Goal: Information Seeking & Learning: Check status

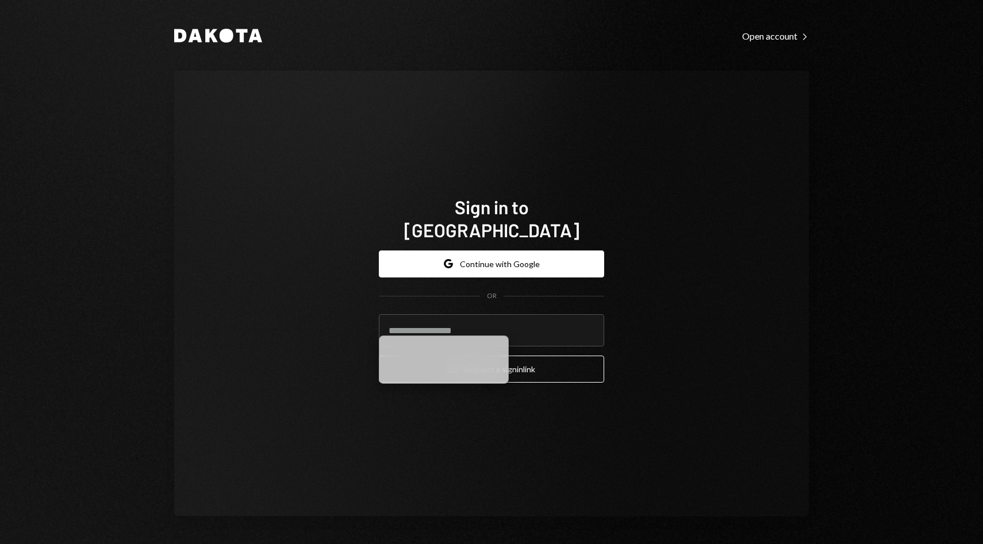
click at [485, 266] on form "Google Continue with Google OR Email Request a sign in link" at bounding box center [491, 317] width 225 height 133
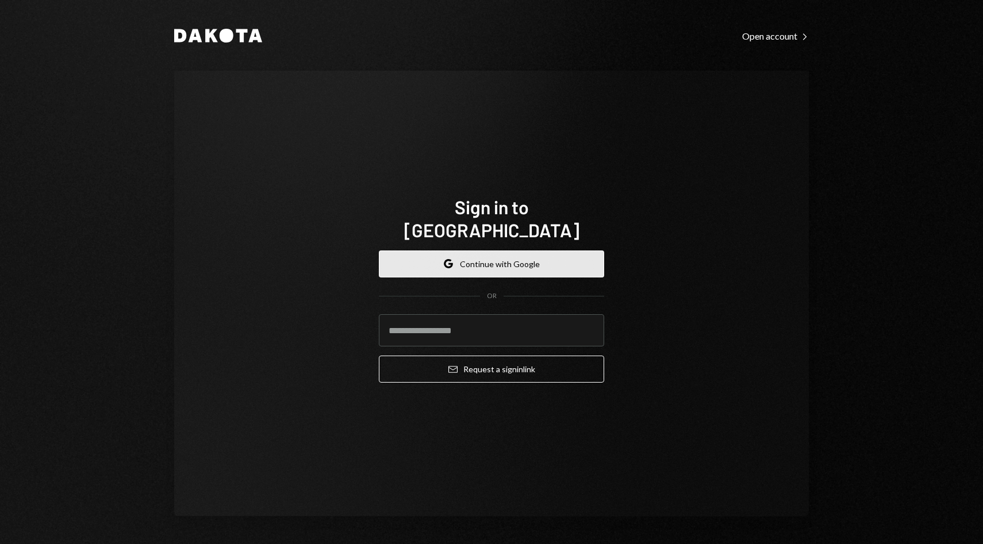
click at [490, 261] on button "Google Continue with Google" at bounding box center [491, 264] width 225 height 27
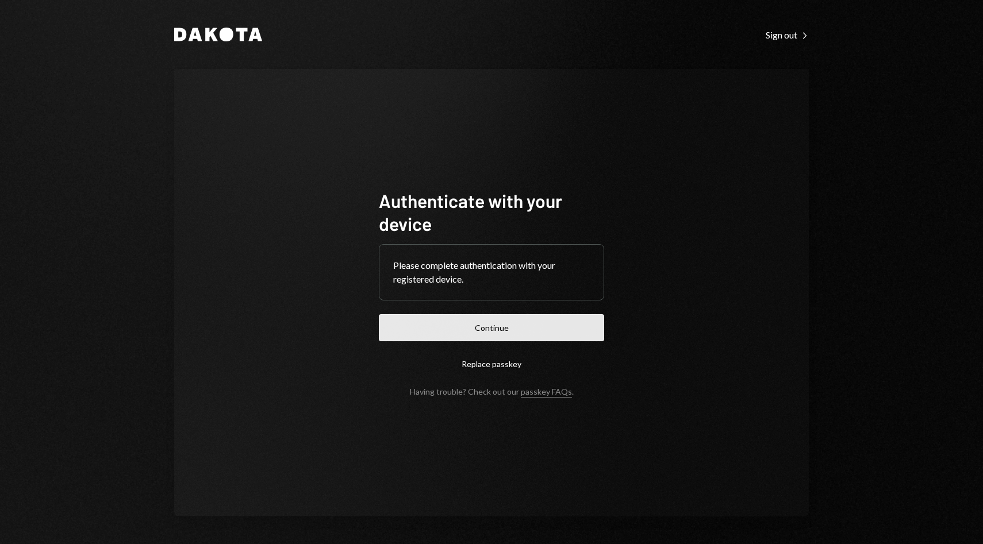
click at [492, 341] on button "Continue" at bounding box center [491, 327] width 225 height 27
click at [493, 311] on form "Authenticate with your device Please complete authentication with your register…" at bounding box center [491, 293] width 225 height 208
click at [493, 333] on button "Continue" at bounding box center [491, 327] width 225 height 27
click at [470, 331] on button "Continue" at bounding box center [491, 327] width 225 height 27
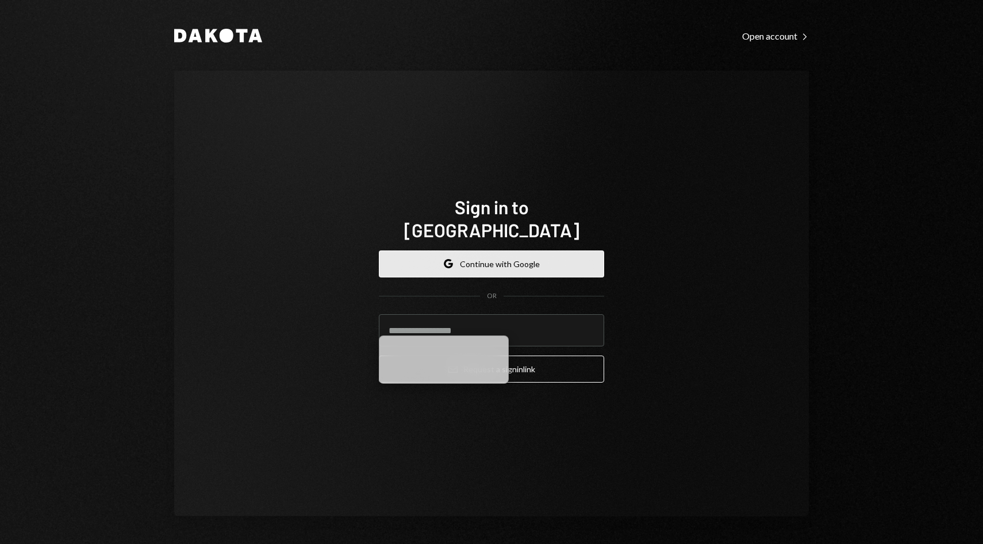
click at [494, 254] on button "Google Continue with Google" at bounding box center [491, 264] width 225 height 27
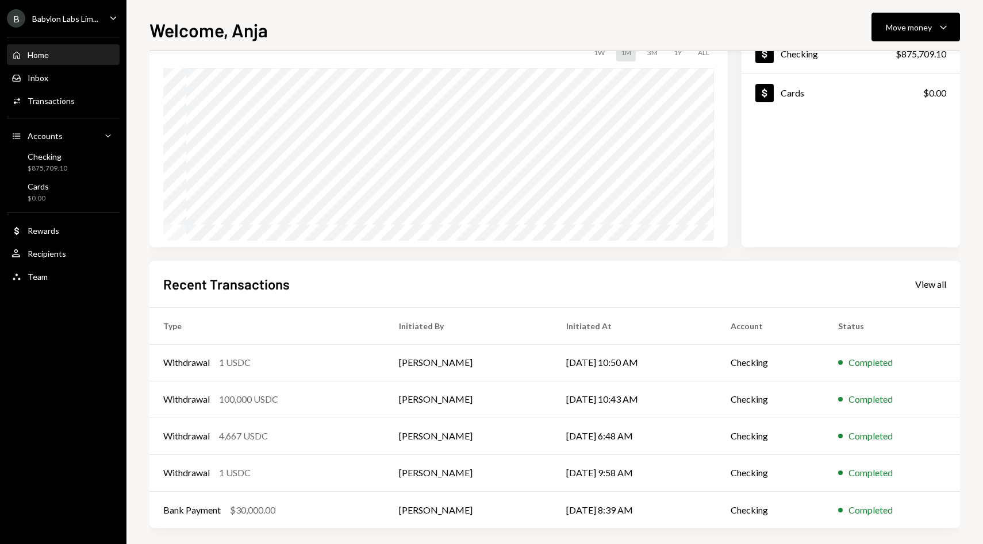
scroll to position [89, 0]
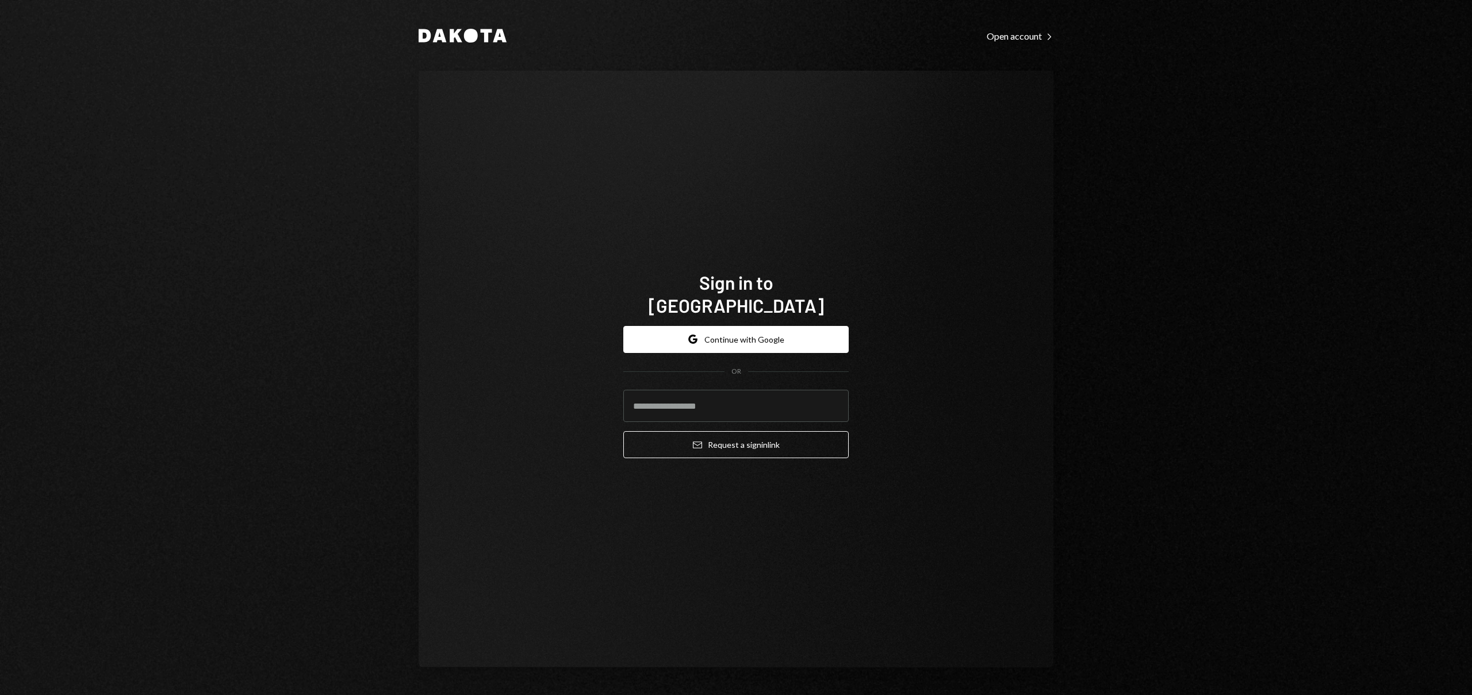
click at [761, 350] on form "Google Continue with Google OR Email Request a sign in link" at bounding box center [735, 392] width 225 height 133
click at [759, 335] on button "Google Continue with Google" at bounding box center [735, 339] width 225 height 27
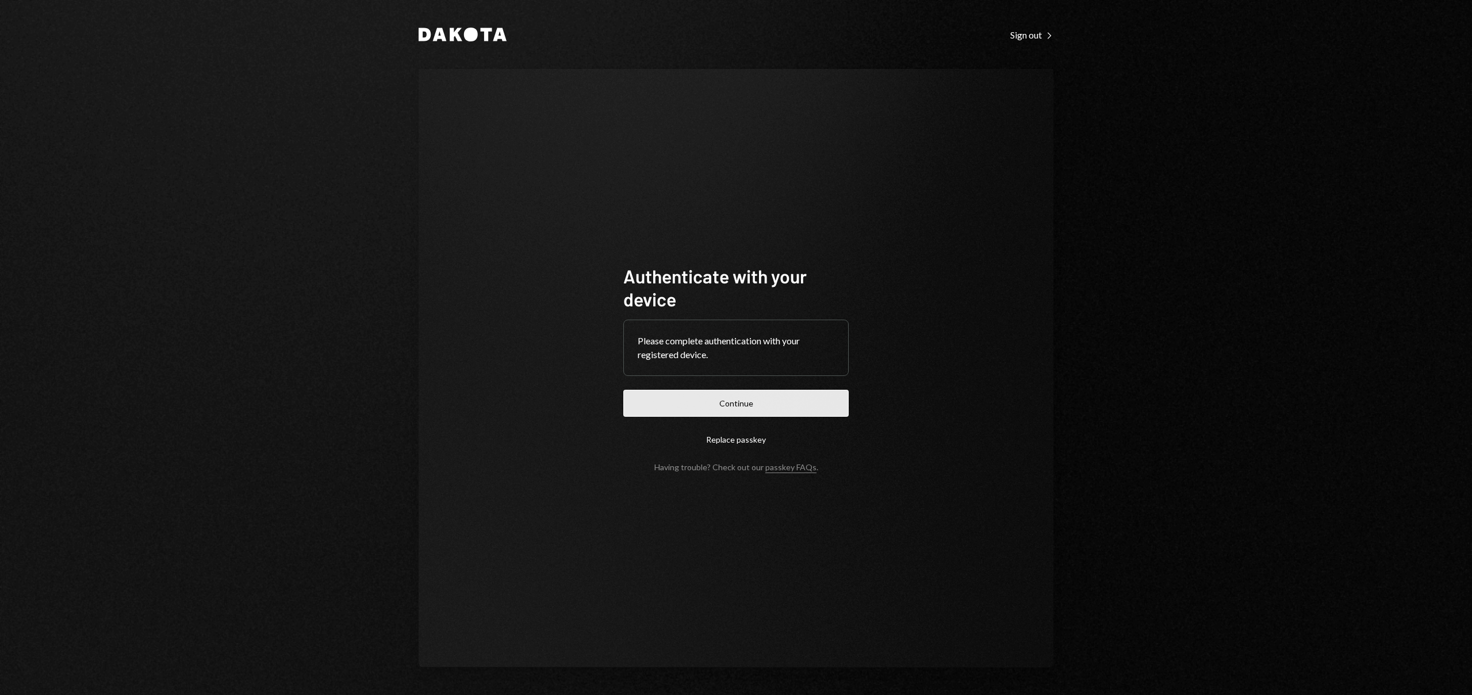
click at [670, 414] on button "Continue" at bounding box center [735, 403] width 225 height 27
click at [727, 400] on button "Continue" at bounding box center [735, 403] width 225 height 27
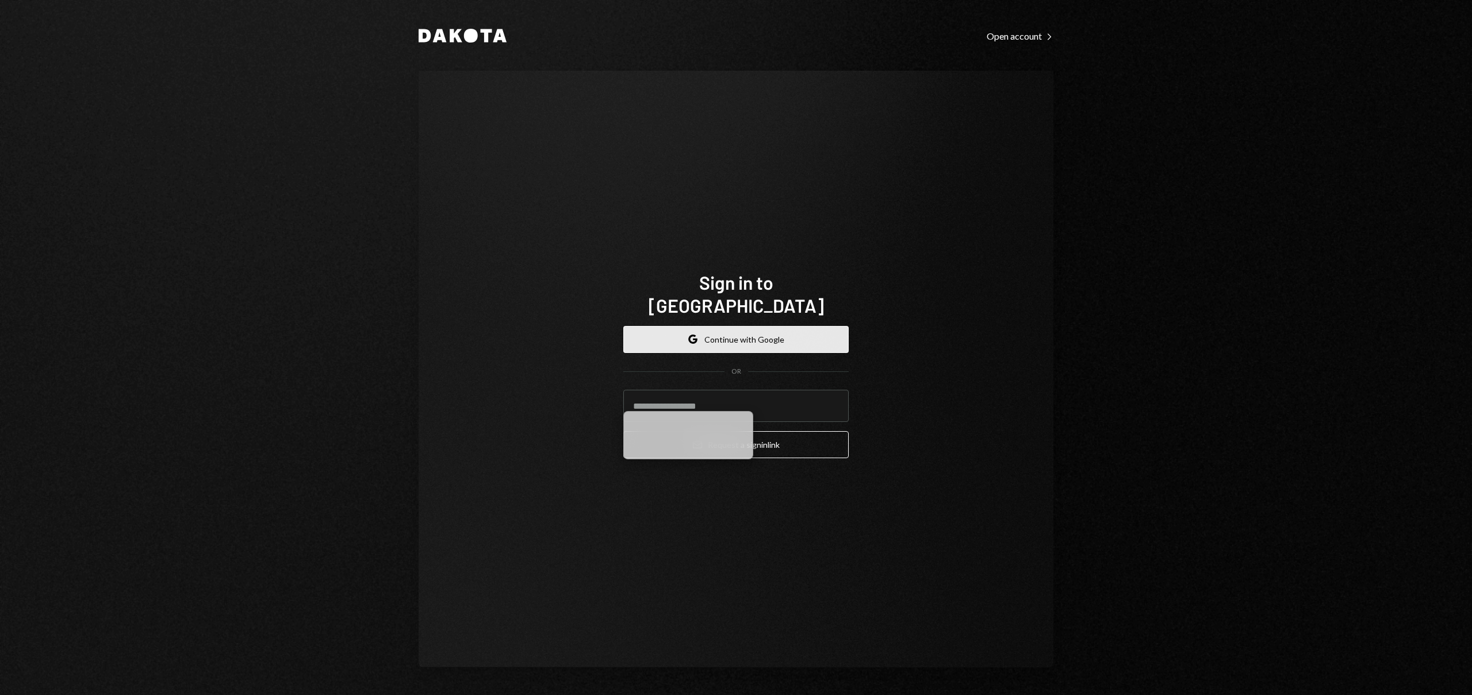
click at [800, 328] on button "Google Continue with Google" at bounding box center [735, 339] width 225 height 27
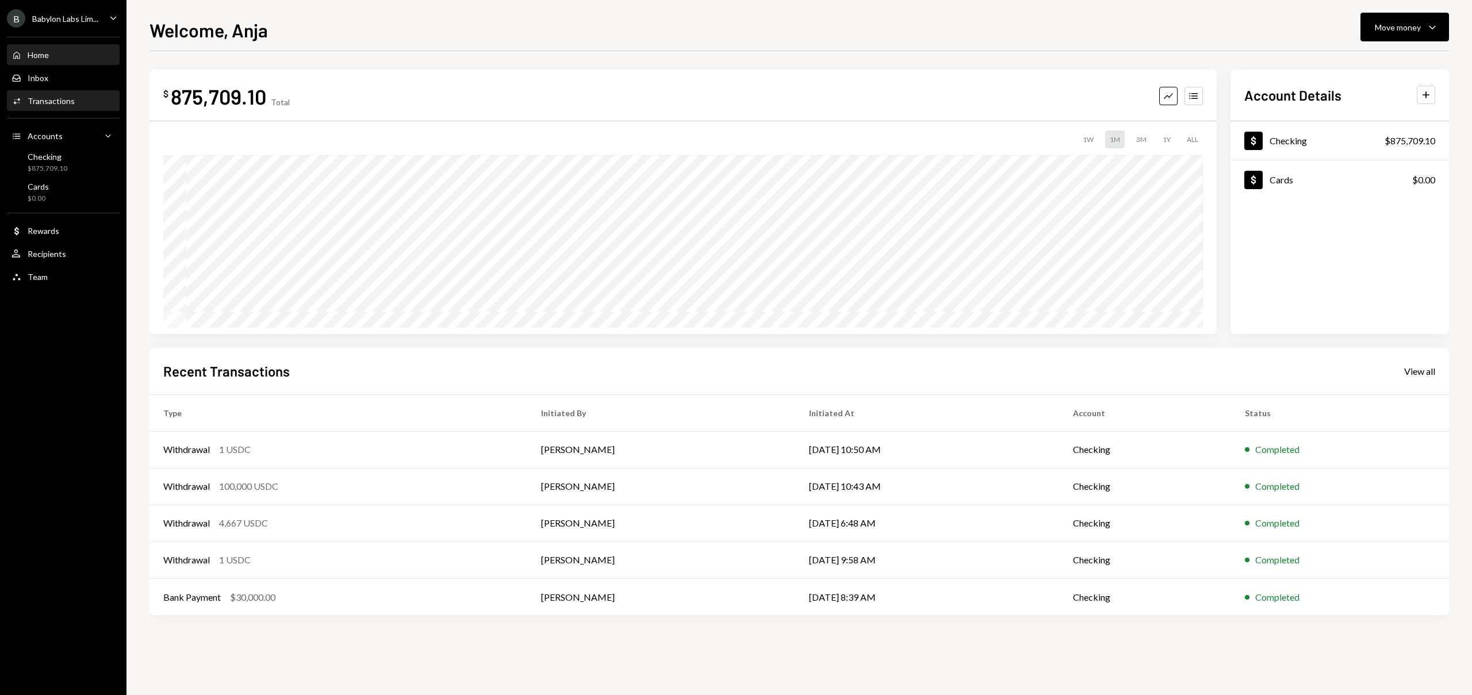
click at [88, 101] on div "Activities Transactions" at bounding box center [62, 101] width 103 height 10
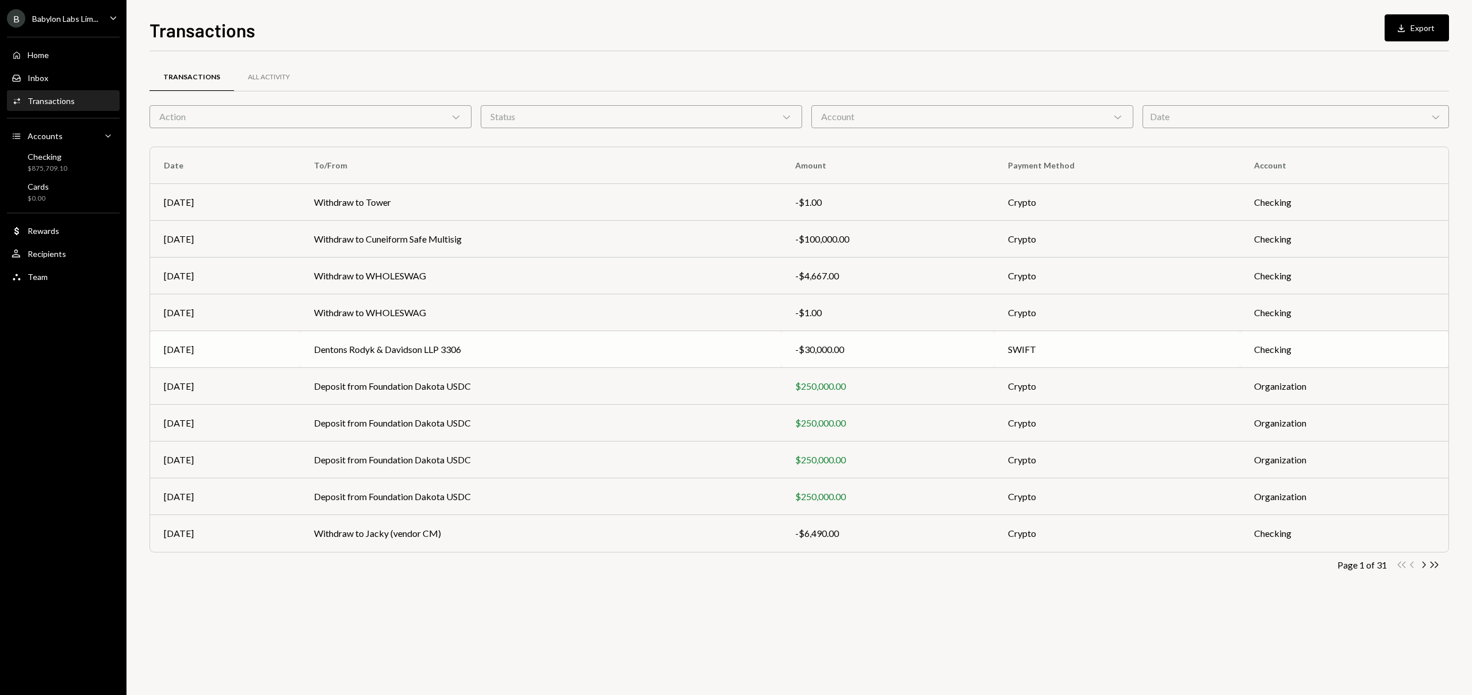
click at [433, 350] on td "Dentons Rodyk & Davidson LLP 3306" at bounding box center [540, 349] width 481 height 37
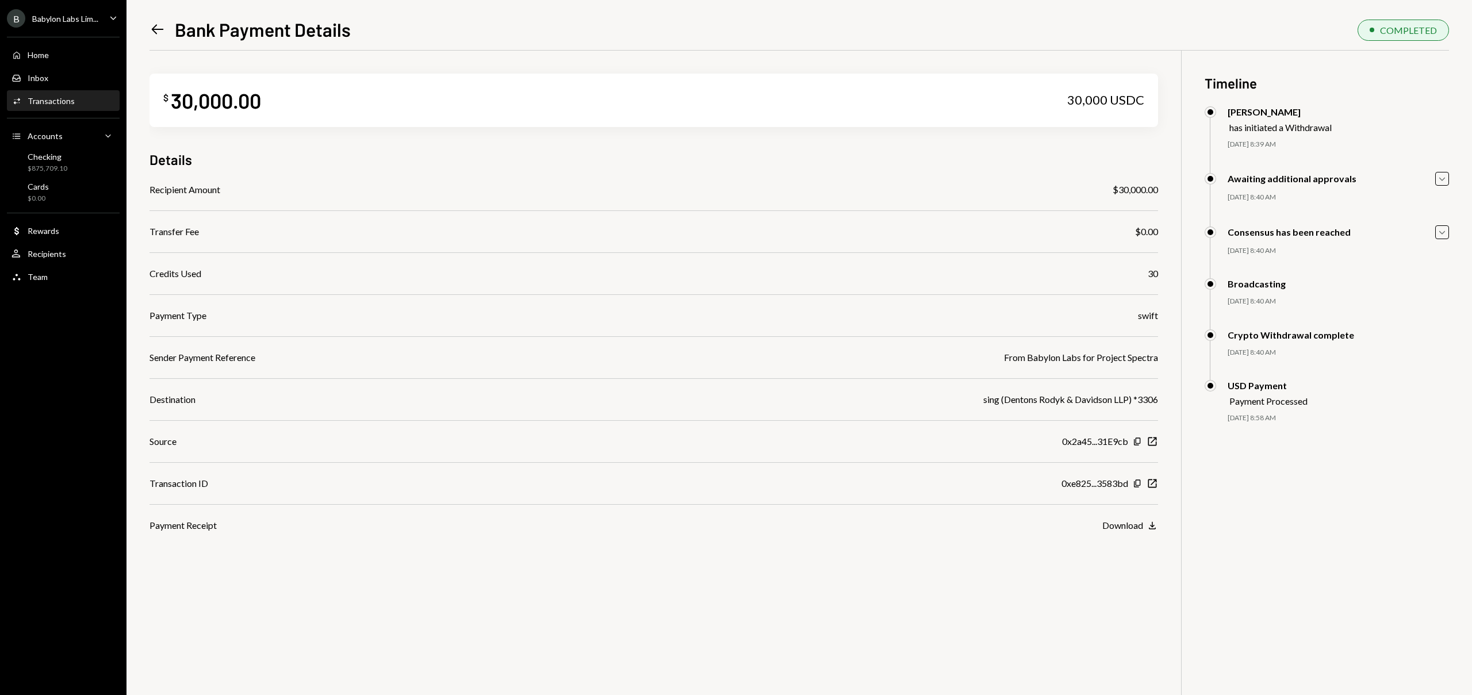
click at [163, 38] on div "Left Arrow Bank Payment Details" at bounding box center [249, 29] width 201 height 23
click at [160, 33] on icon "Left Arrow" at bounding box center [157, 29] width 16 height 16
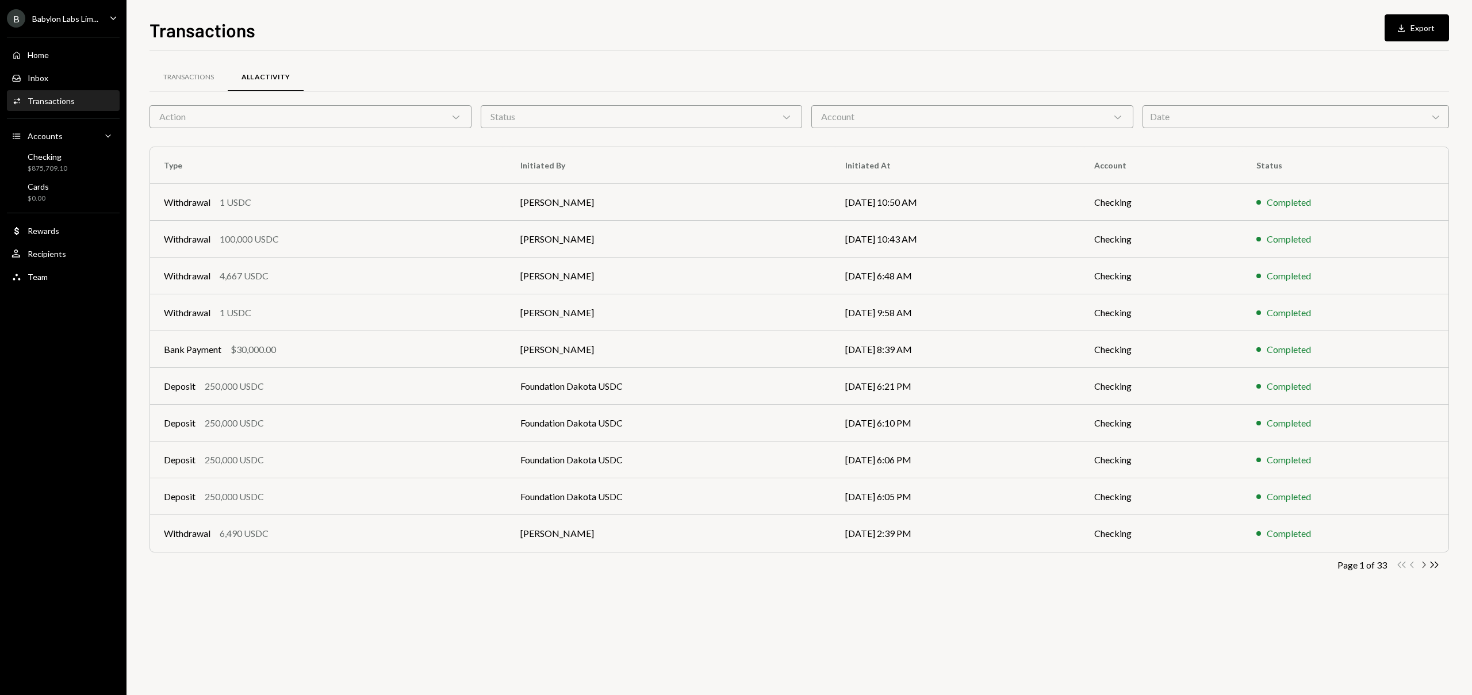
click at [1423, 567] on icon "button" at bounding box center [1423, 565] width 3 height 6
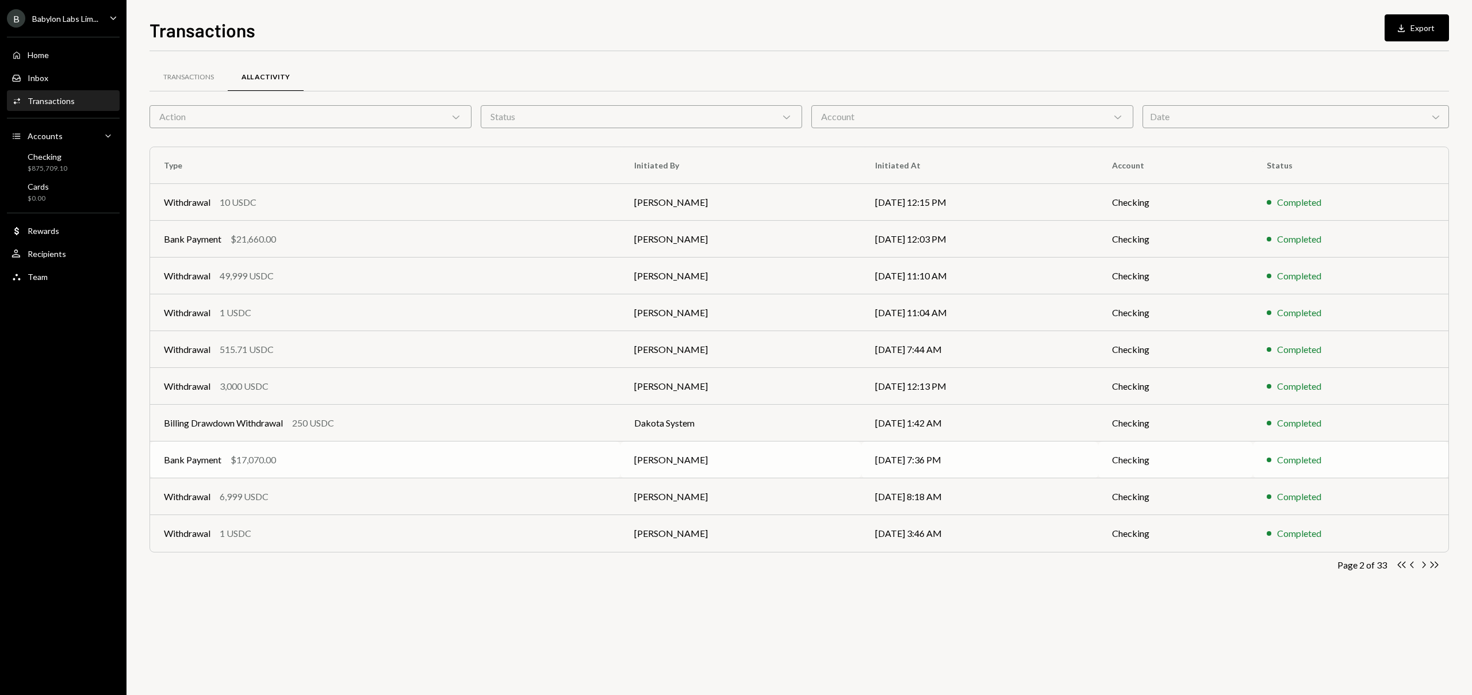
click at [711, 460] on td "[PERSON_NAME]" at bounding box center [740, 460] width 241 height 37
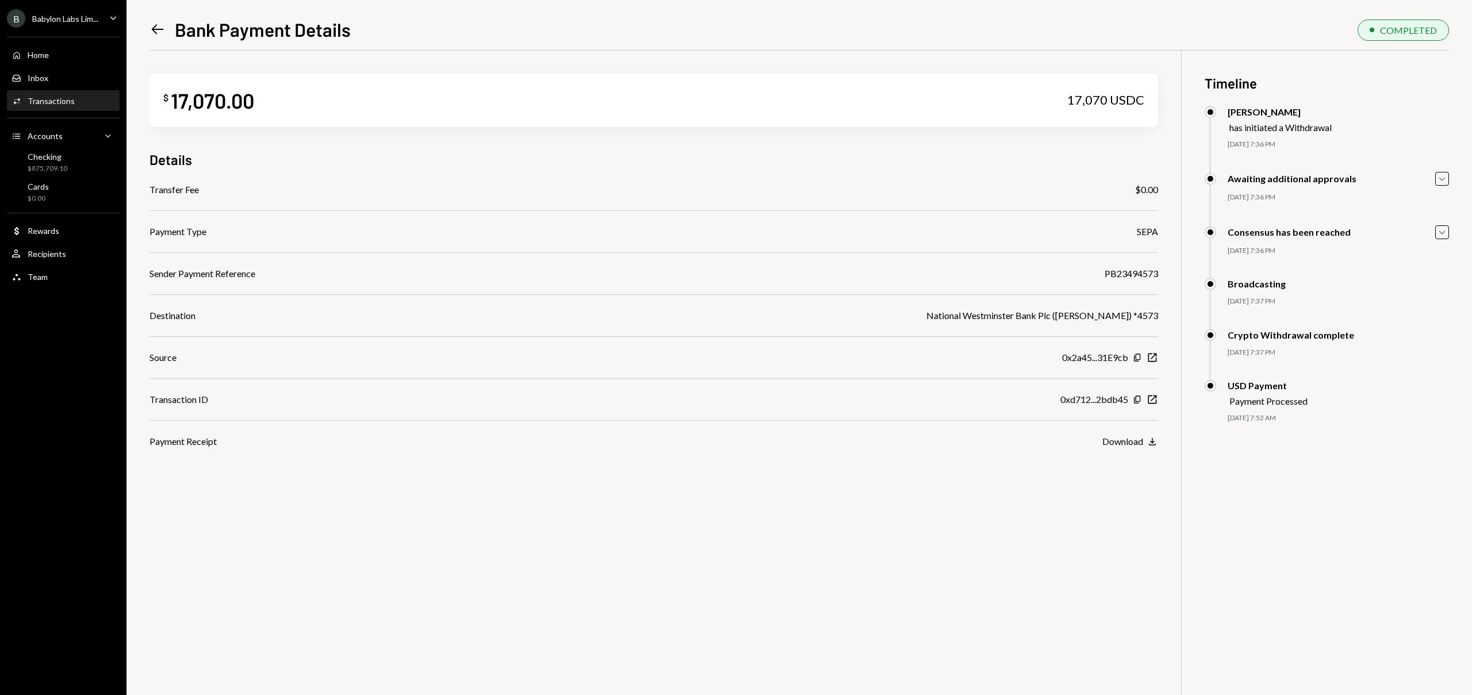
click at [163, 28] on icon "Left Arrow" at bounding box center [157, 29] width 16 height 16
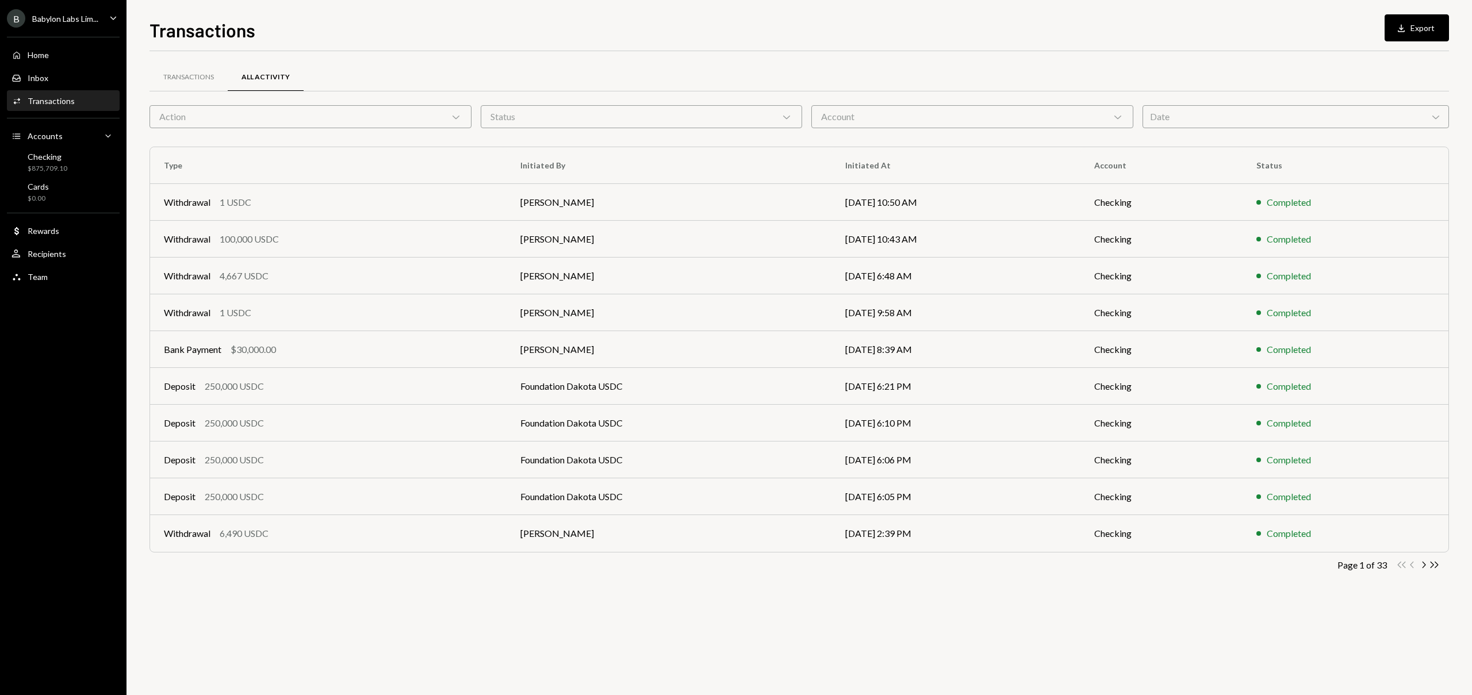
click at [1168, 125] on div "Date Chevron Down" at bounding box center [1295, 116] width 307 height 23
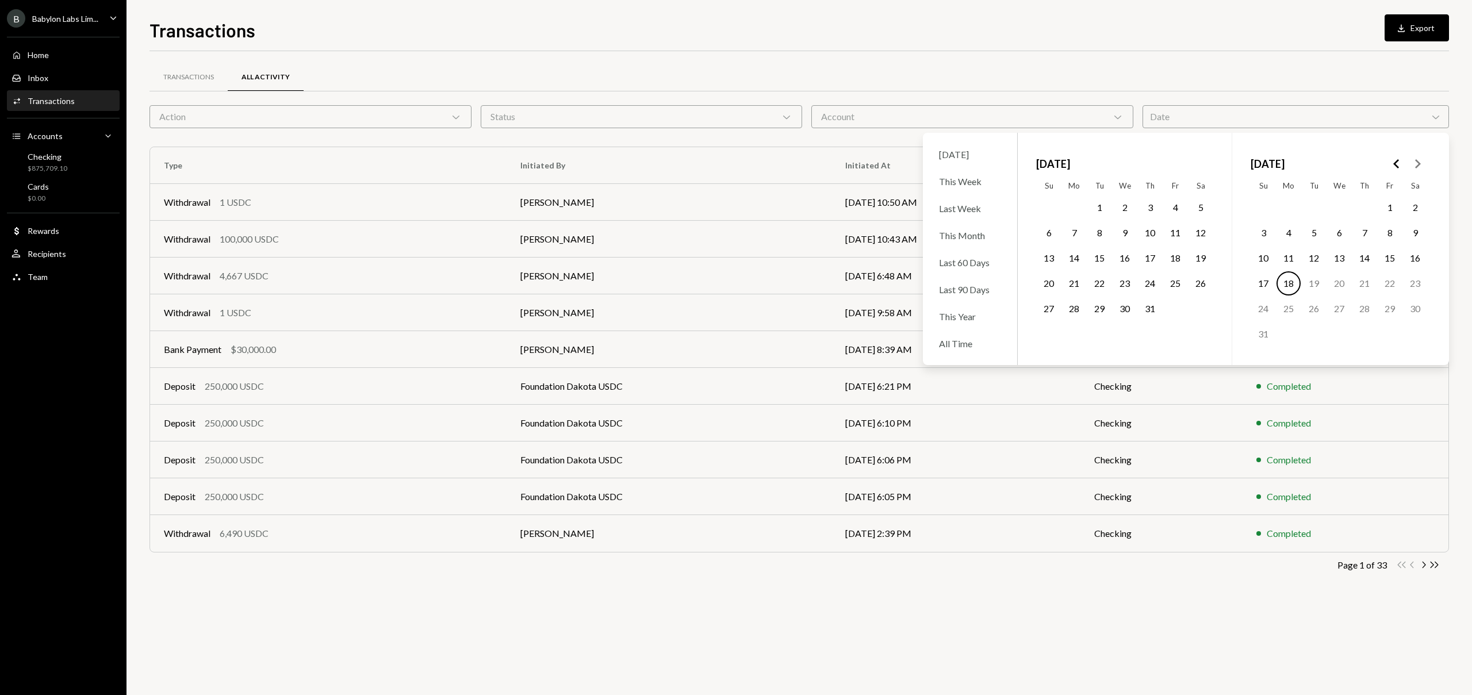
click at [1075, 278] on button "21" at bounding box center [1074, 283] width 24 height 24
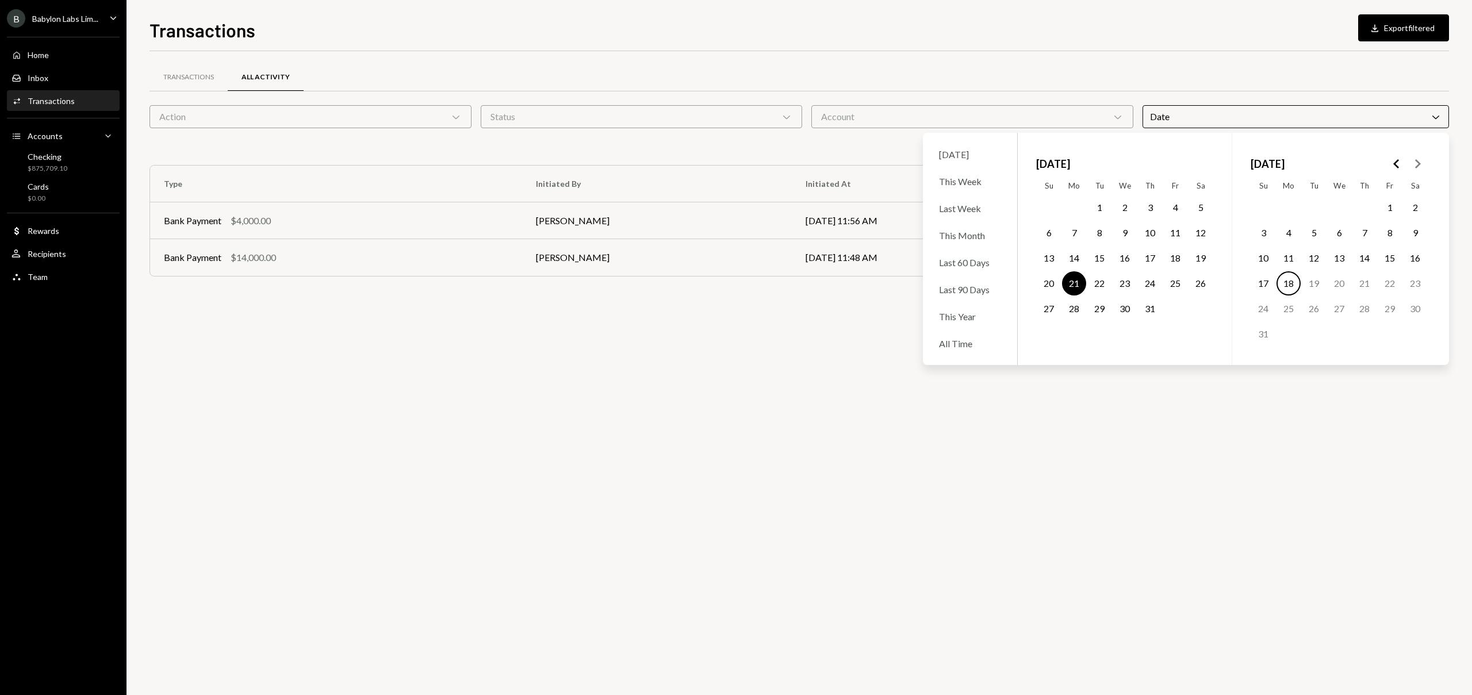
click at [1075, 283] on button "21" at bounding box center [1074, 283] width 24 height 24
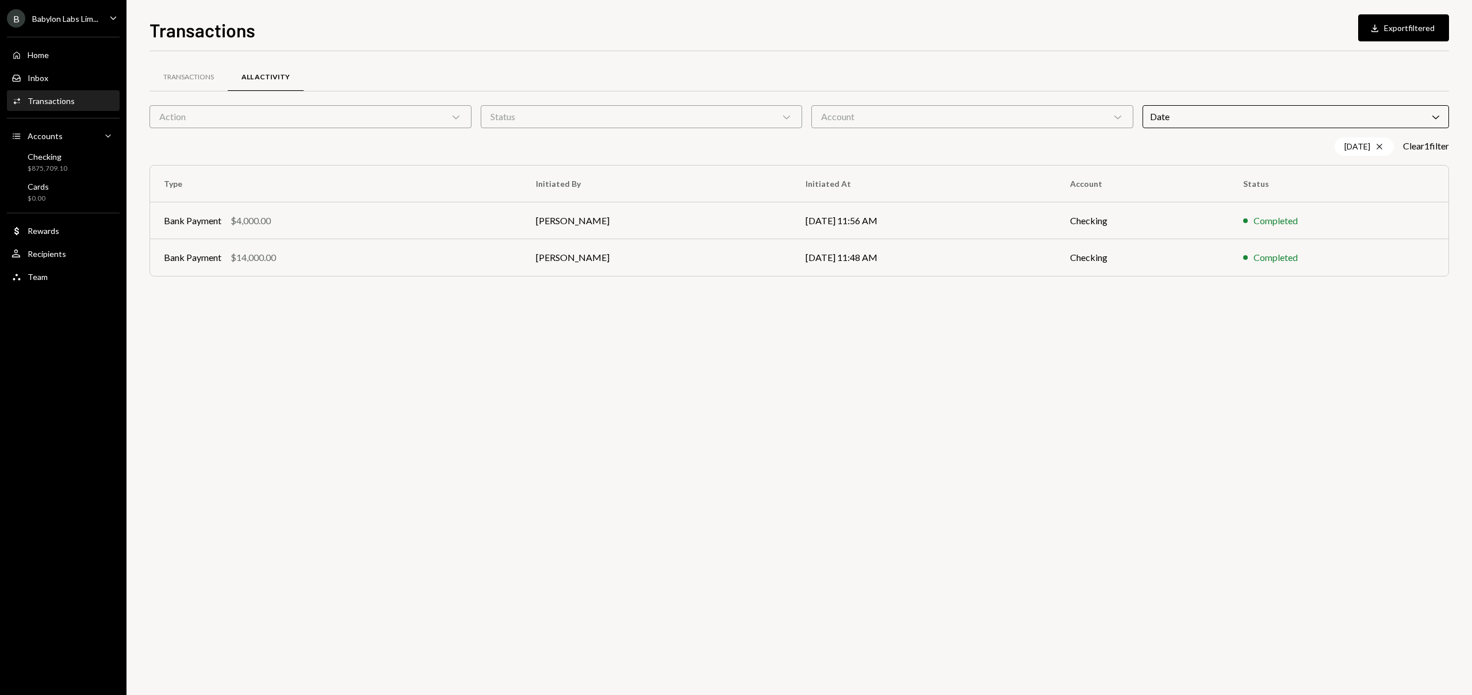
click at [579, 313] on div "Transactions All Activity Action Chevron Down Status Chevron Down Account Chevr…" at bounding box center [798, 373] width 1299 height 644
click at [274, 251] on div "$14,000.00" at bounding box center [253, 258] width 45 height 14
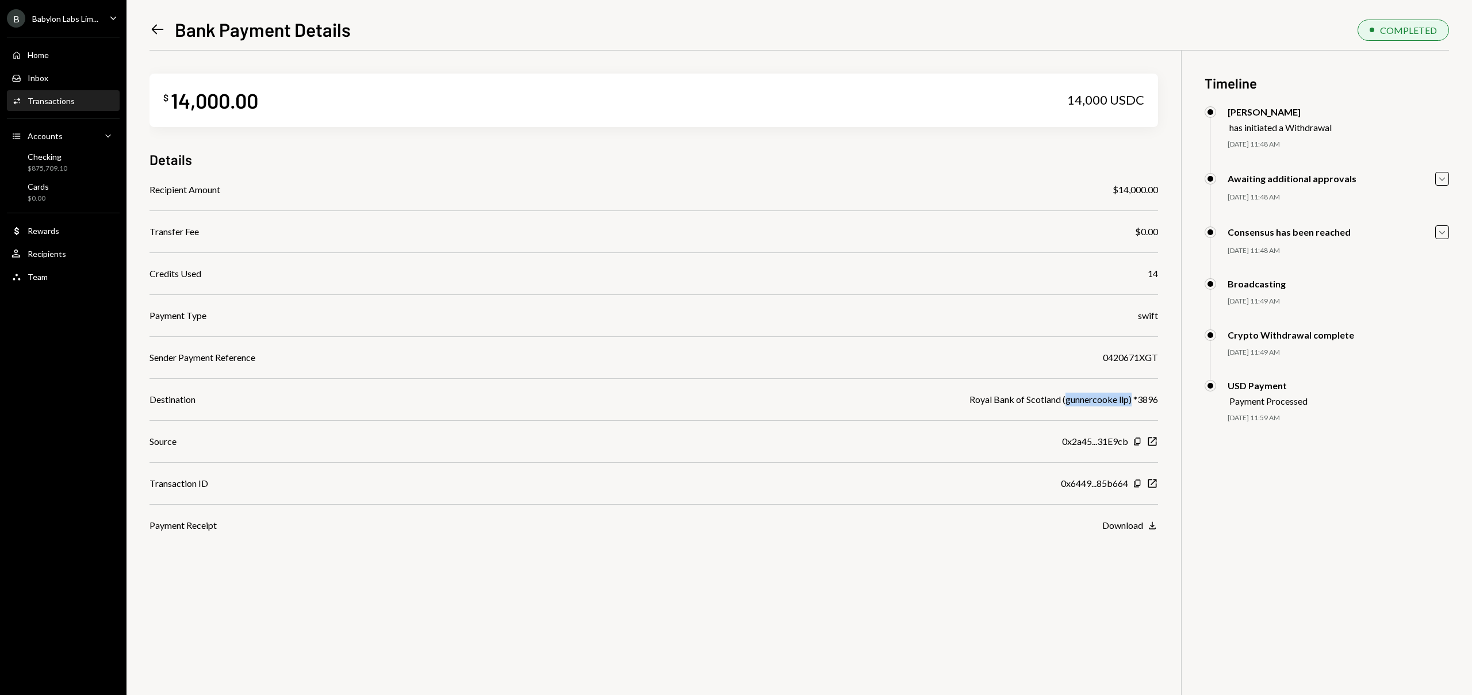
drag, startPoint x: 1130, startPoint y: 399, endPoint x: 1064, endPoint y: 400, distance: 66.7
click at [1064, 400] on div "Royal Bank of Scotland (gunnercooke llp) *3896" at bounding box center [1063, 400] width 189 height 14
copy div "gunnercooke llp)"
click at [152, 26] on icon "Left Arrow" at bounding box center [157, 29] width 16 height 16
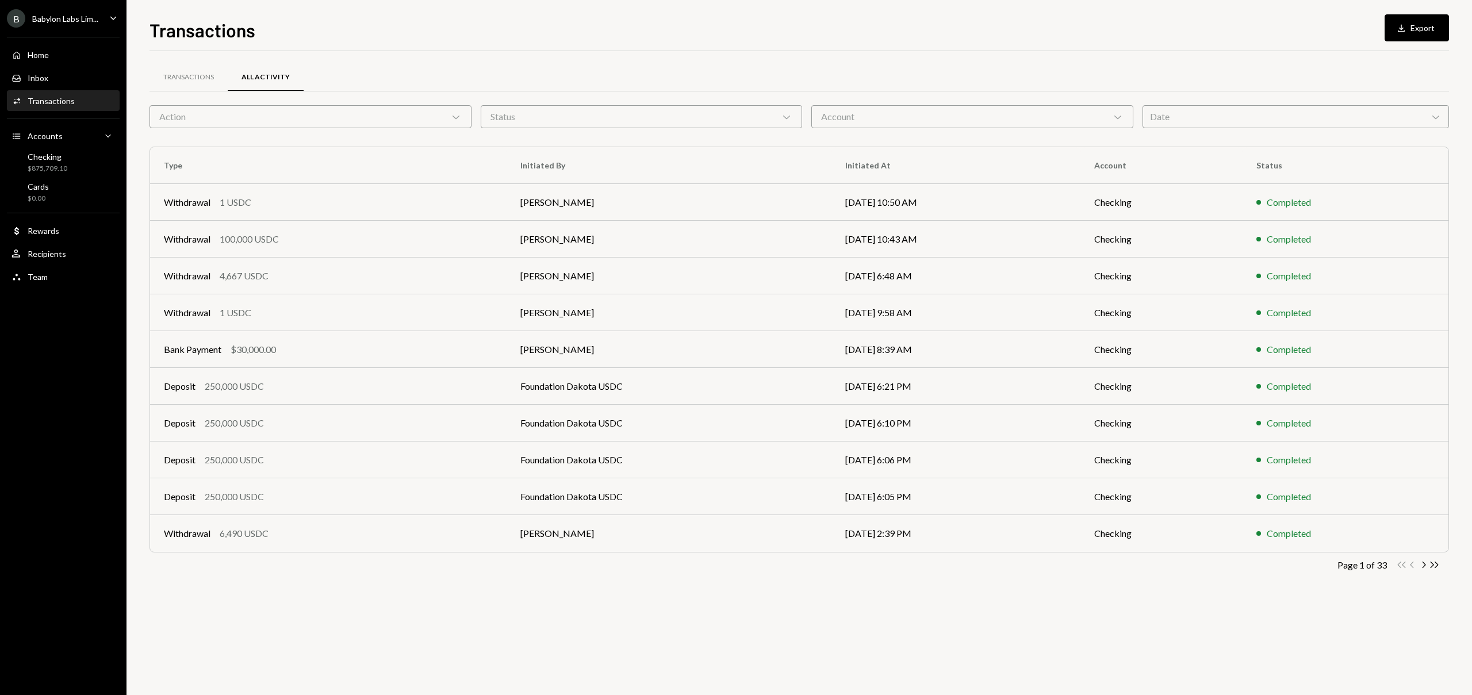
click at [1221, 122] on div "Date Chevron Down" at bounding box center [1295, 116] width 307 height 23
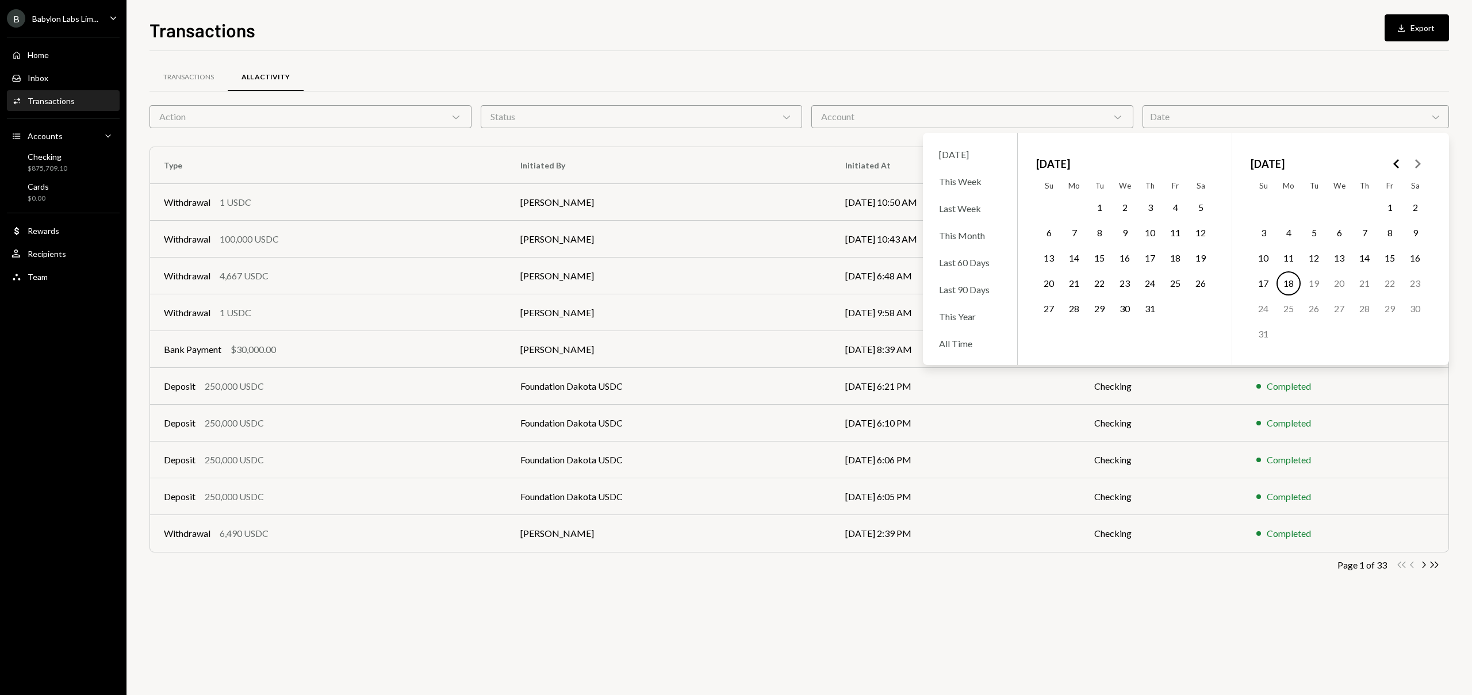
click at [1072, 278] on button "21" at bounding box center [1074, 283] width 24 height 24
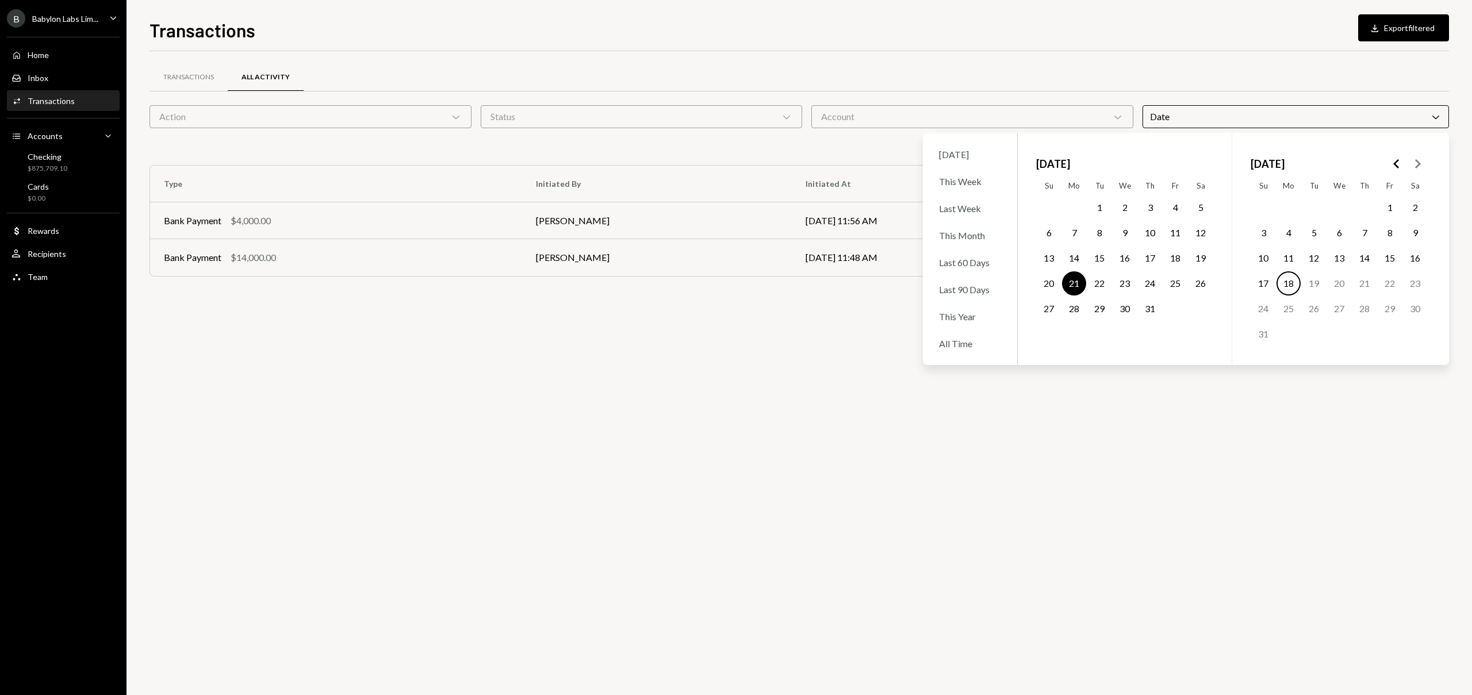
click at [1072, 278] on button "21" at bounding box center [1074, 283] width 24 height 24
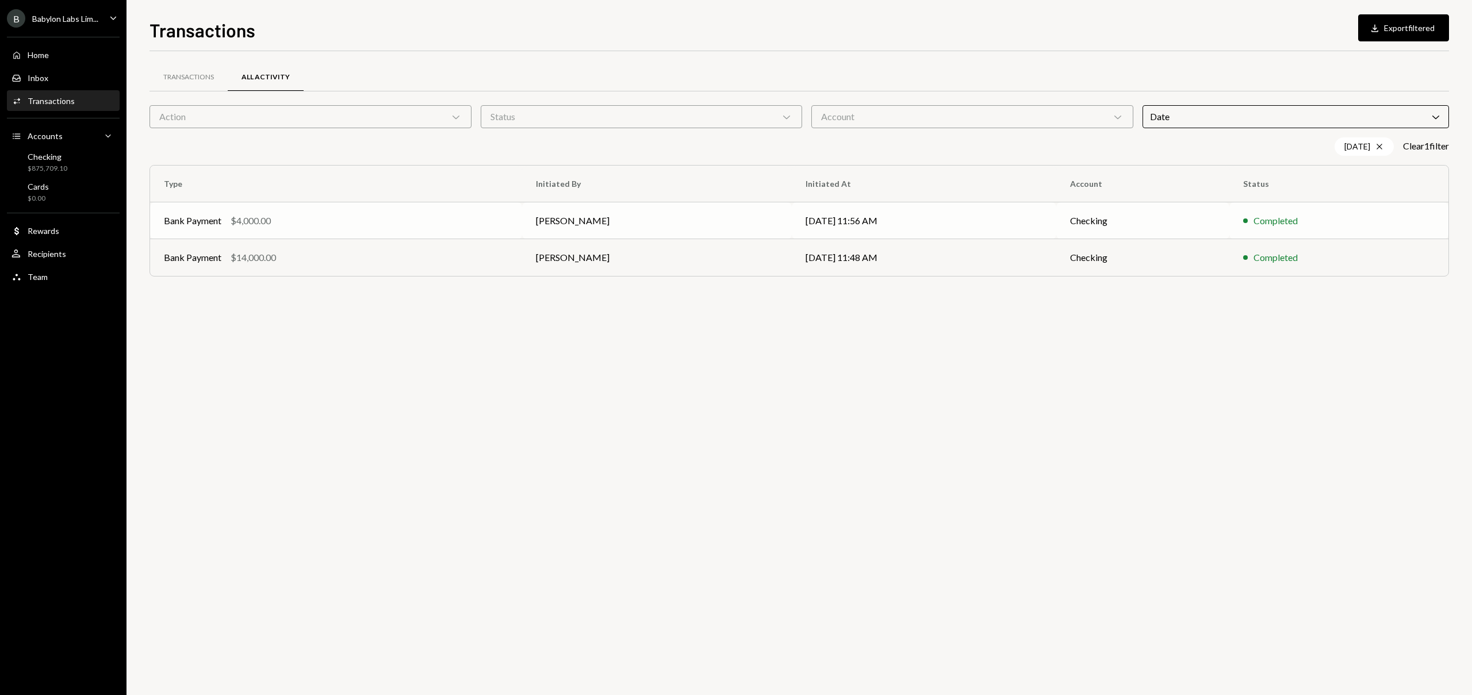
click at [644, 228] on td "[PERSON_NAME]" at bounding box center [657, 220] width 270 height 37
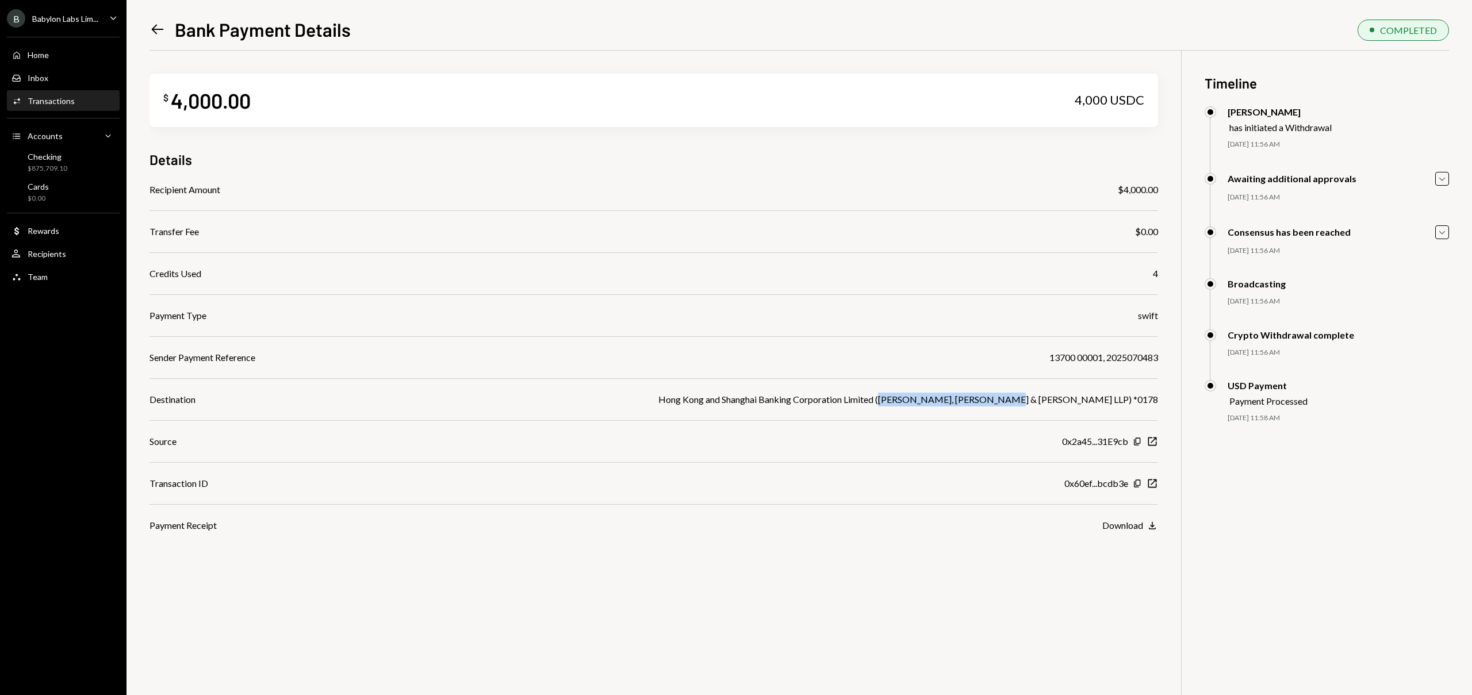
drag, startPoint x: 1129, startPoint y: 401, endPoint x: 1012, endPoint y: 393, distance: 117.0
click at [1012, 393] on div "Hong Kong and Shanghai Banking Corporation Limited (Gibson, Dunn & Crutcher LLP…" at bounding box center [908, 400] width 500 height 14
copy div "Gibson, Dunn & Crutcher LLP"
click at [171, 37] on div "Left Arrow Bank Payment Details" at bounding box center [249, 29] width 201 height 23
click at [164, 32] on icon "Left Arrow" at bounding box center [157, 29] width 16 height 16
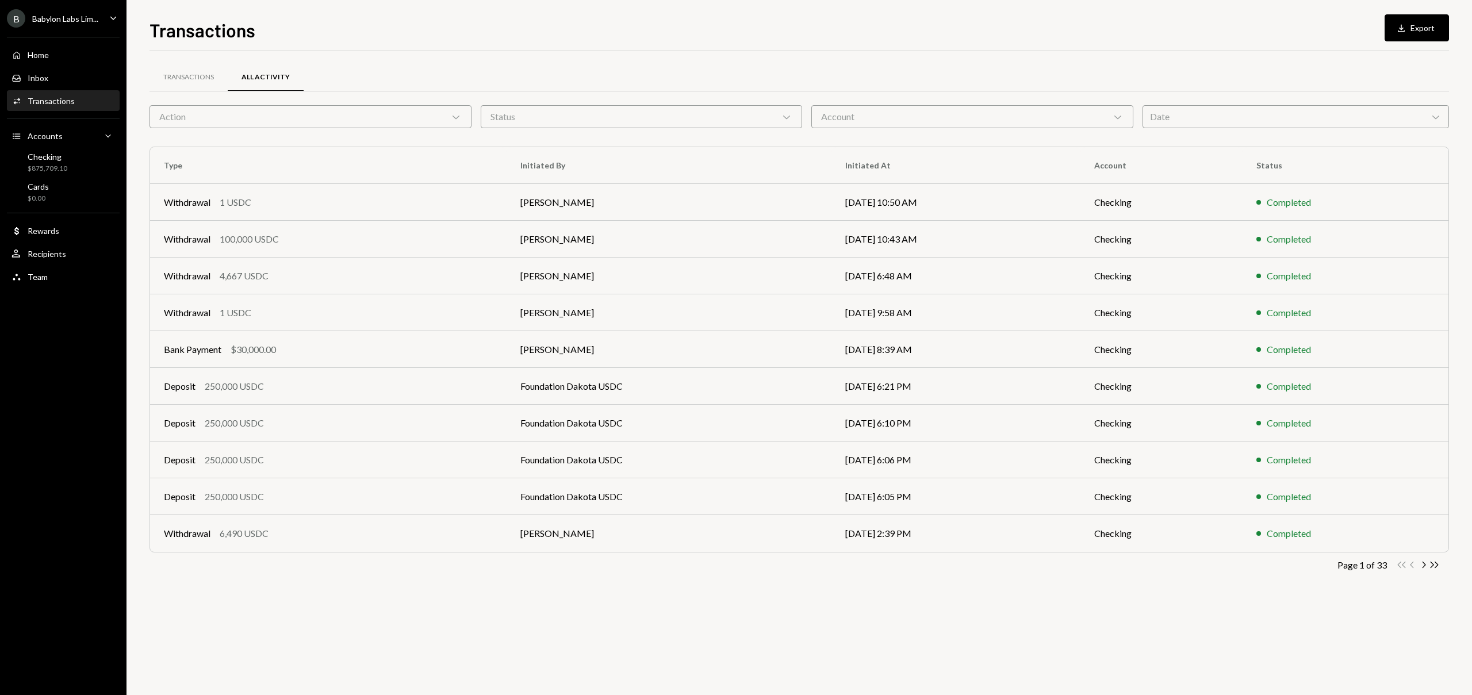
click at [1154, 117] on div "Date Chevron Down" at bounding box center [1295, 116] width 307 height 23
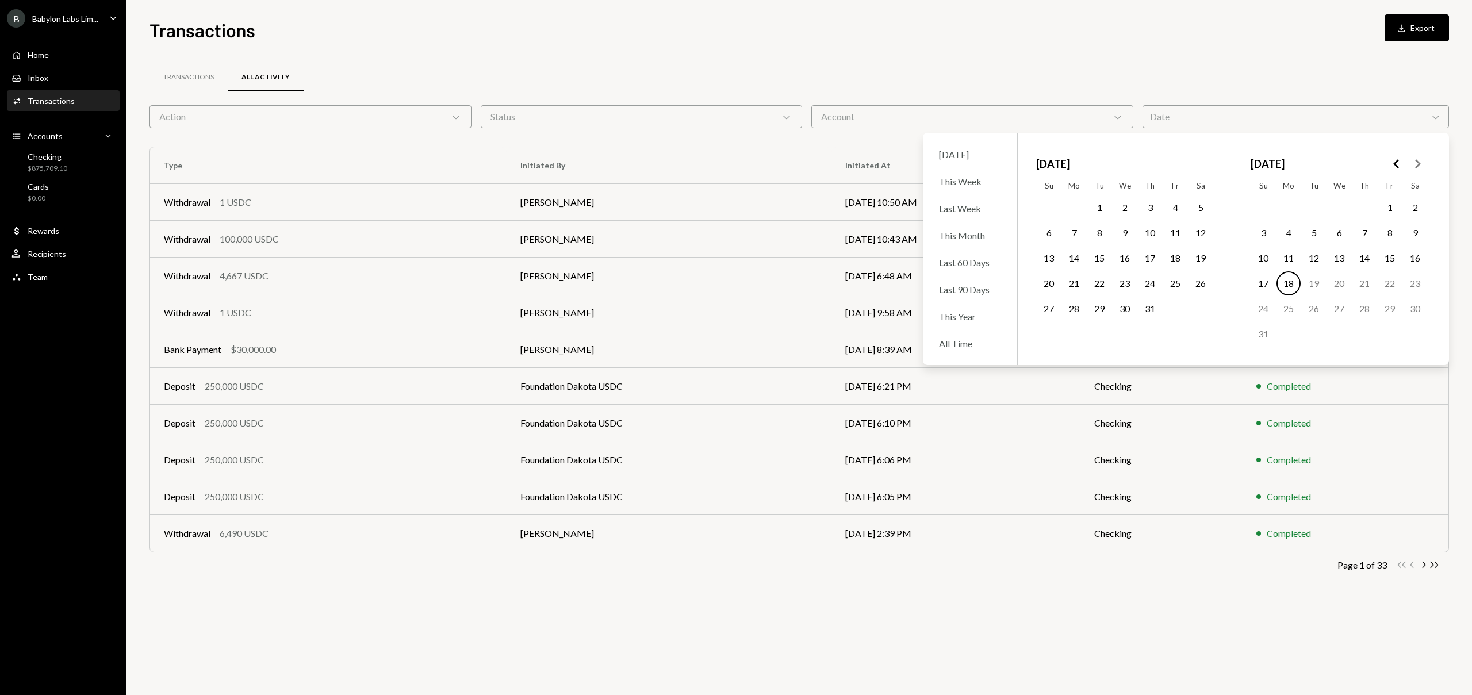
click at [1128, 285] on button "23" at bounding box center [1124, 283] width 24 height 24
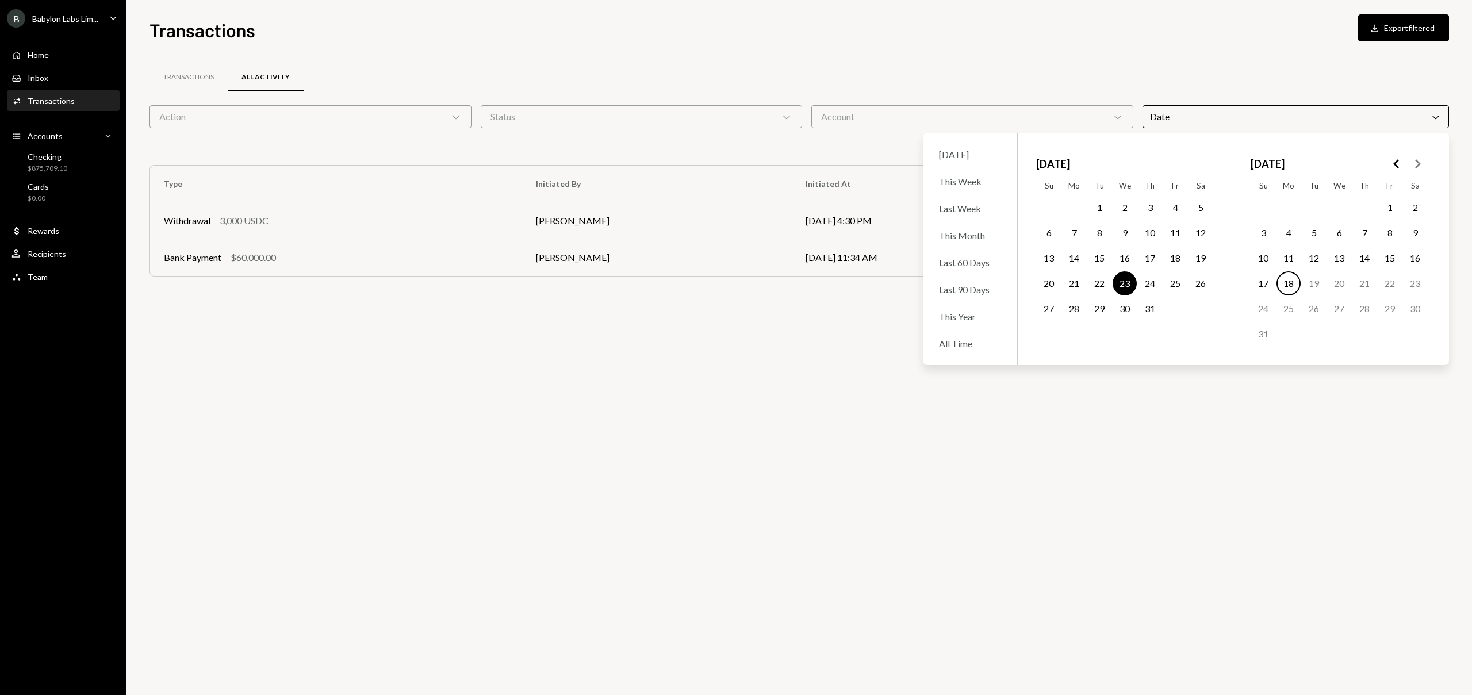
click at [938, 56] on div "Transactions All Activity Action Chevron Down Status Chevron Down Account Chevr…" at bounding box center [798, 175] width 1299 height 248
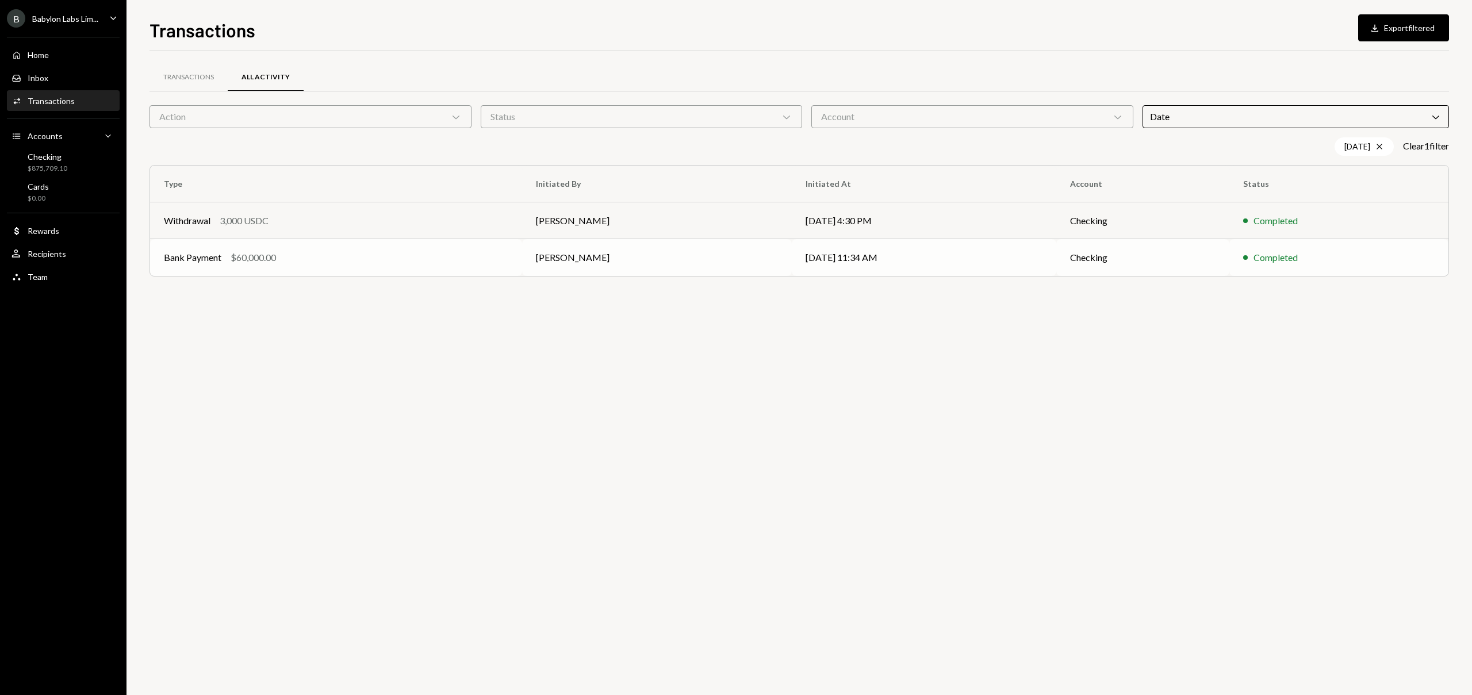
click at [792, 256] on td "07/23/25 11:34 AM" at bounding box center [924, 257] width 265 height 37
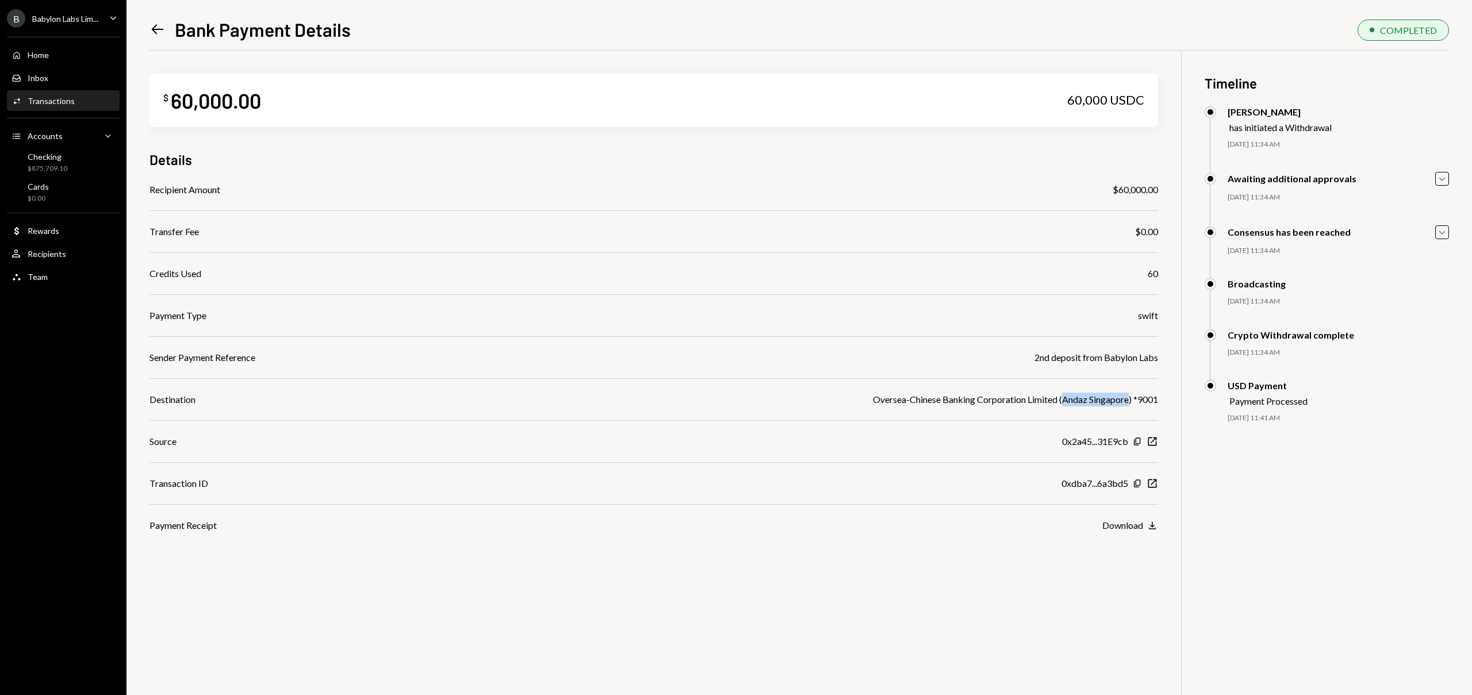
drag, startPoint x: 1128, startPoint y: 401, endPoint x: 1064, endPoint y: 401, distance: 65.0
click at [1064, 401] on div "Oversea-Chinese Banking Corporation Limited (Andaz Singapore) *9001" at bounding box center [1015, 400] width 285 height 14
click at [160, 35] on icon "Left Arrow" at bounding box center [157, 29] width 16 height 16
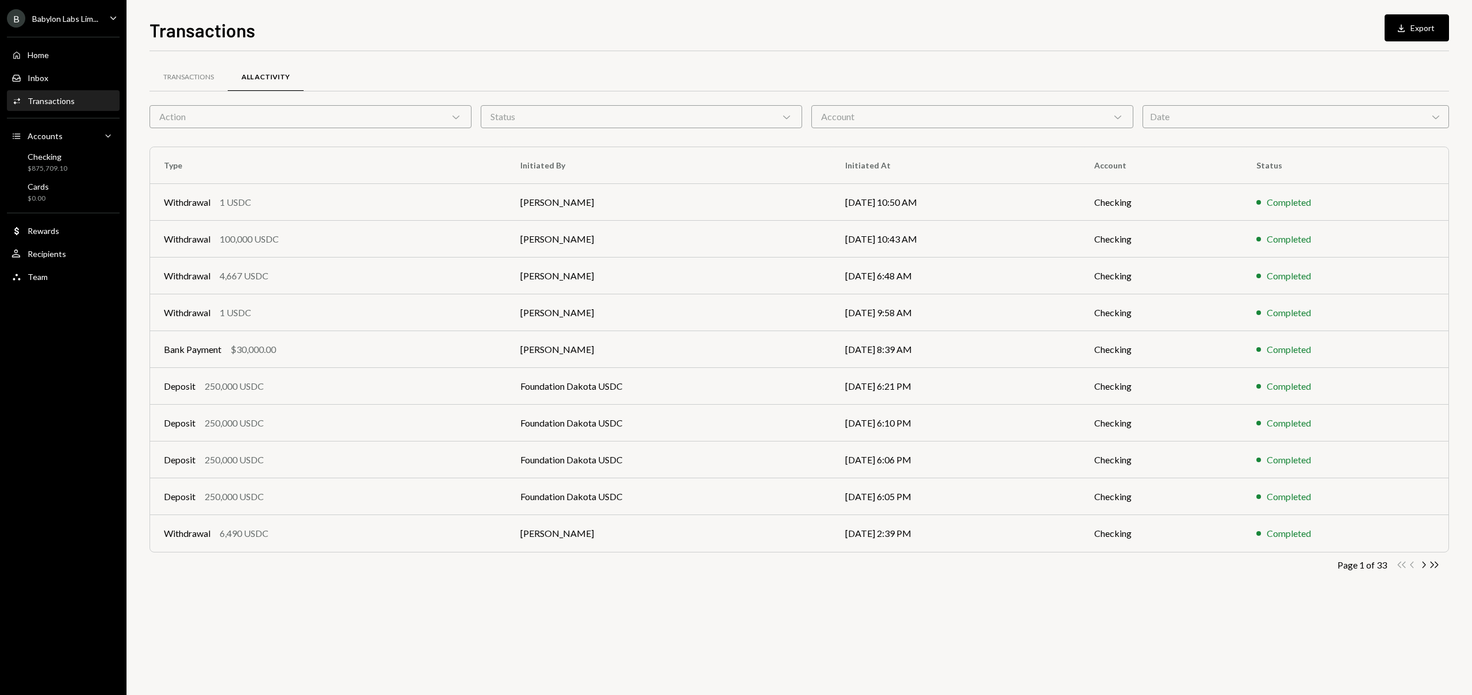
click at [1175, 120] on div "Date Chevron Down" at bounding box center [1295, 116] width 307 height 23
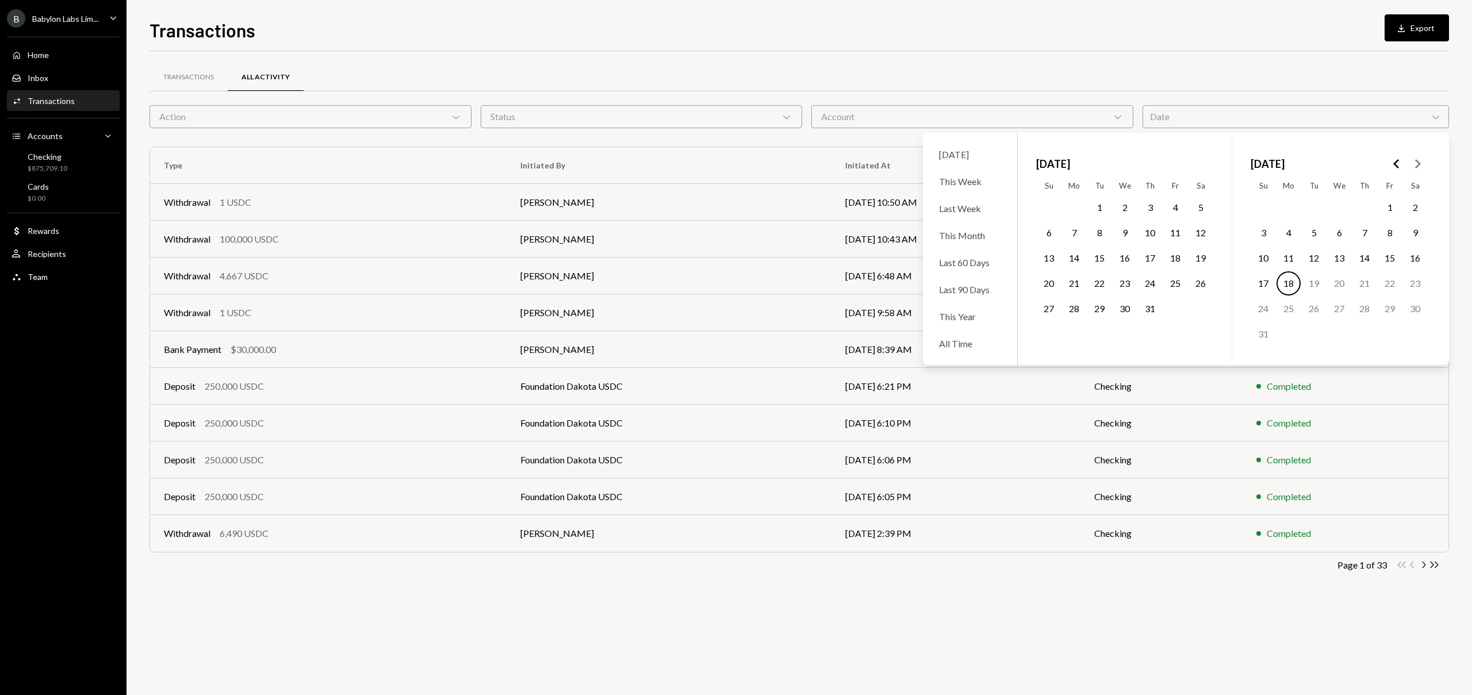
click at [1074, 281] on button "21" at bounding box center [1074, 283] width 24 height 24
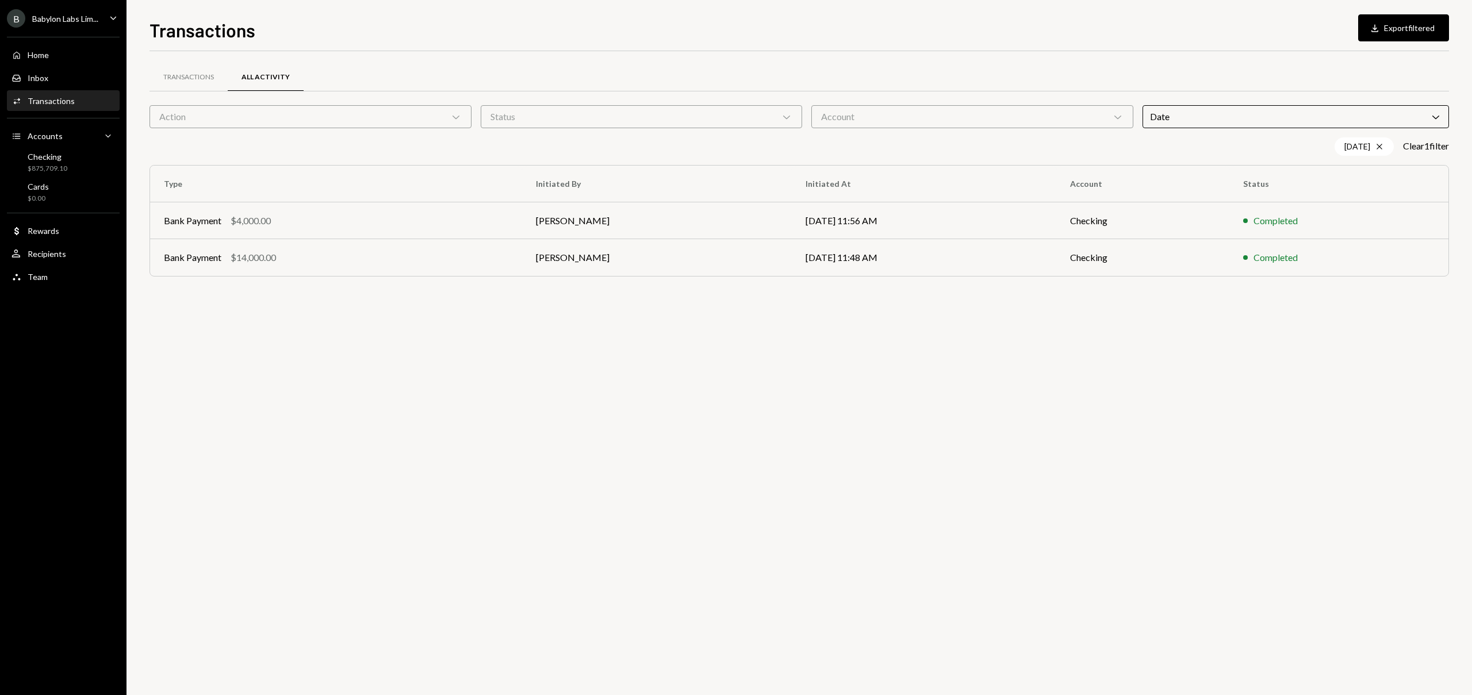
click at [1219, 69] on div "Transactions All Activity" at bounding box center [798, 77] width 1299 height 29
click at [565, 254] on td "[PERSON_NAME]" at bounding box center [657, 257] width 270 height 37
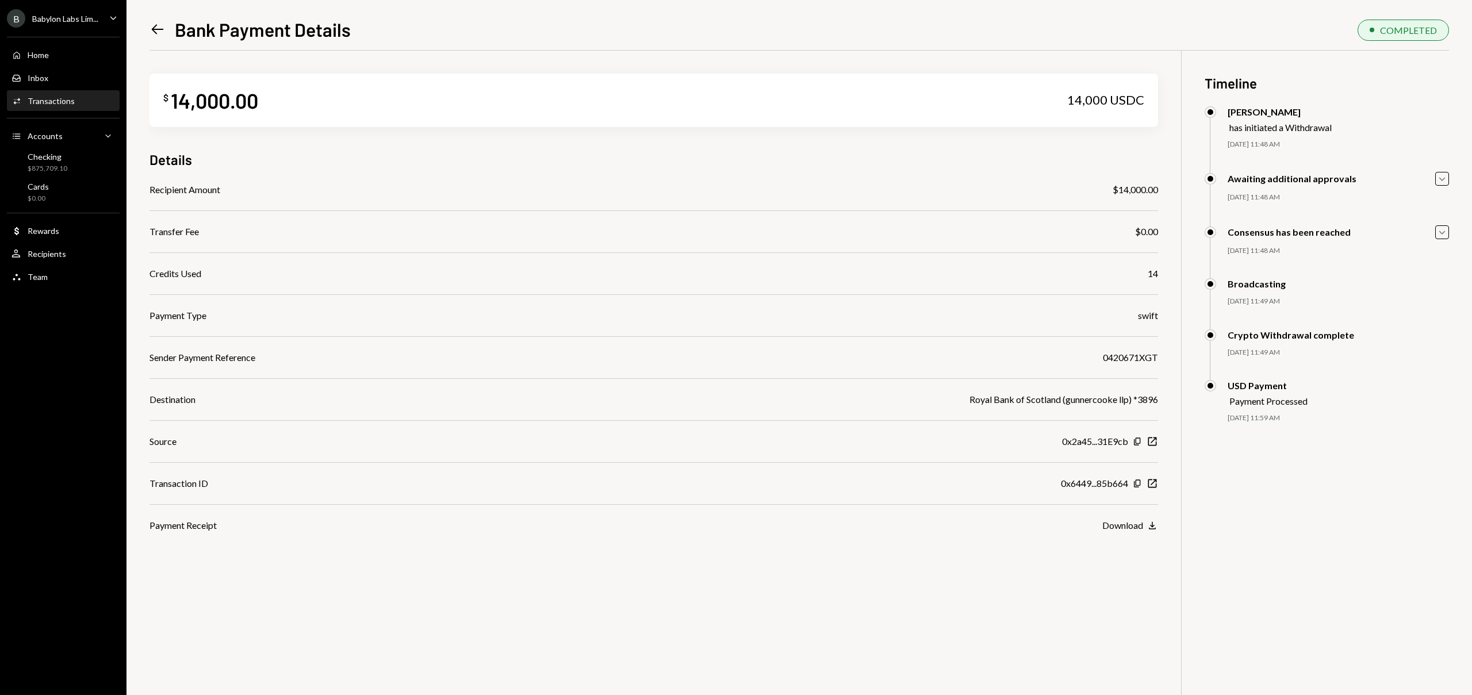
click at [155, 28] on icon "Left Arrow" at bounding box center [157, 29] width 16 height 16
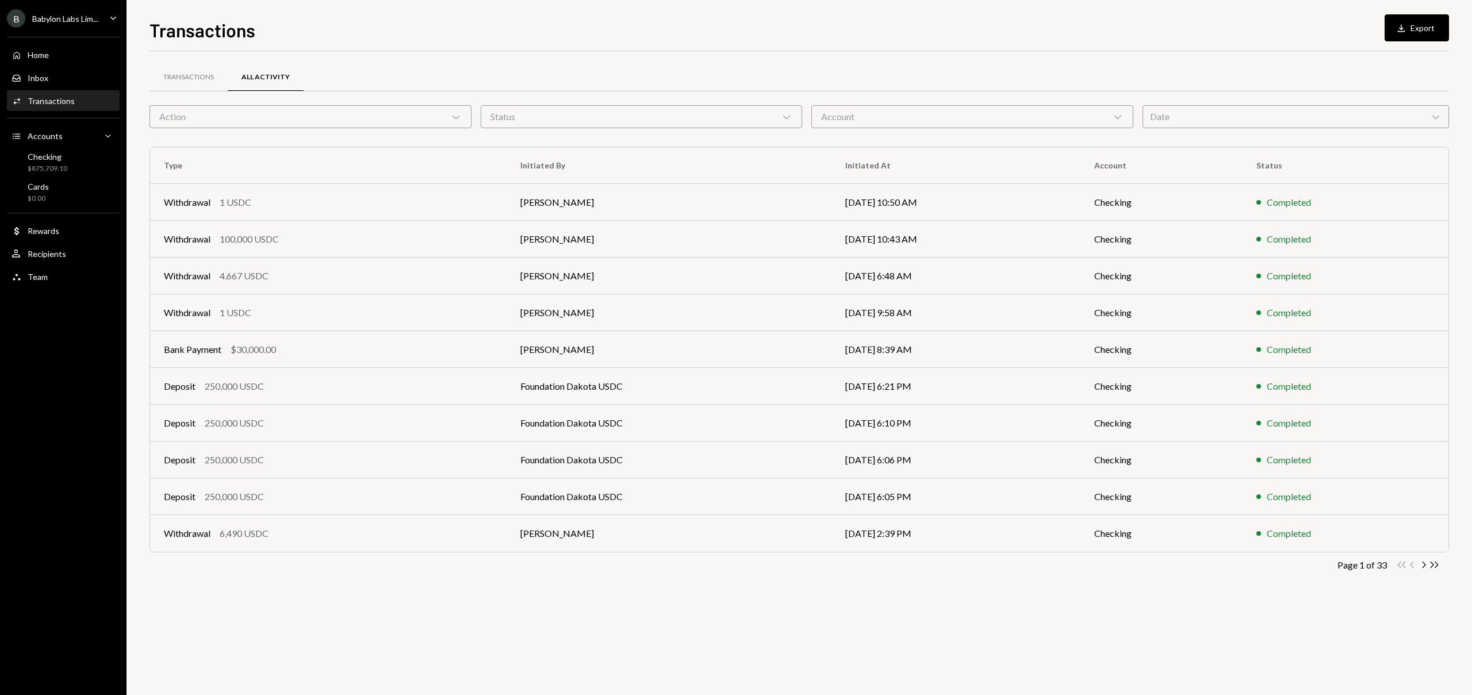
click at [1220, 126] on div "Date Chevron Down" at bounding box center [1295, 116] width 307 height 23
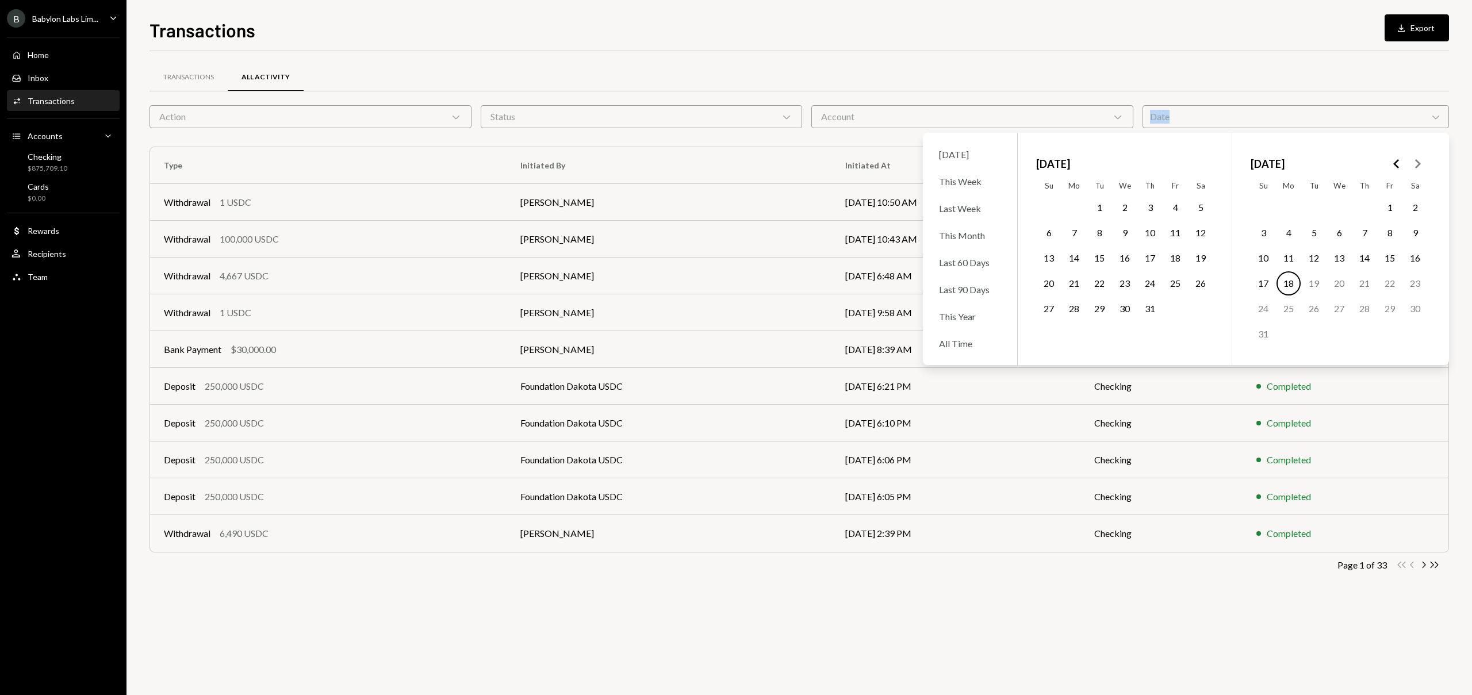
click at [1220, 126] on div "Date Chevron Down" at bounding box center [1295, 116] width 307 height 23
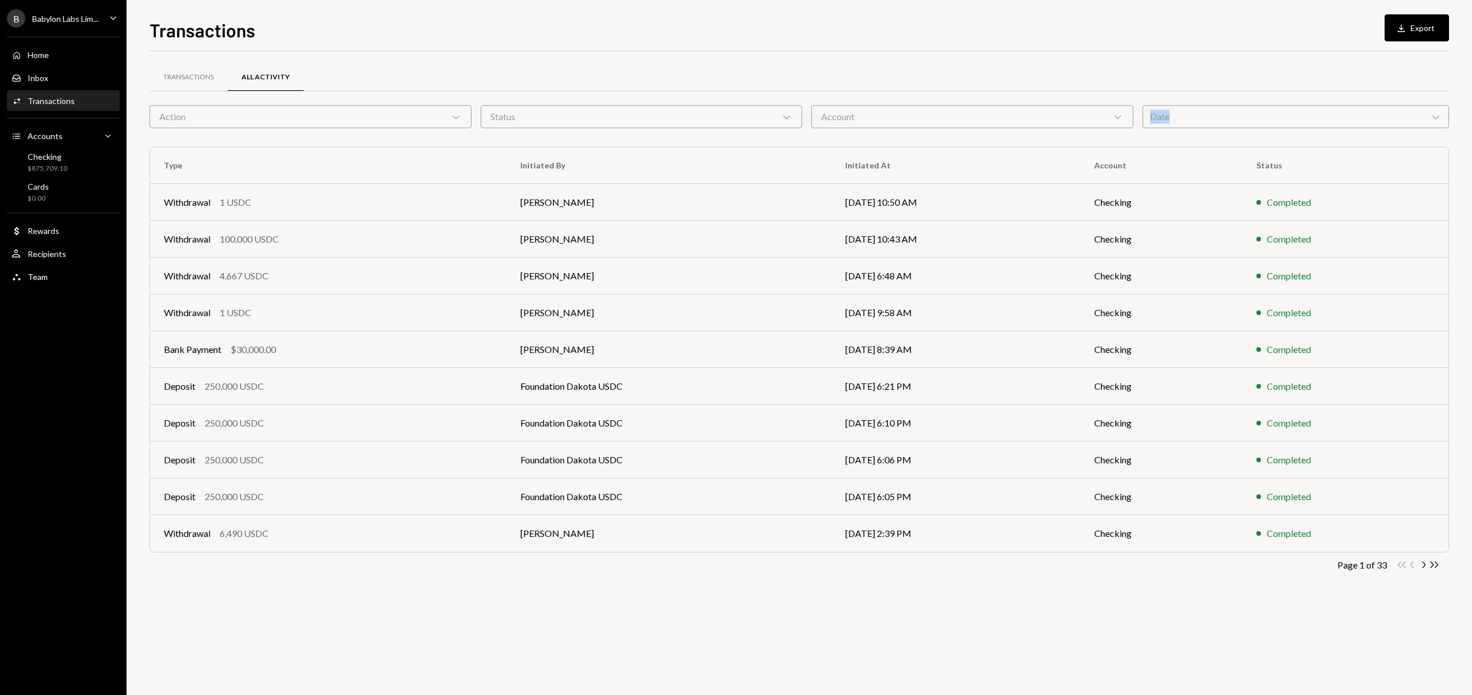
click at [1220, 126] on div "Date Chevron Down" at bounding box center [1295, 116] width 307 height 23
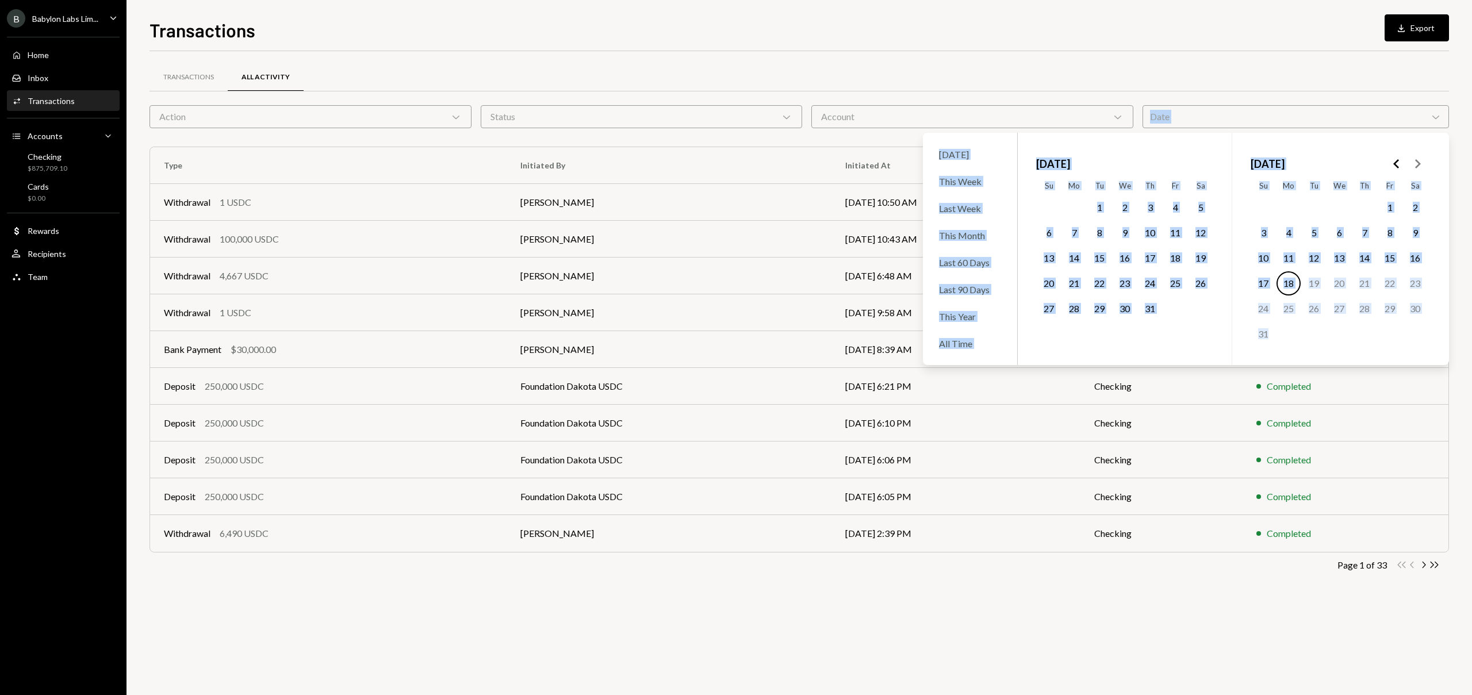
click at [1202, 150] on div "July 2025 Su Mo Tu We Th Fr Sa 1 2 3 4 5 6 7 8 9 10 11 12 13 14 15 16 17 18 19 …" at bounding box center [1125, 249] width 214 height 232
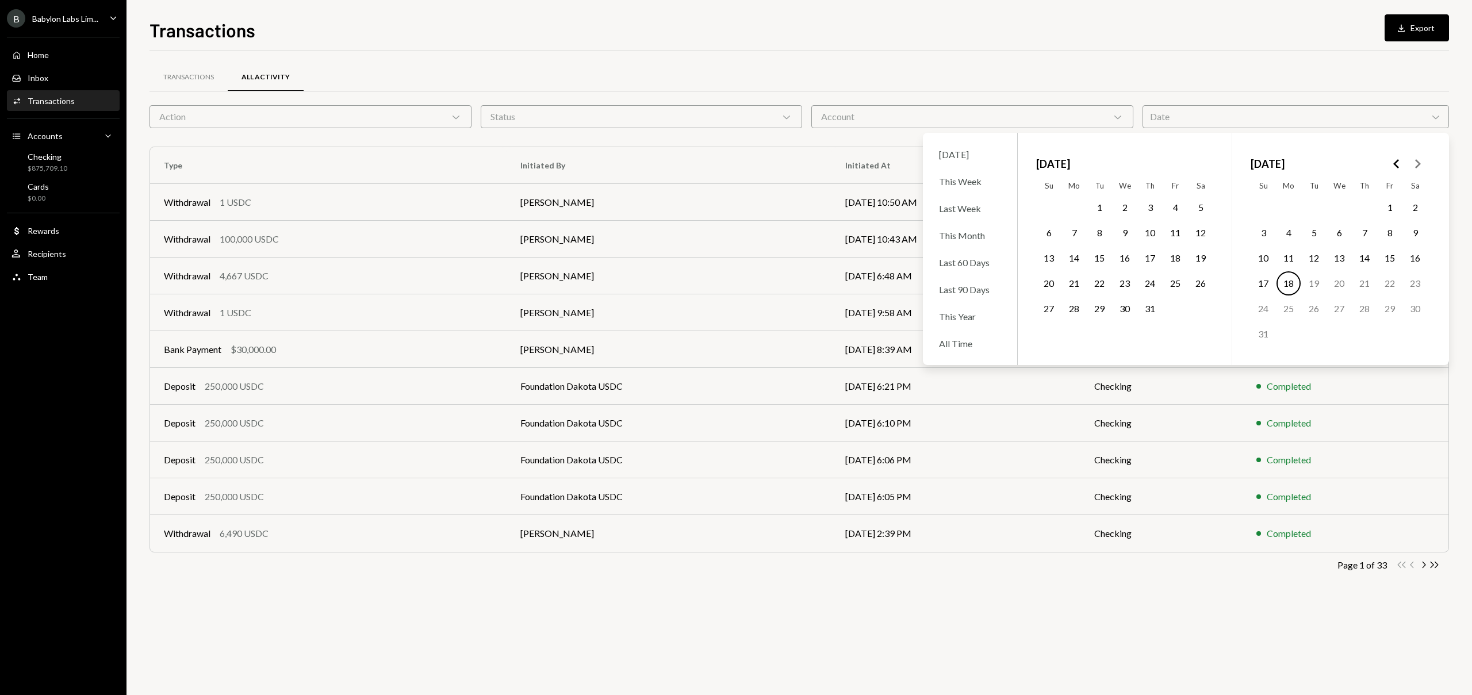
click at [1127, 281] on button "23" at bounding box center [1124, 283] width 24 height 24
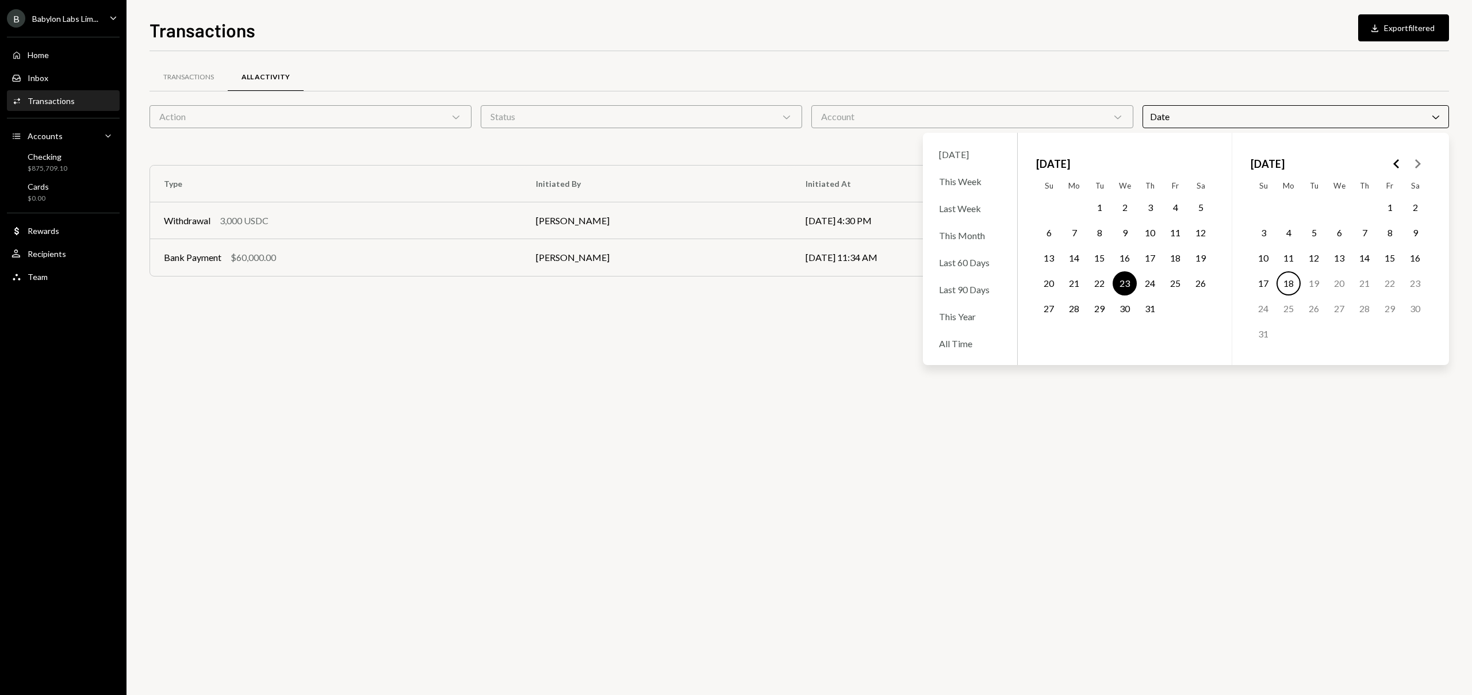
click at [1039, 81] on div "Transactions All Activity" at bounding box center [798, 77] width 1299 height 29
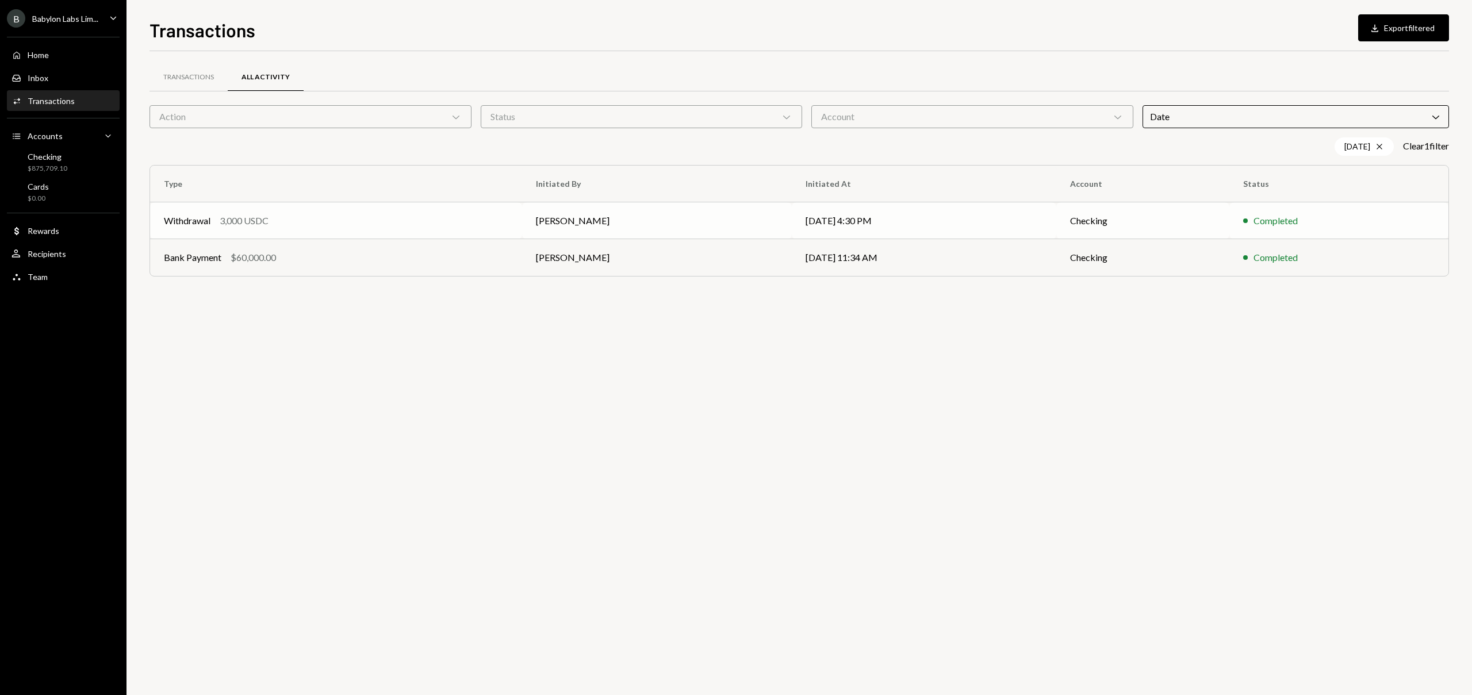
click at [673, 232] on td "[PERSON_NAME]" at bounding box center [657, 220] width 270 height 37
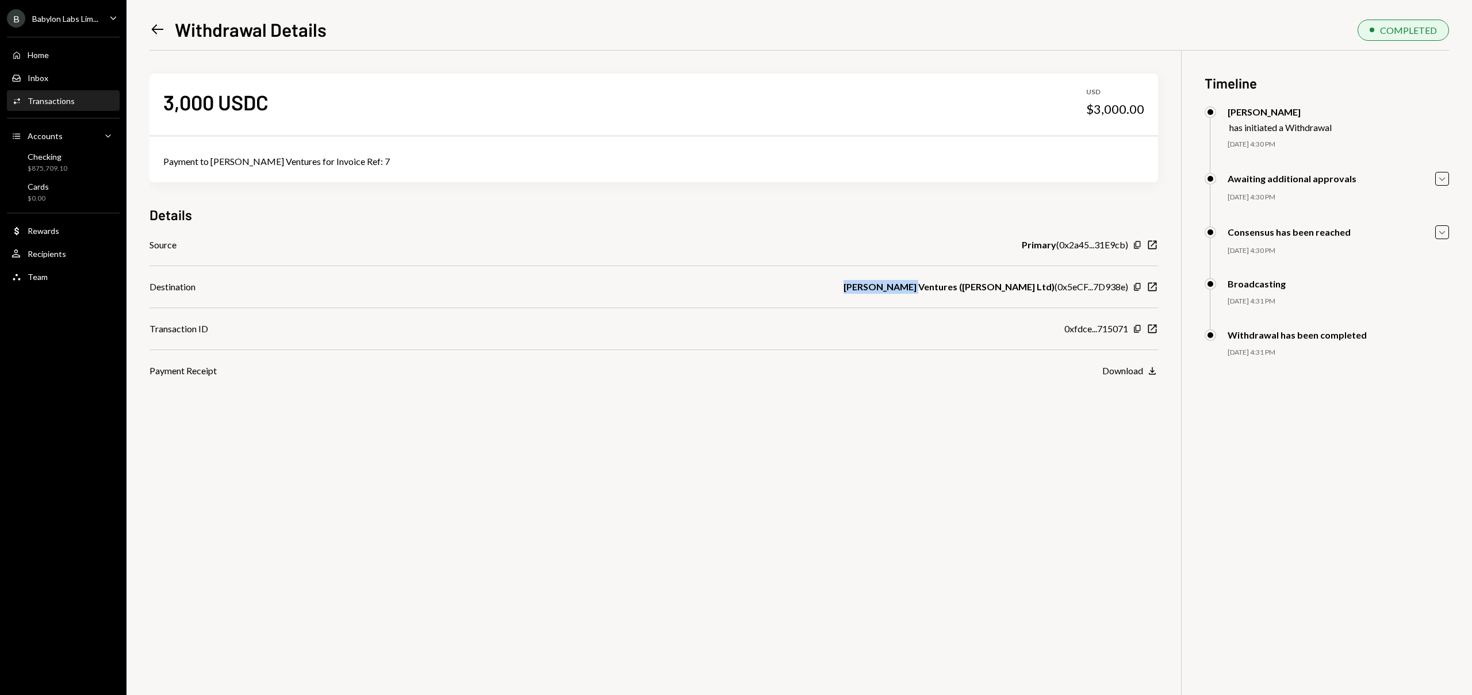
drag, startPoint x: 1010, startPoint y: 285, endPoint x: 938, endPoint y: 285, distance: 72.4
click at [938, 285] on div "Destination [PERSON_NAME] Ventures ([PERSON_NAME] Ltd) ( 0x5eCF...7D938e ) Copy…" at bounding box center [653, 287] width 1008 height 14
copy b "[PERSON_NAME] Ventures"
click at [154, 20] on div "Left Arrow Withdrawal Details" at bounding box center [237, 29] width 177 height 23
click at [156, 26] on icon at bounding box center [158, 30] width 12 height 10
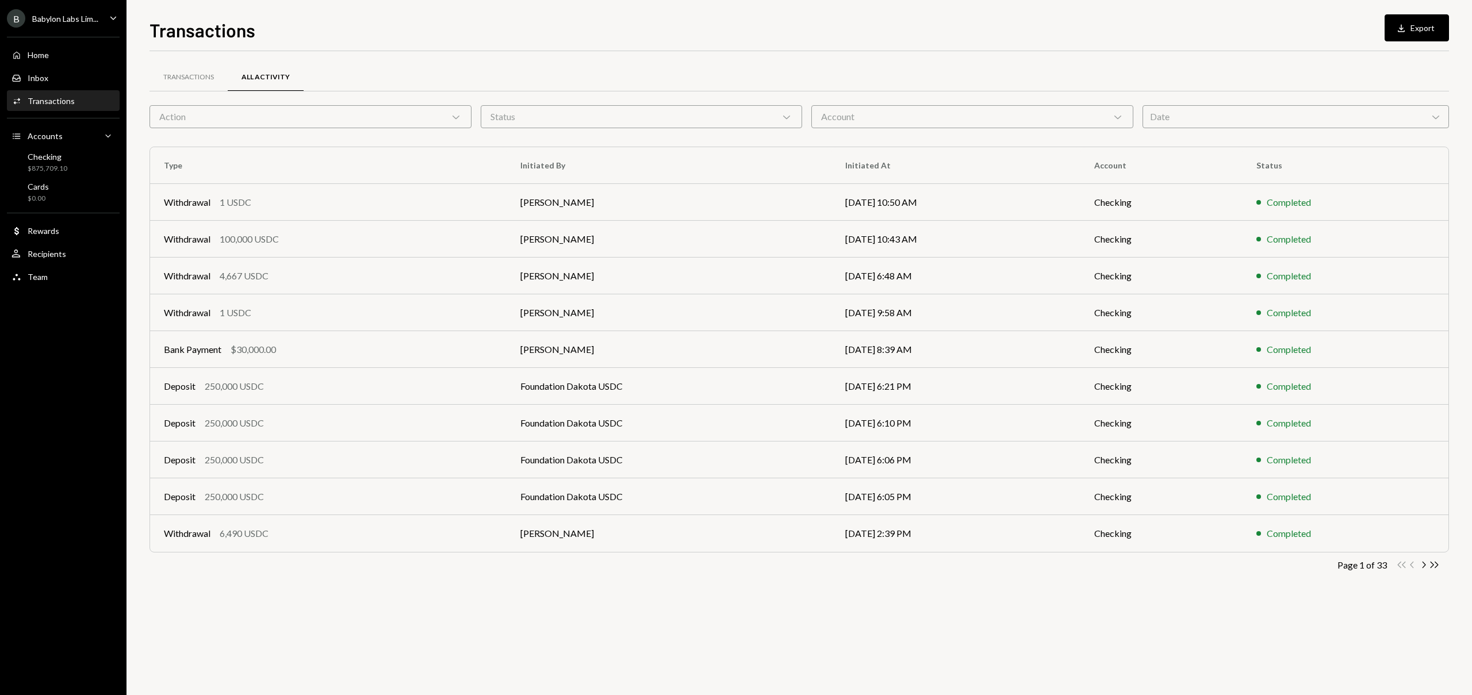
click at [1163, 112] on div "Date Chevron Down" at bounding box center [1295, 116] width 307 height 23
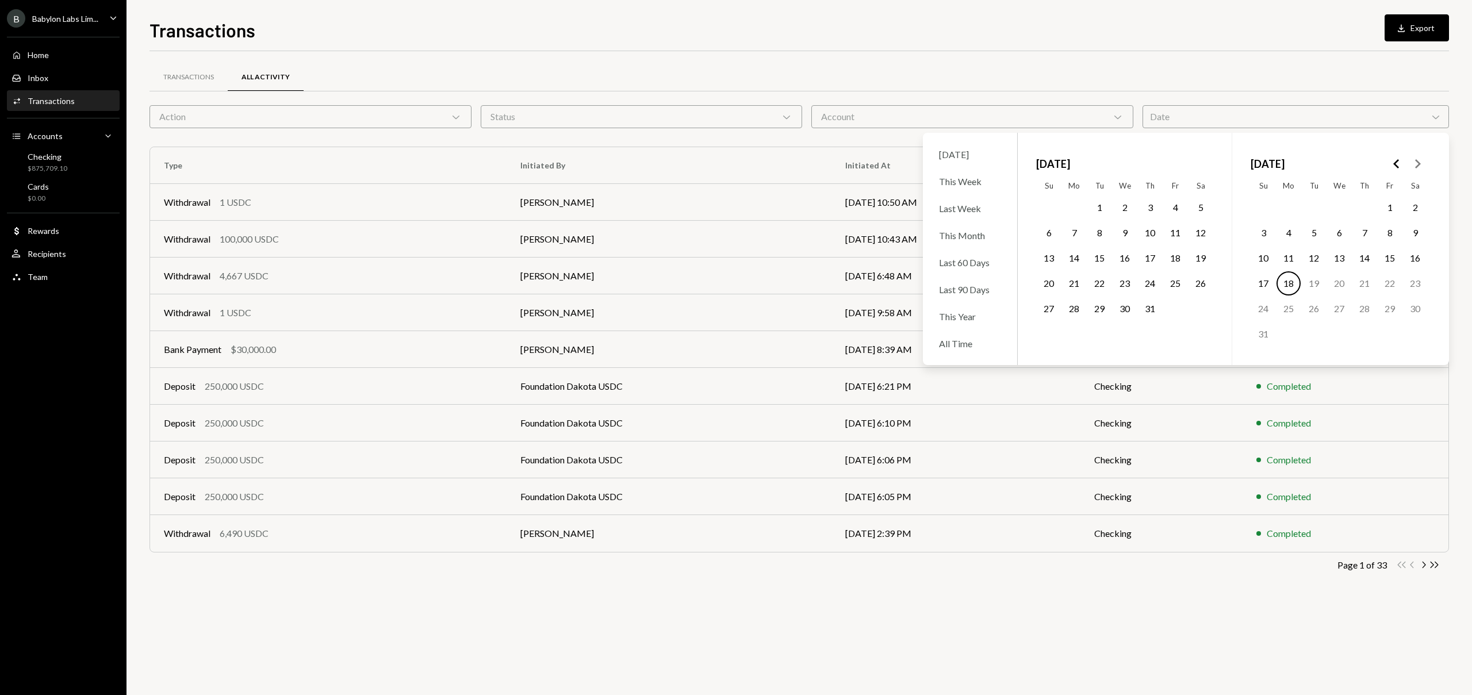
click at [1126, 260] on button "16" at bounding box center [1124, 258] width 24 height 24
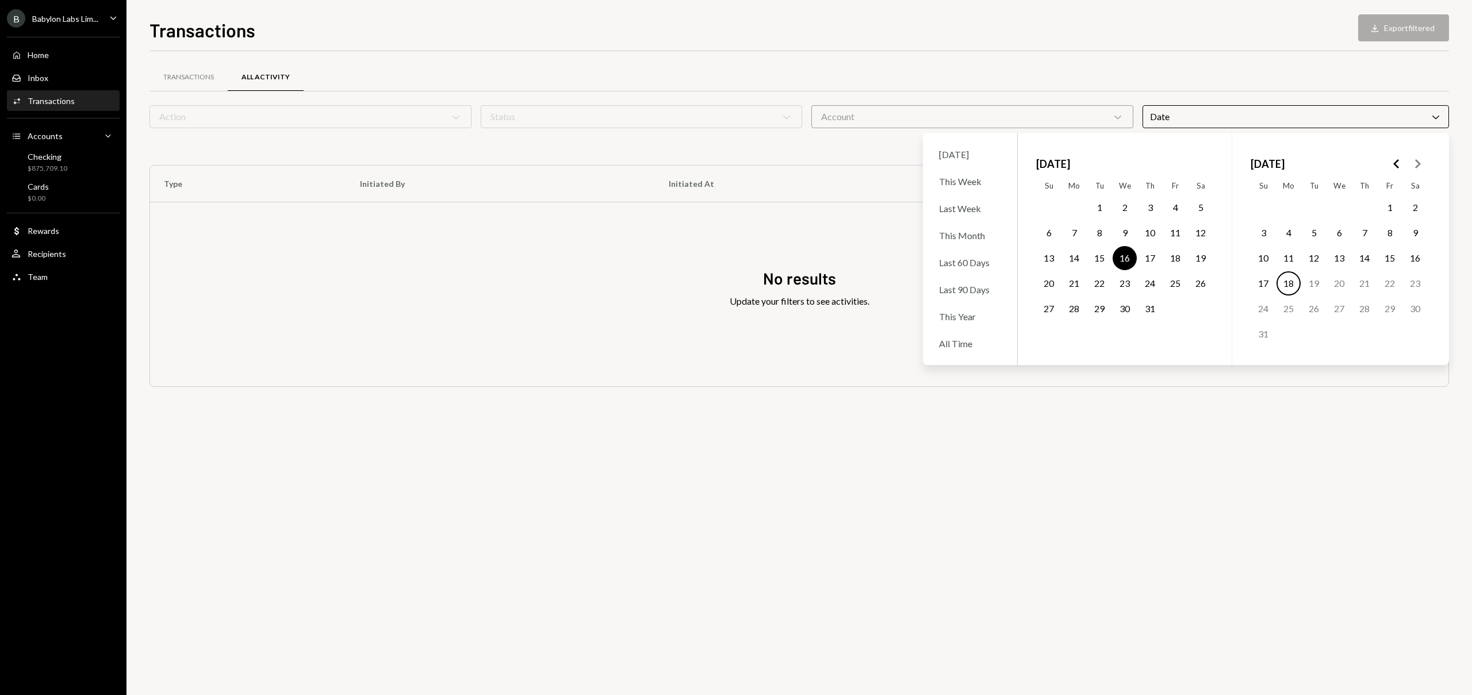
click at [1122, 79] on div "Transactions All Activity" at bounding box center [798, 77] width 1299 height 29
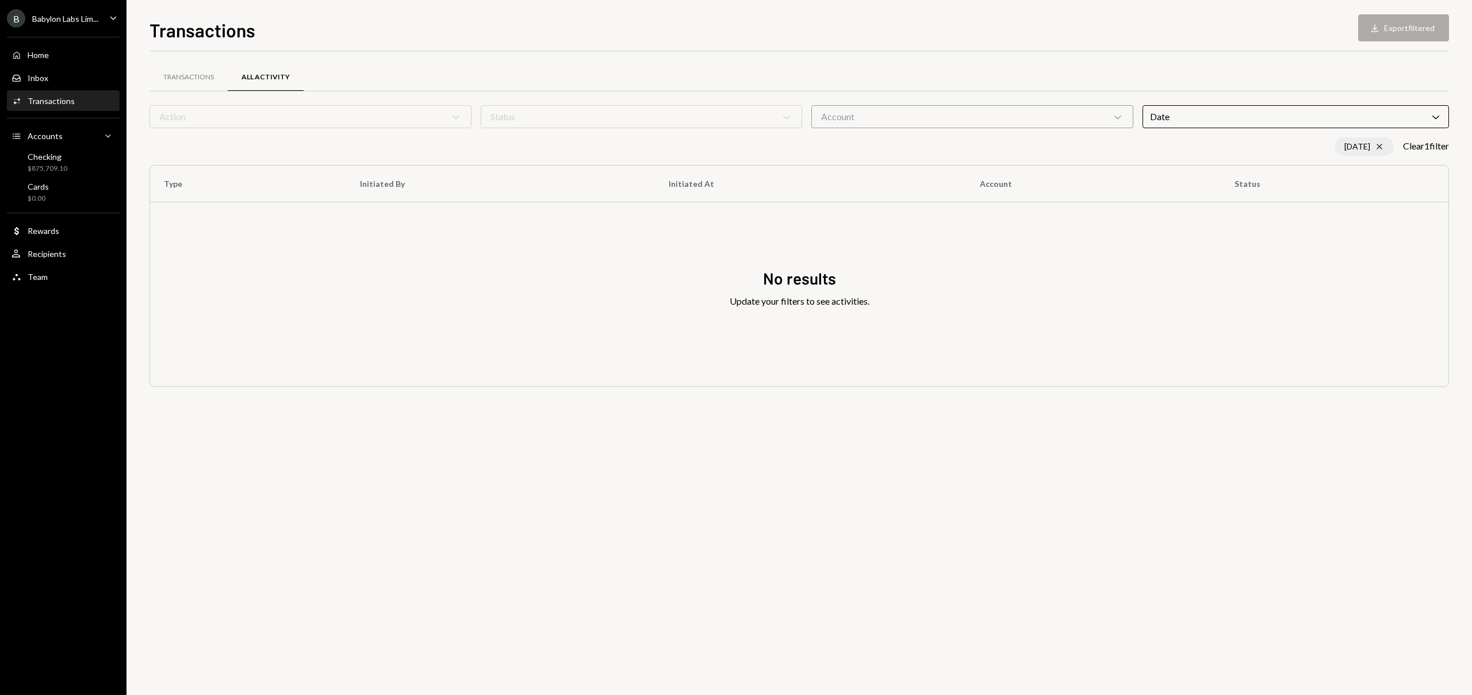
click at [1375, 144] on icon "Cross" at bounding box center [1379, 146] width 9 height 9
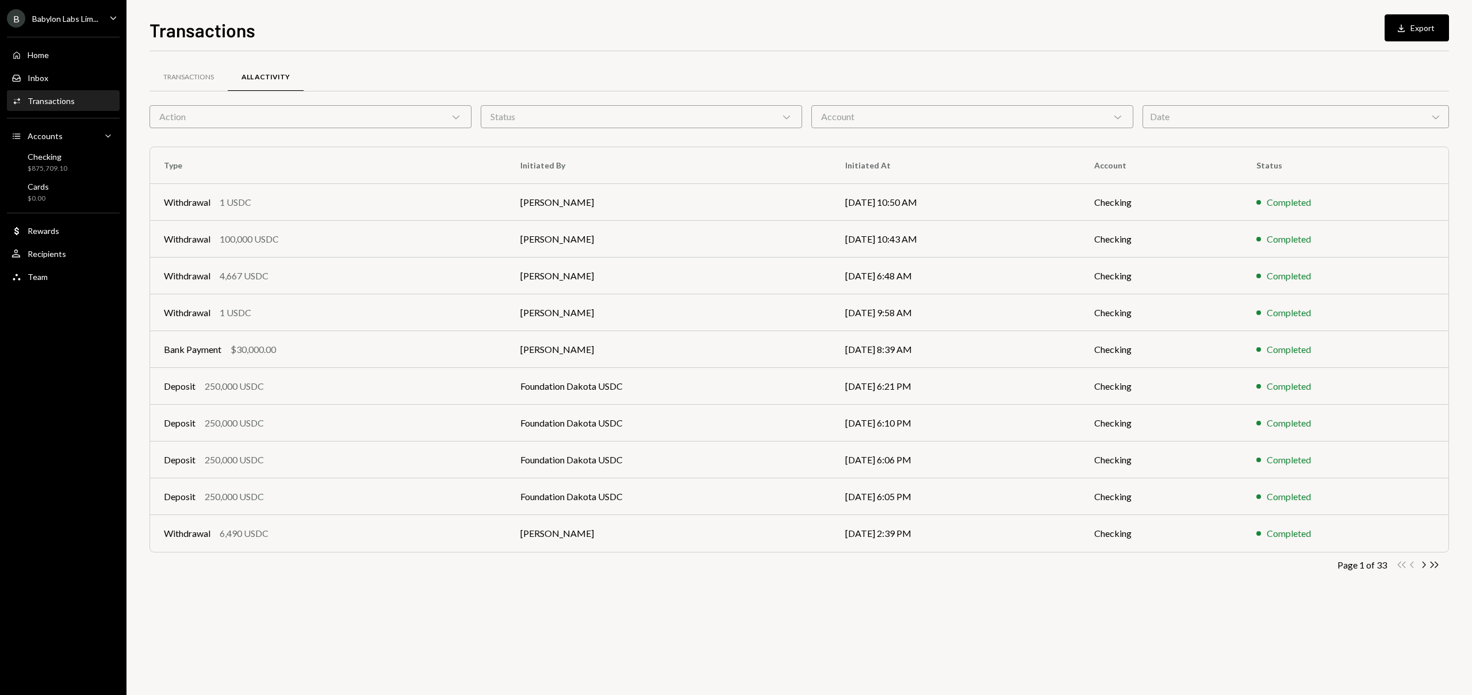
click at [1247, 131] on div "Transactions All Activity Action Chevron Down Status Chevron Down Account Chevr…" at bounding box center [798, 335] width 1299 height 531
click at [1238, 120] on div "Date Chevron Down" at bounding box center [1295, 116] width 307 height 23
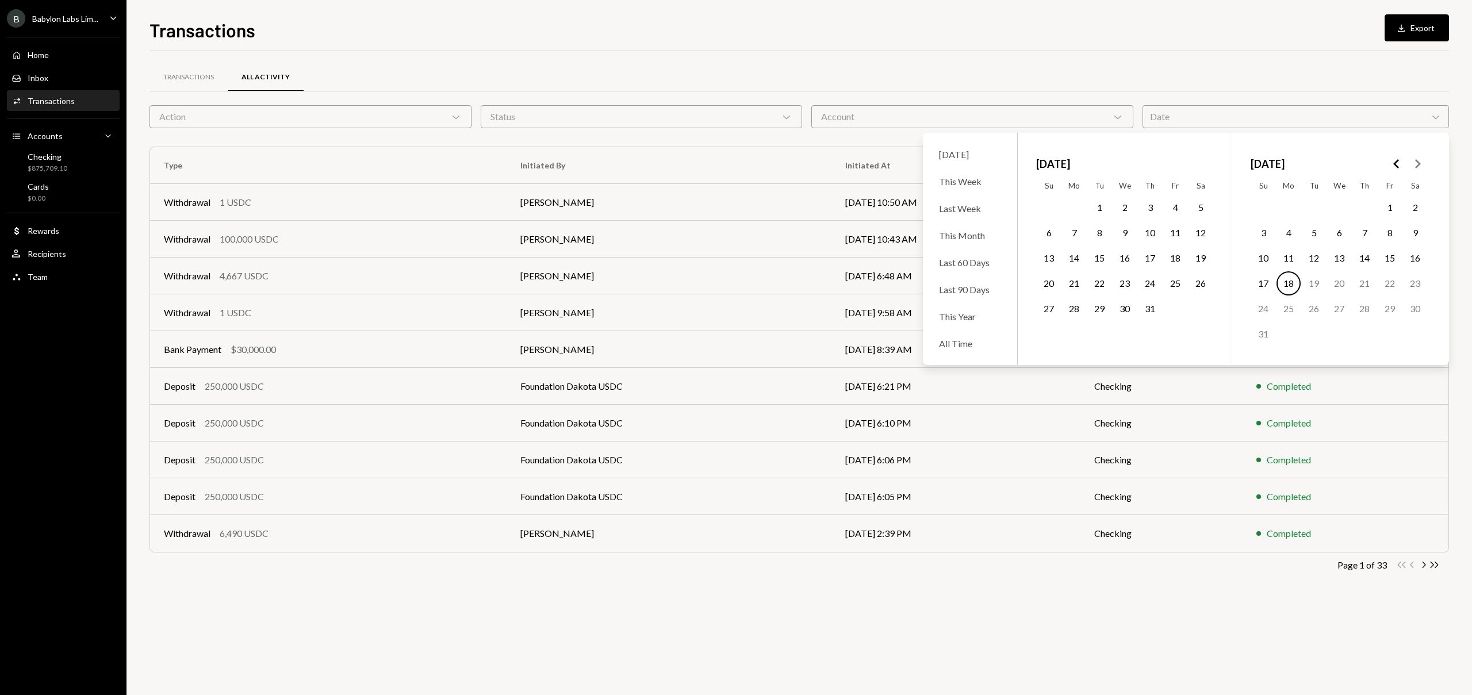
click at [1049, 259] on button "13" at bounding box center [1048, 258] width 24 height 24
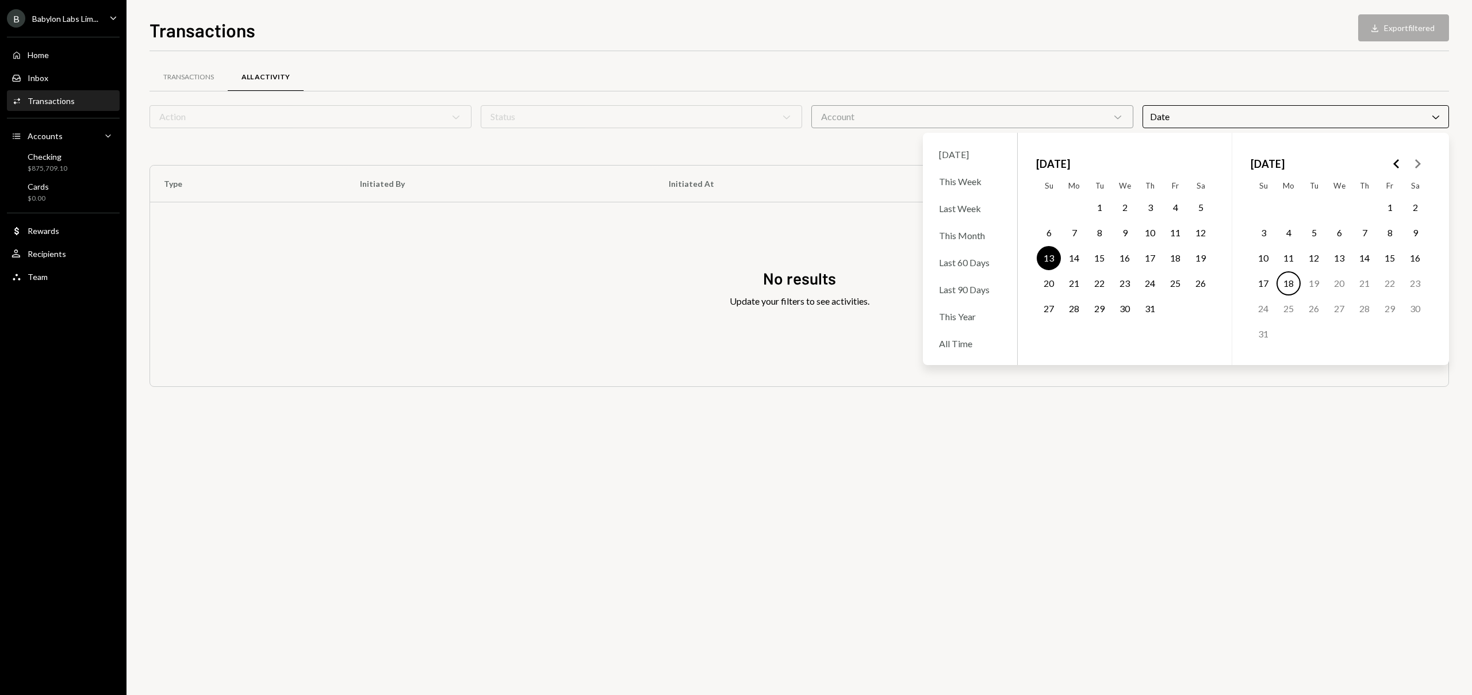
click at [1048, 253] on button "13" at bounding box center [1048, 258] width 24 height 24
click at [1051, 260] on button "13" at bounding box center [1048, 258] width 24 height 24
click at [1435, 124] on div "Date Chevron Down" at bounding box center [1295, 116] width 307 height 23
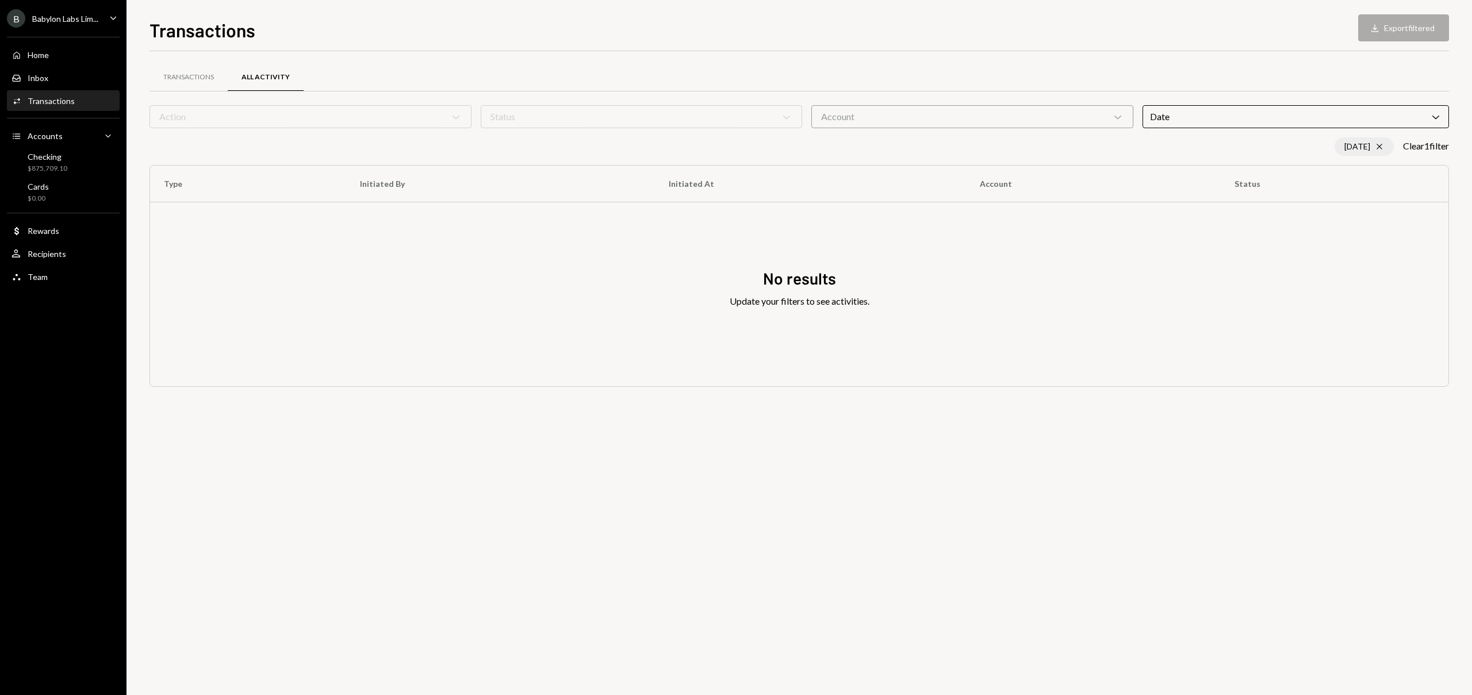
click at [1377, 148] on icon "Cross" at bounding box center [1379, 146] width 9 height 9
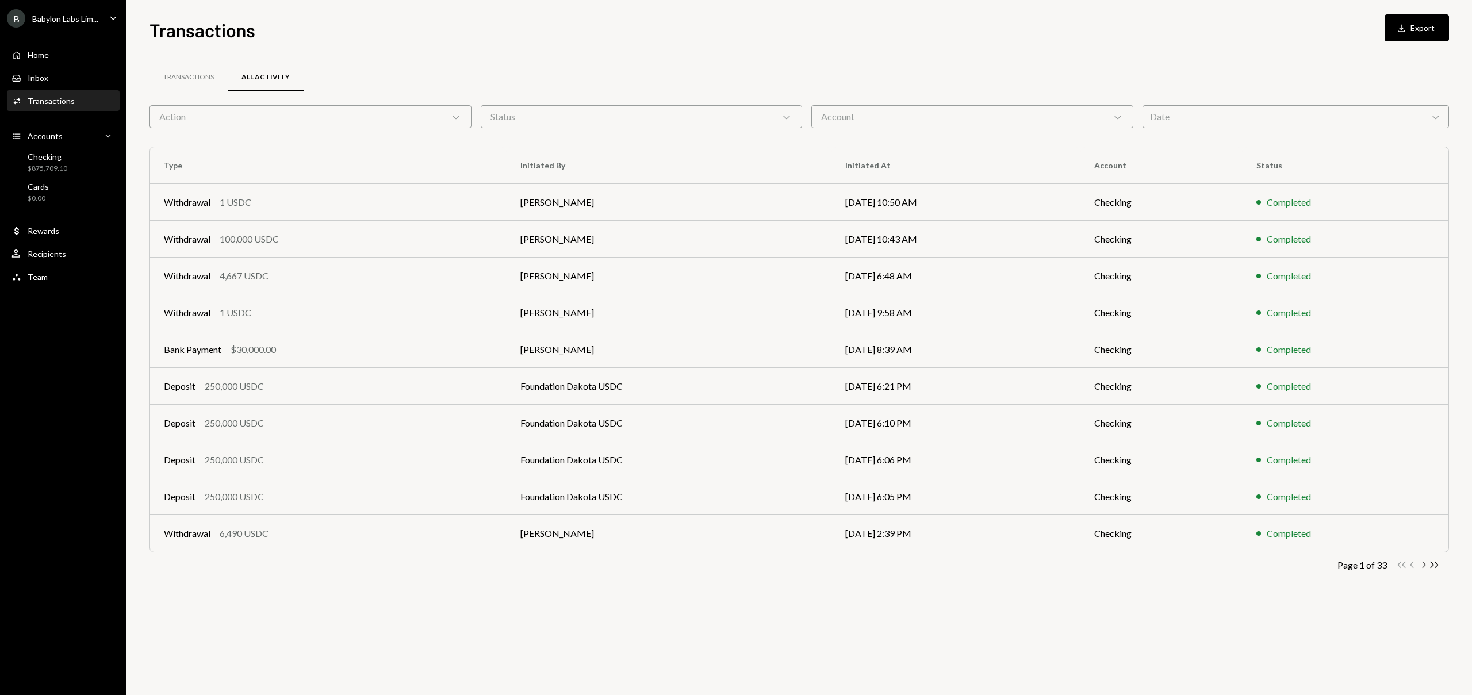
click at [1426, 562] on icon "Chevron Right" at bounding box center [1423, 564] width 11 height 11
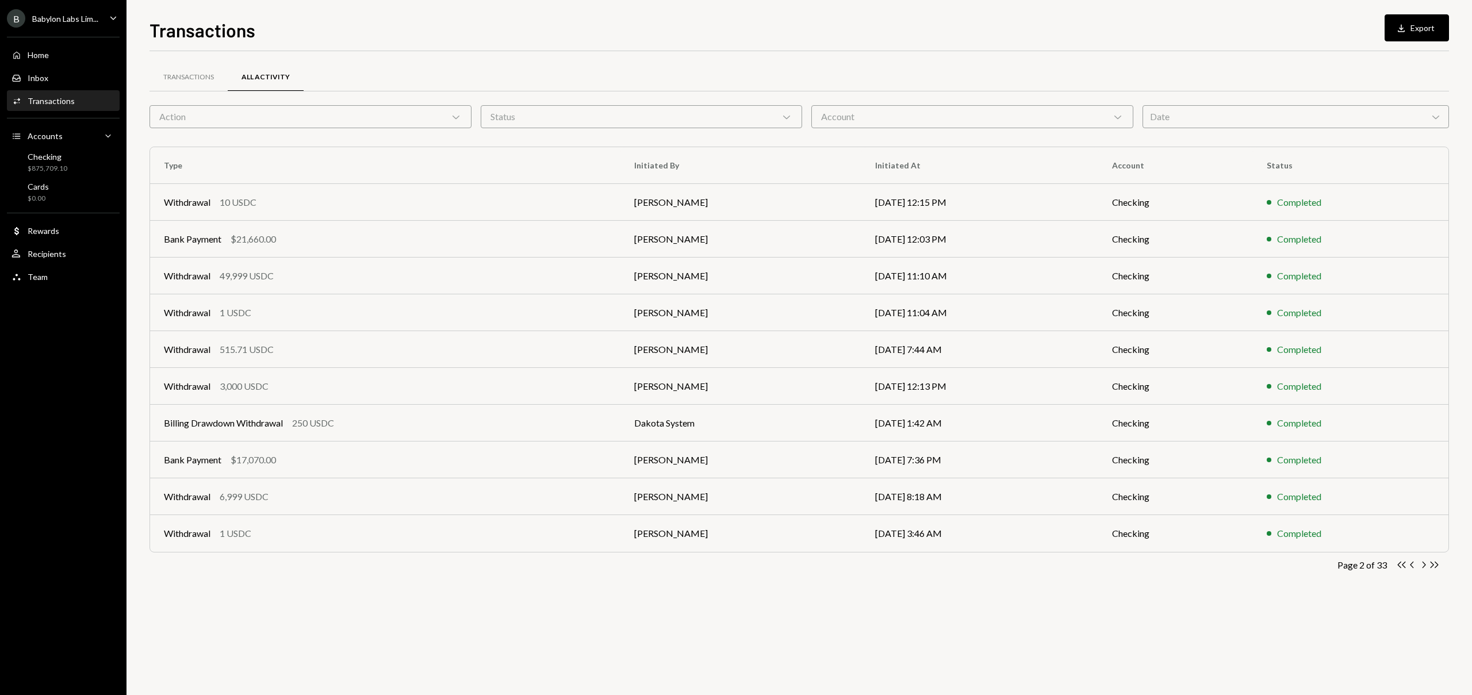
click at [1426, 562] on icon "Chevron Right" at bounding box center [1423, 564] width 11 height 11
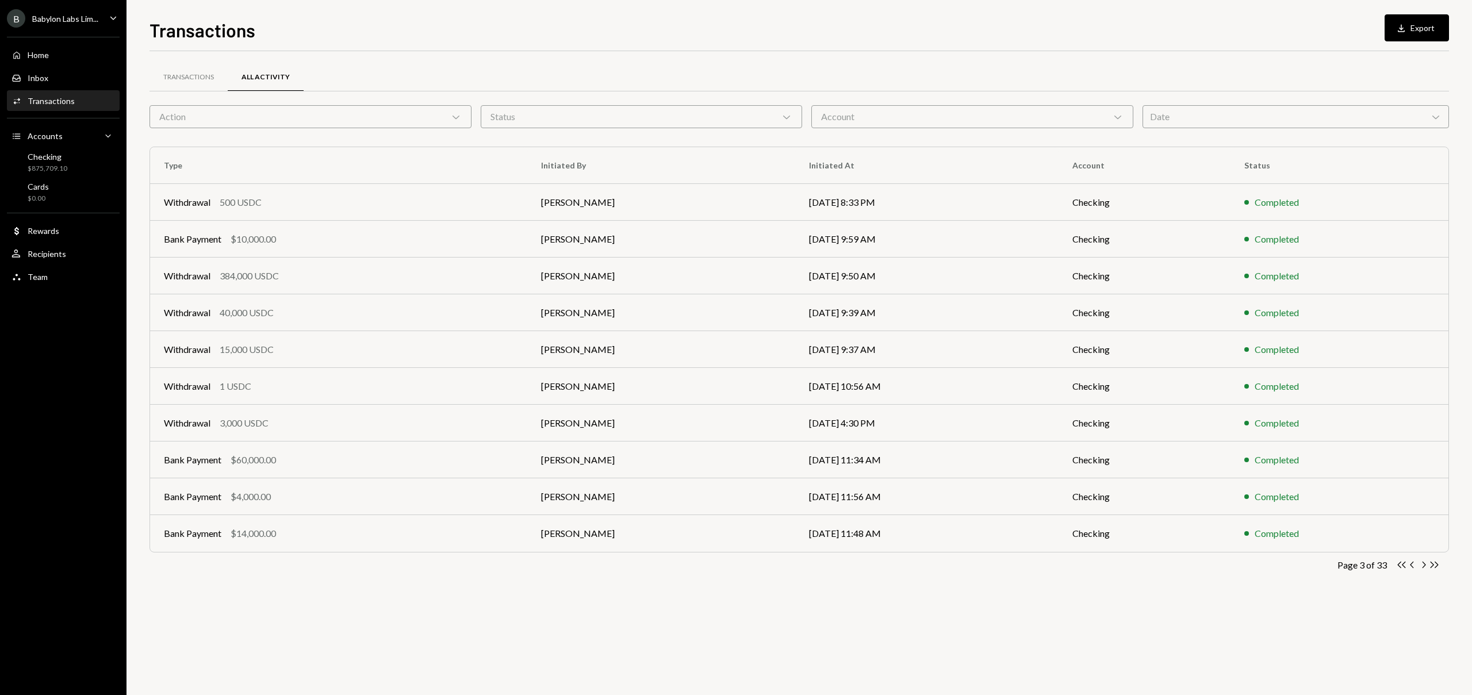
click at [1426, 562] on icon "Chevron Right" at bounding box center [1423, 564] width 11 height 11
click at [1224, 106] on div "Date Chevron Down" at bounding box center [1295, 116] width 307 height 23
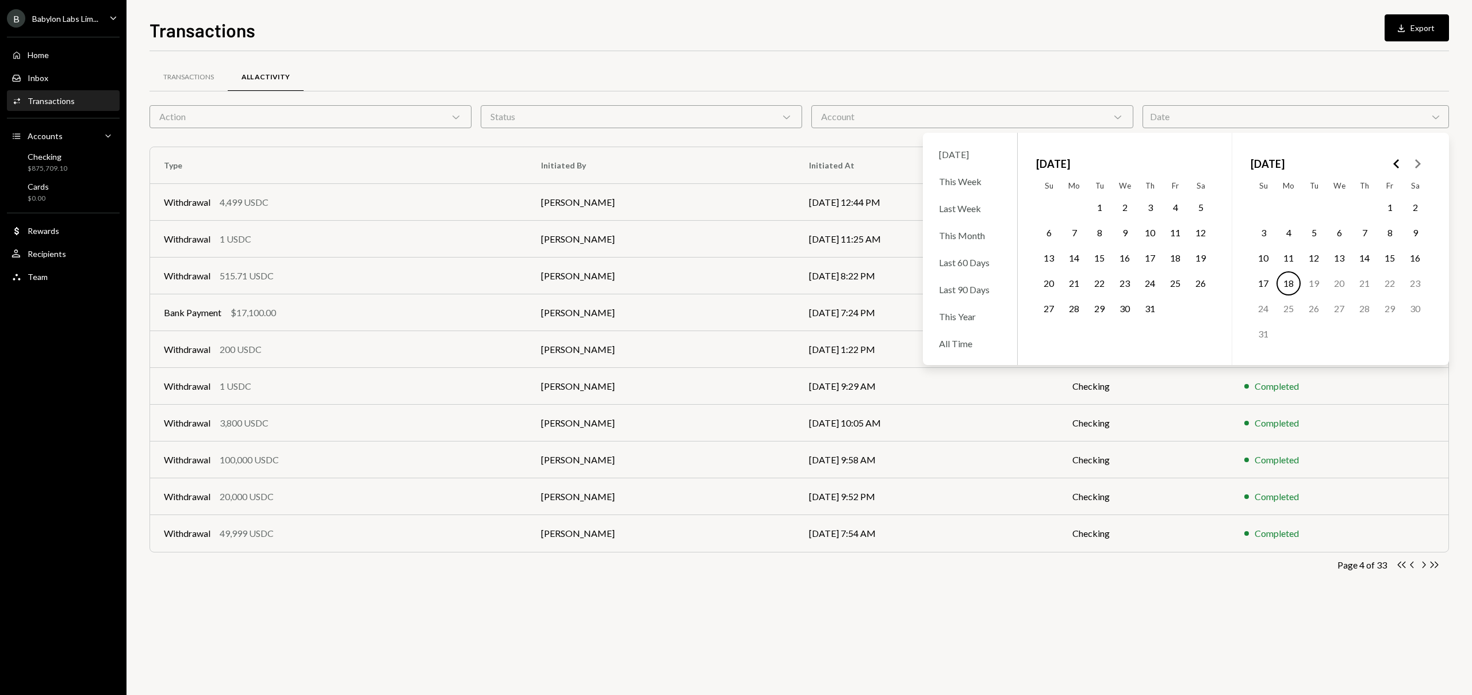
click at [1396, 160] on icon "Go to the Previous Month" at bounding box center [1396, 164] width 14 height 14
click at [1391, 237] on button "13" at bounding box center [1389, 233] width 24 height 24
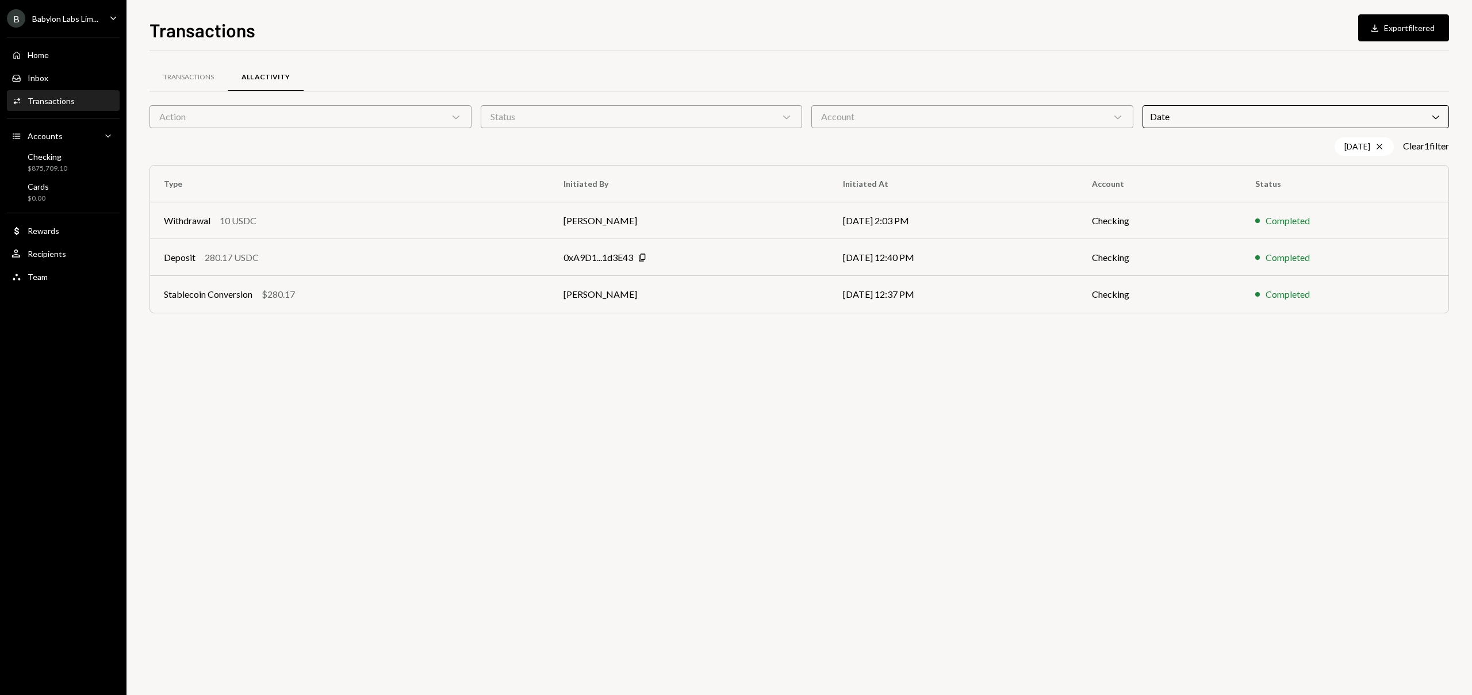
click at [725, 344] on div "Transactions All Activity Action Chevron Down Status Chevron Down Account Chevr…" at bounding box center [798, 373] width 1299 height 644
click at [1375, 148] on icon "Cross" at bounding box center [1379, 146] width 9 height 9
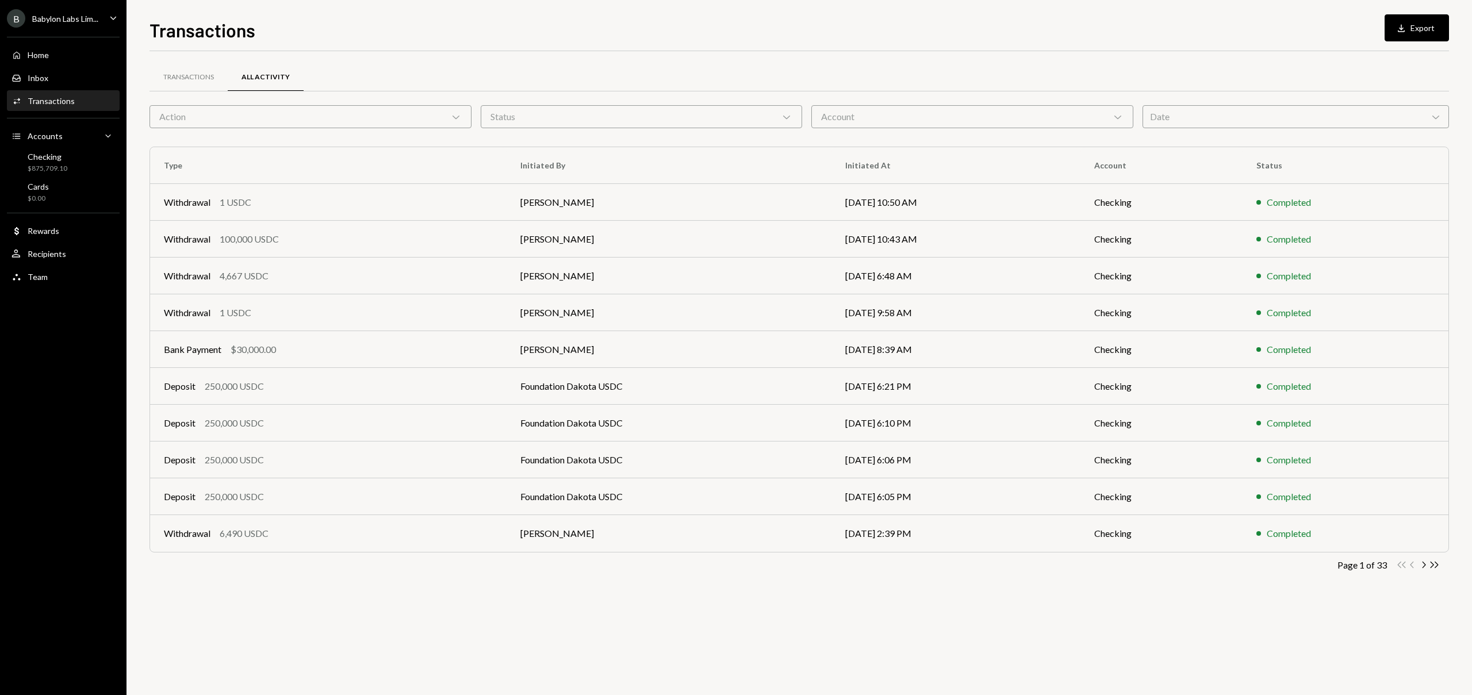
click at [1327, 119] on div "Date Chevron Down" at bounding box center [1295, 116] width 307 height 23
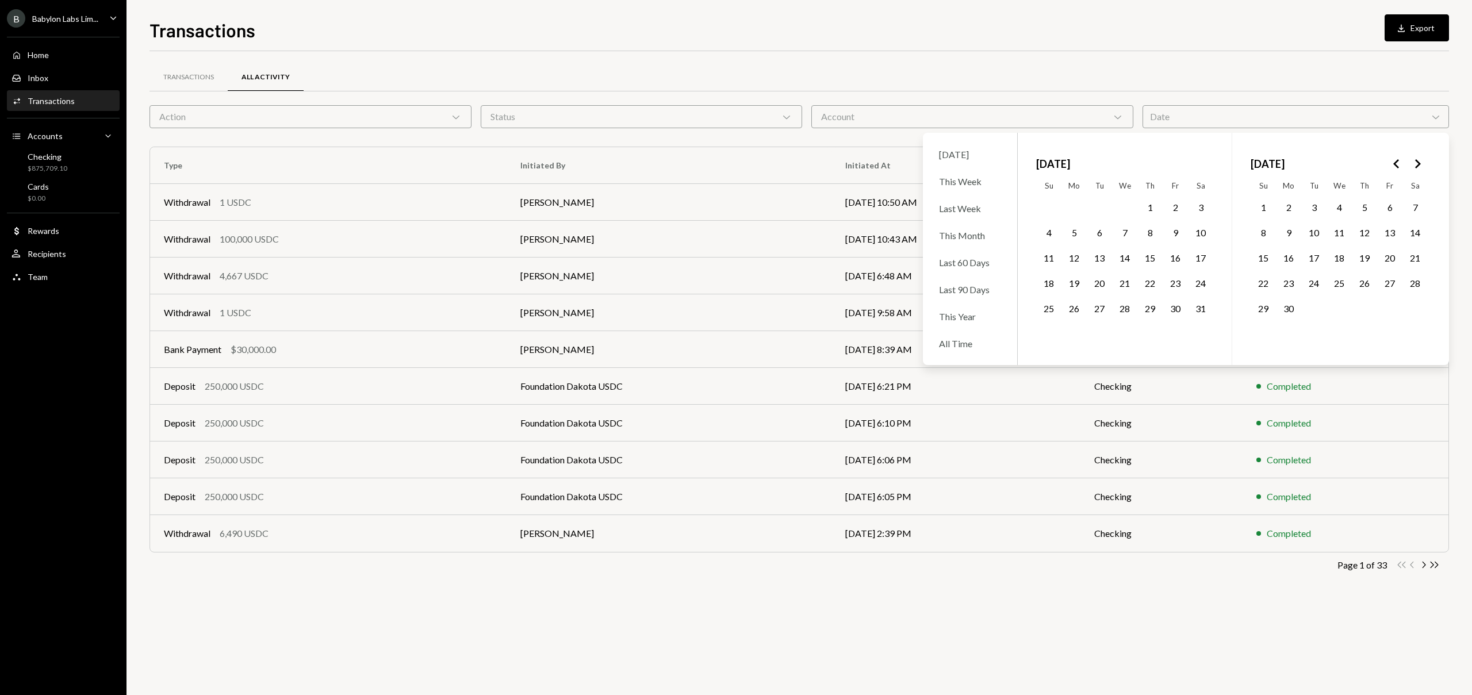
click at [1299, 258] on button "16" at bounding box center [1288, 258] width 24 height 24
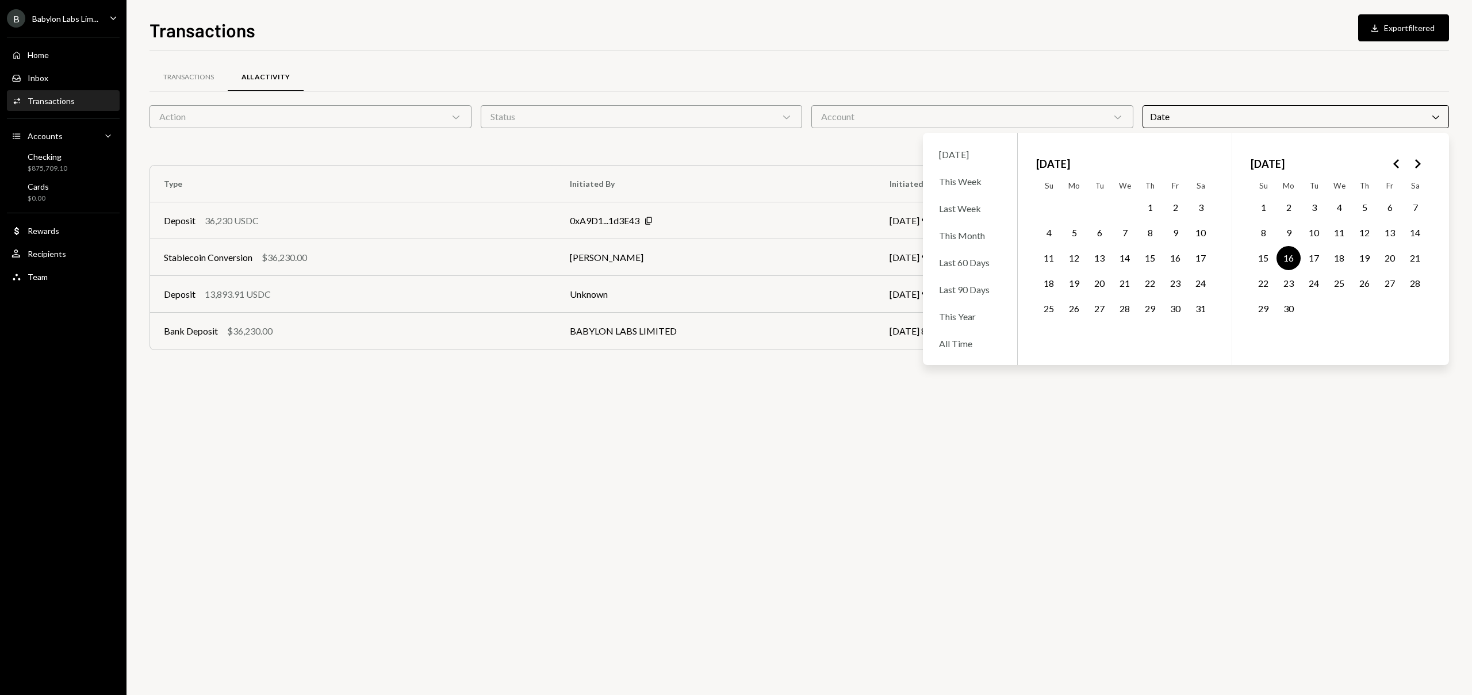
click at [402, 377] on div "Transactions All Activity Action Chevron Down Status Chevron Down Account Chevr…" at bounding box center [798, 373] width 1299 height 644
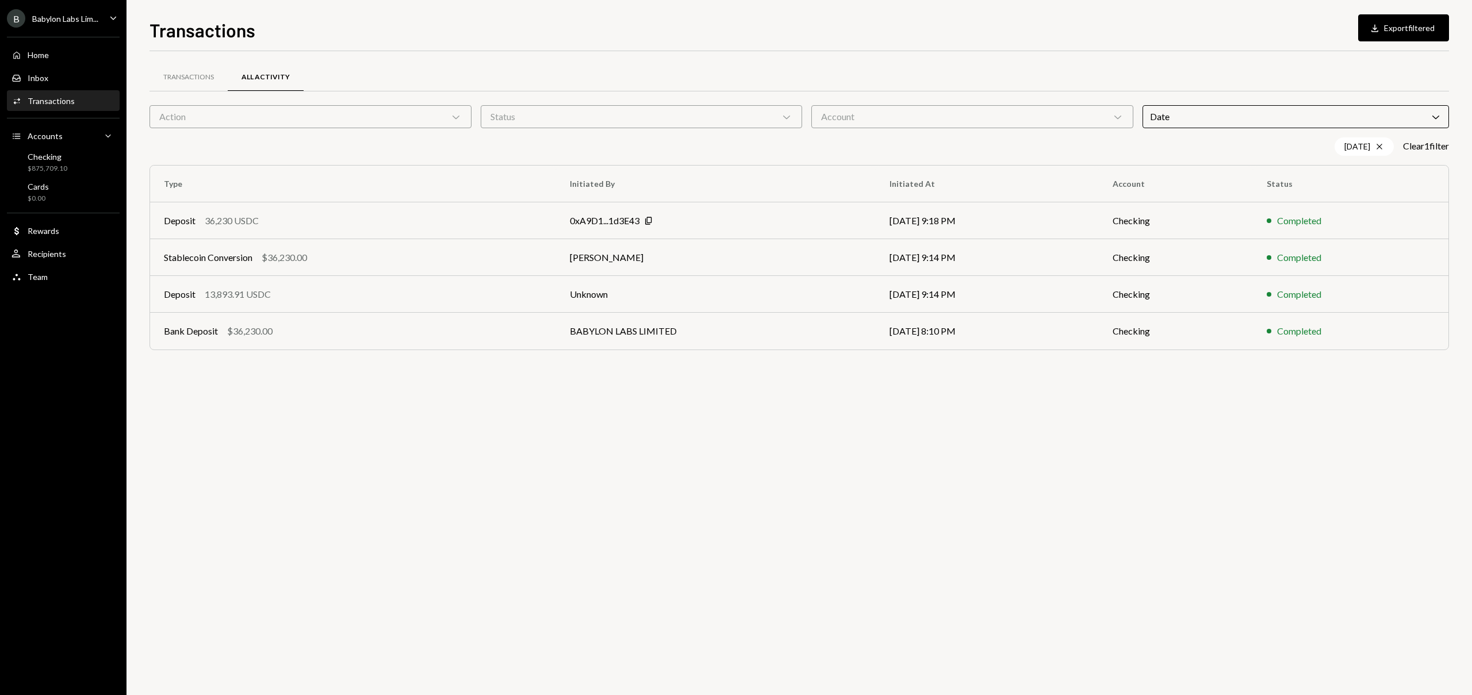
click at [1214, 118] on div "Date Chevron Down" at bounding box center [1295, 116] width 307 height 23
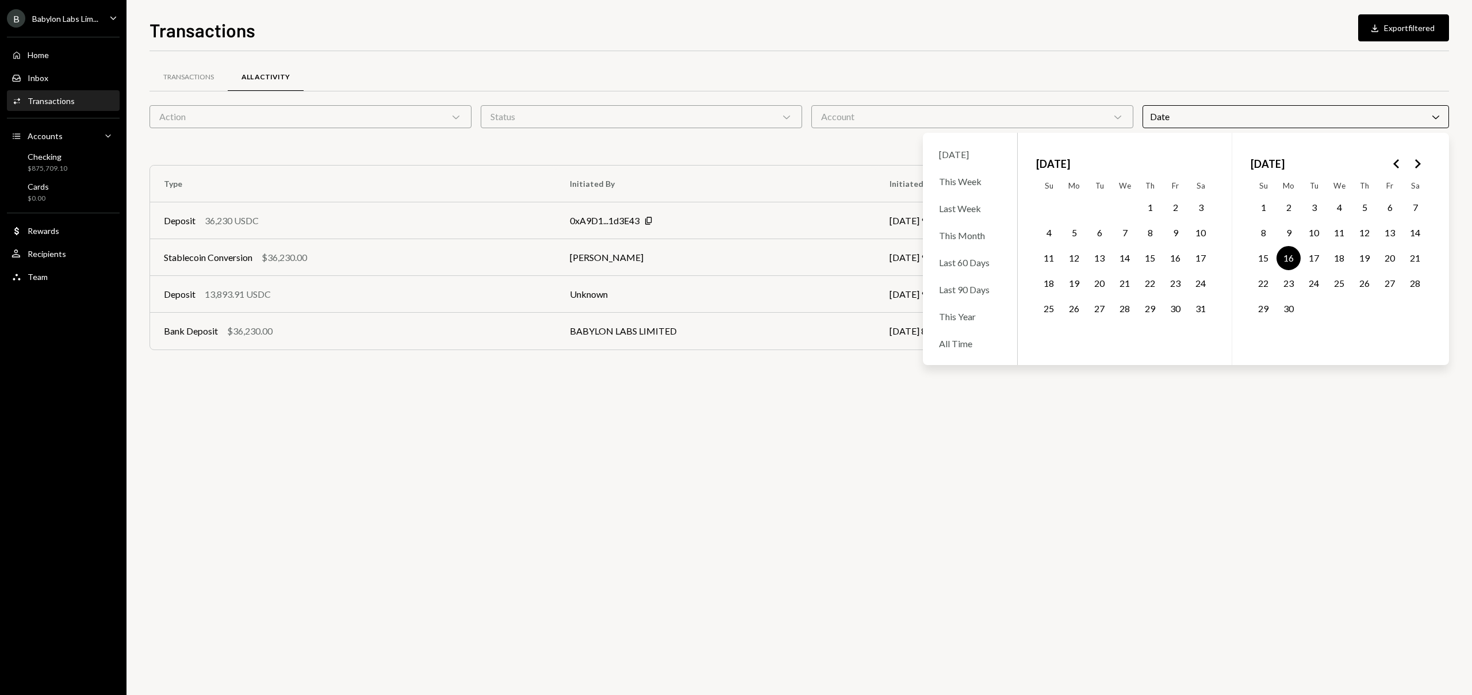
click at [1390, 238] on button "13" at bounding box center [1389, 233] width 24 height 24
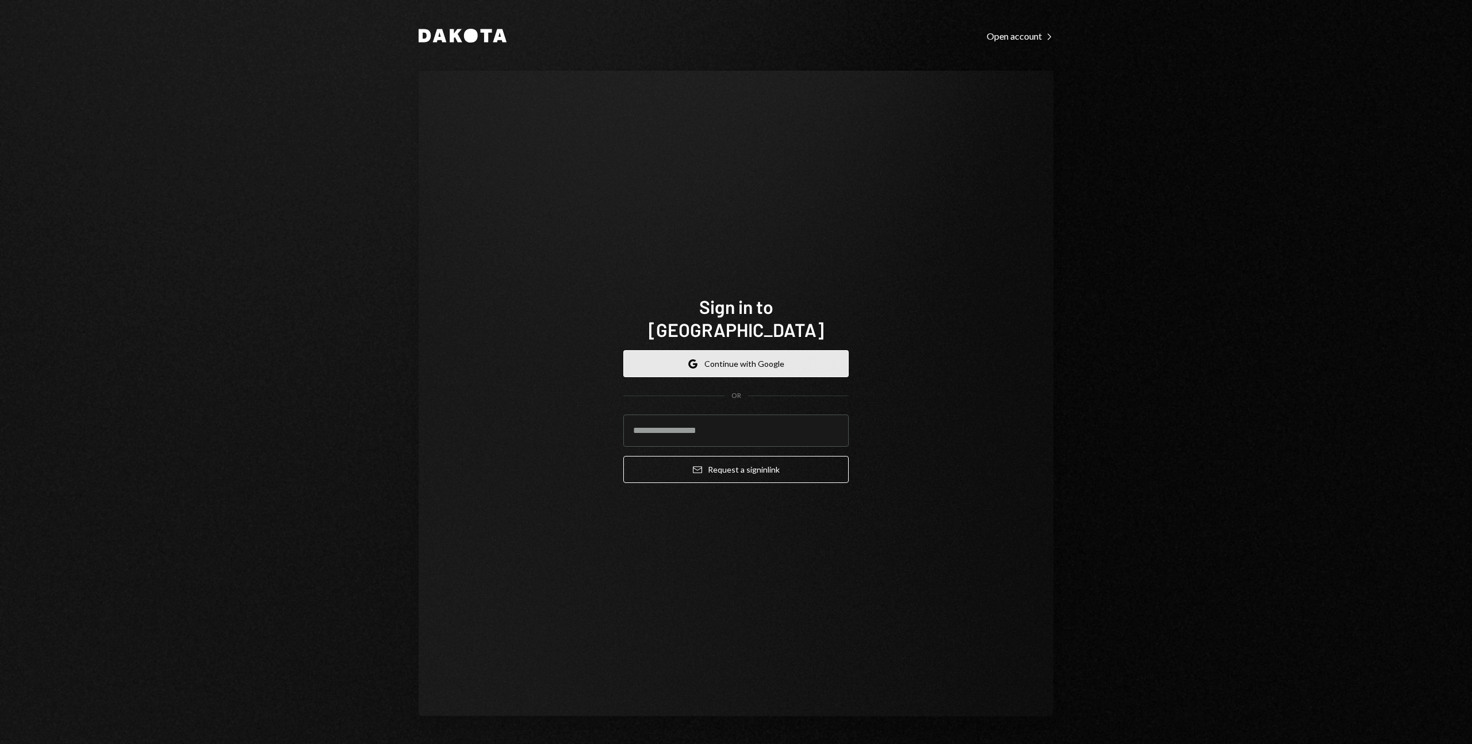
click at [695, 362] on button "Google Continue with Google" at bounding box center [735, 363] width 225 height 27
click at [719, 358] on button "Google Continue with Google" at bounding box center [735, 363] width 225 height 27
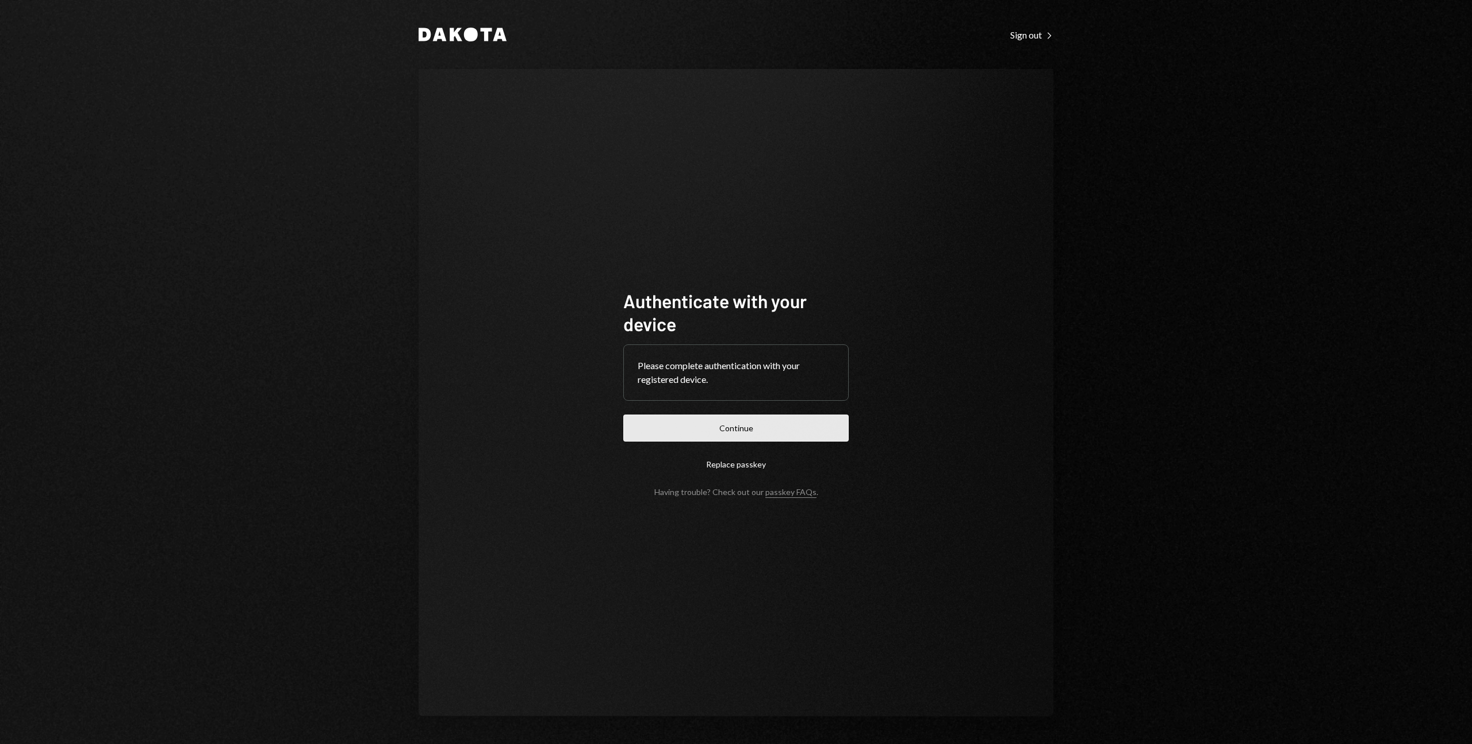
click at [715, 421] on button "Continue" at bounding box center [735, 427] width 225 height 27
click at [712, 429] on button "Continue" at bounding box center [735, 427] width 225 height 27
click at [702, 421] on button "Continue" at bounding box center [735, 427] width 225 height 27
click at [702, 433] on button "Continue" at bounding box center [735, 427] width 225 height 27
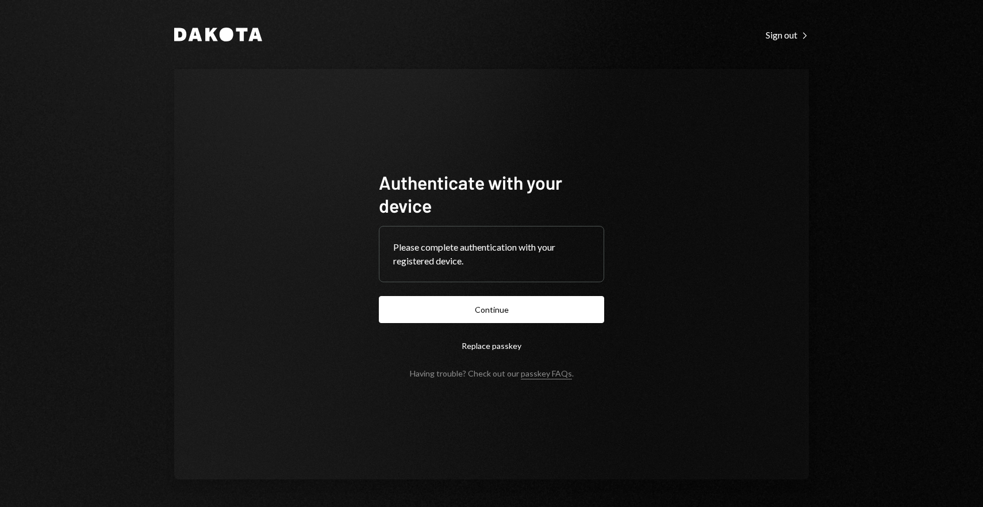
click at [434, 302] on button "Continue" at bounding box center [491, 309] width 225 height 27
click at [489, 302] on button "Continue" at bounding box center [491, 309] width 225 height 27
click at [496, 307] on button "Continue" at bounding box center [491, 309] width 225 height 27
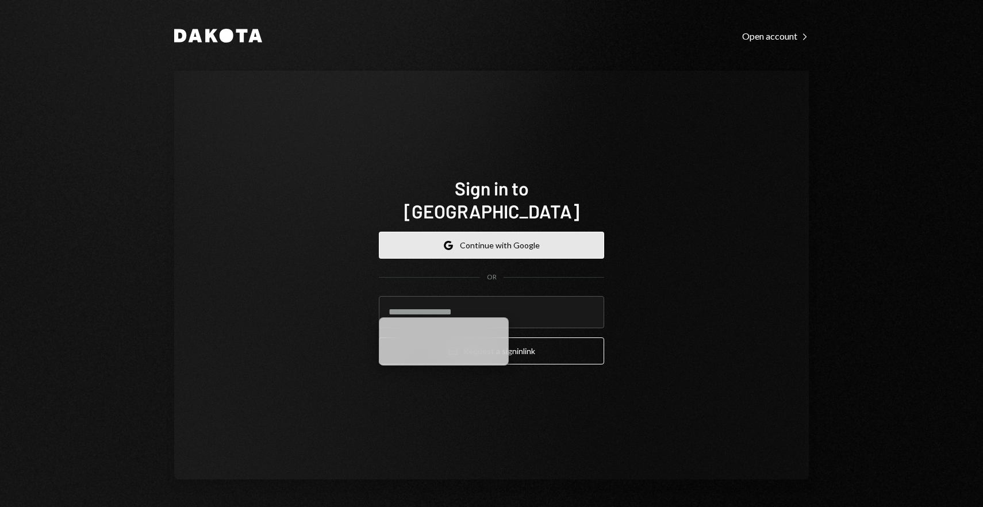
click at [524, 232] on button "Google Continue with Google" at bounding box center [491, 245] width 225 height 27
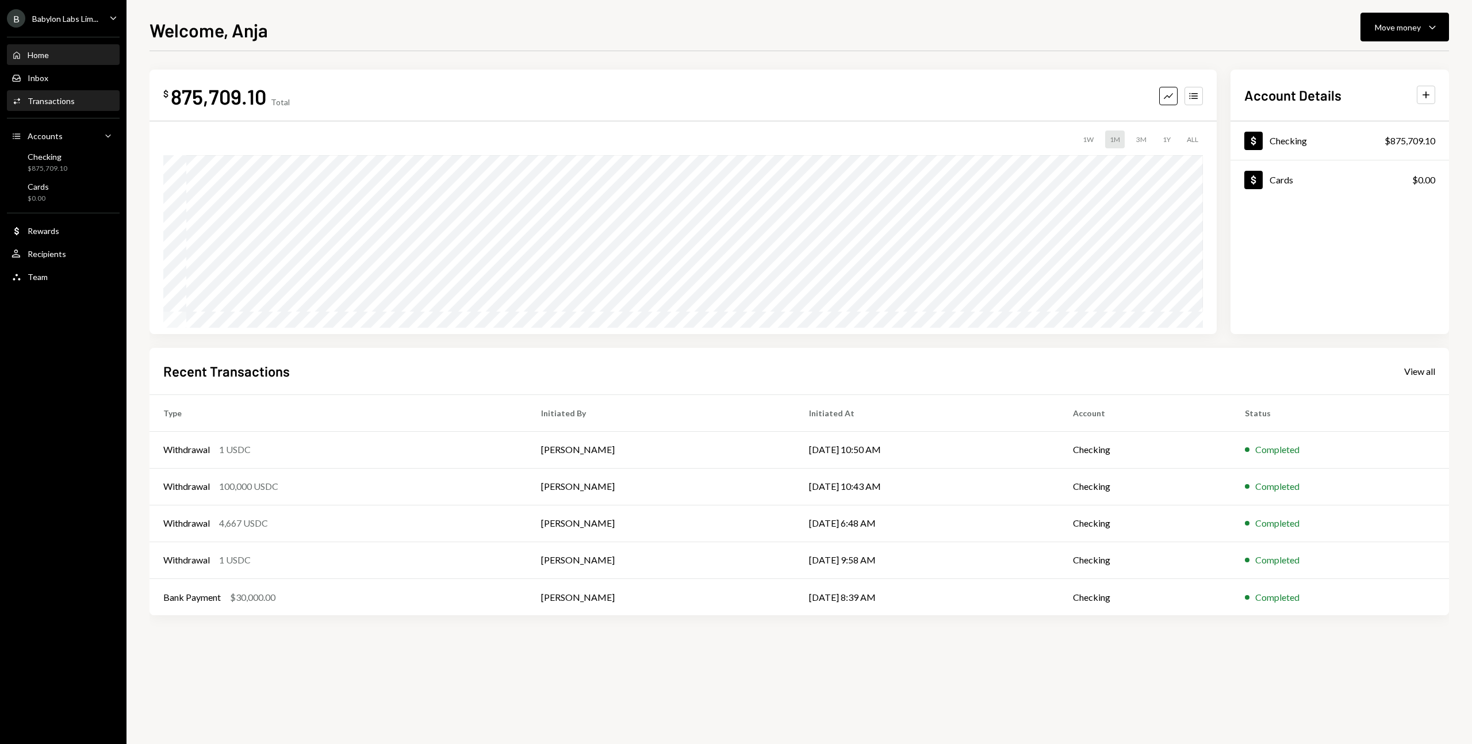
click at [77, 92] on div "Activities Transactions" at bounding box center [62, 101] width 103 height 20
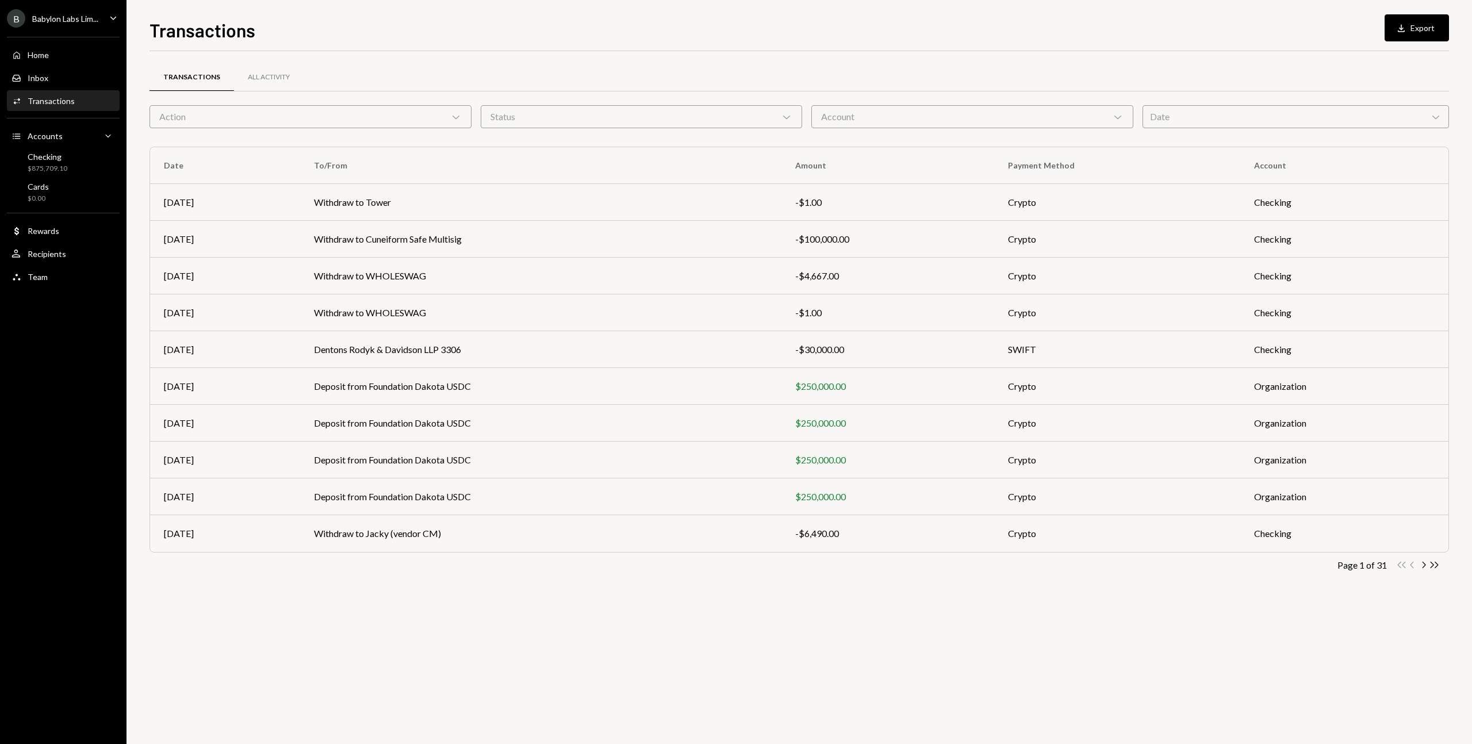
click at [982, 117] on div "Date Chevron Down" at bounding box center [1295, 116] width 307 height 23
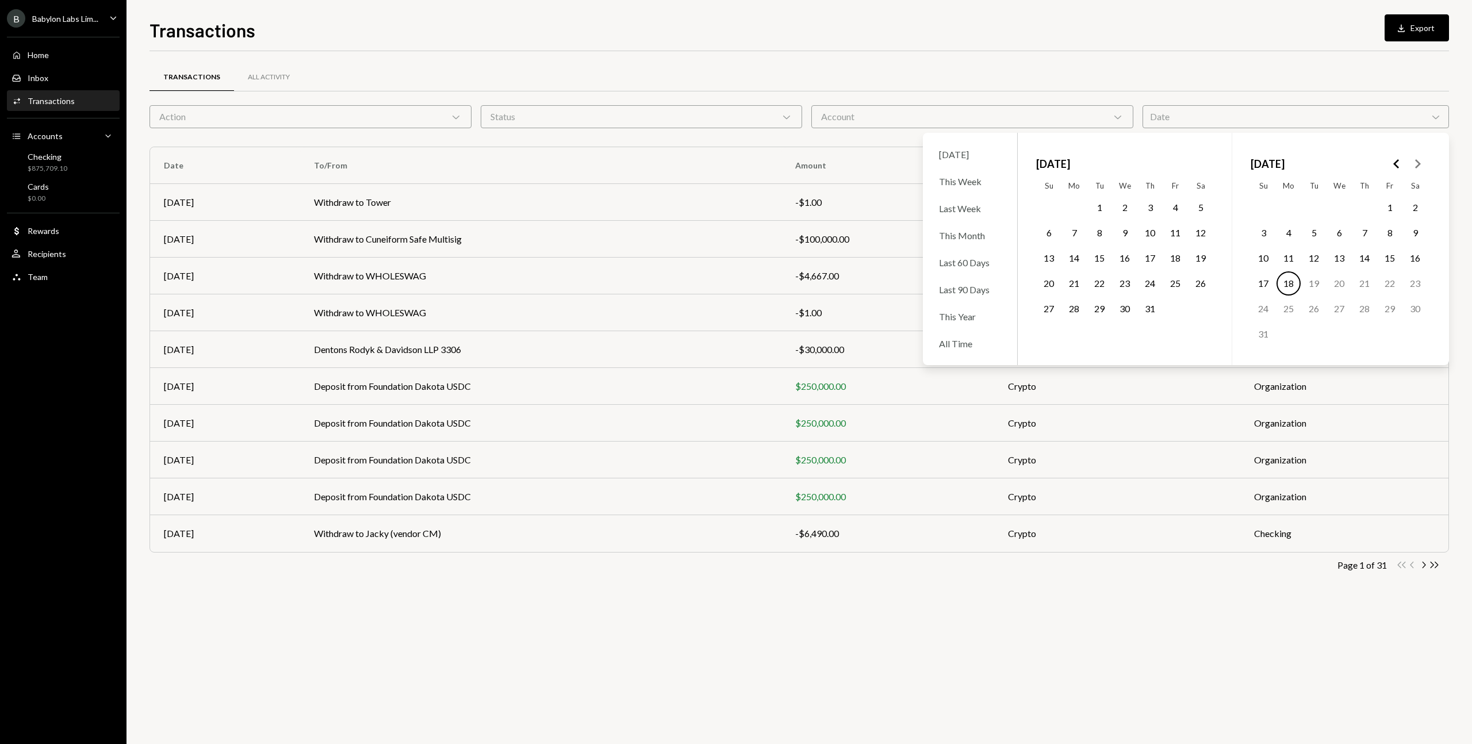
click at [982, 163] on icon "Go to the Previous Month" at bounding box center [1396, 164] width 14 height 14
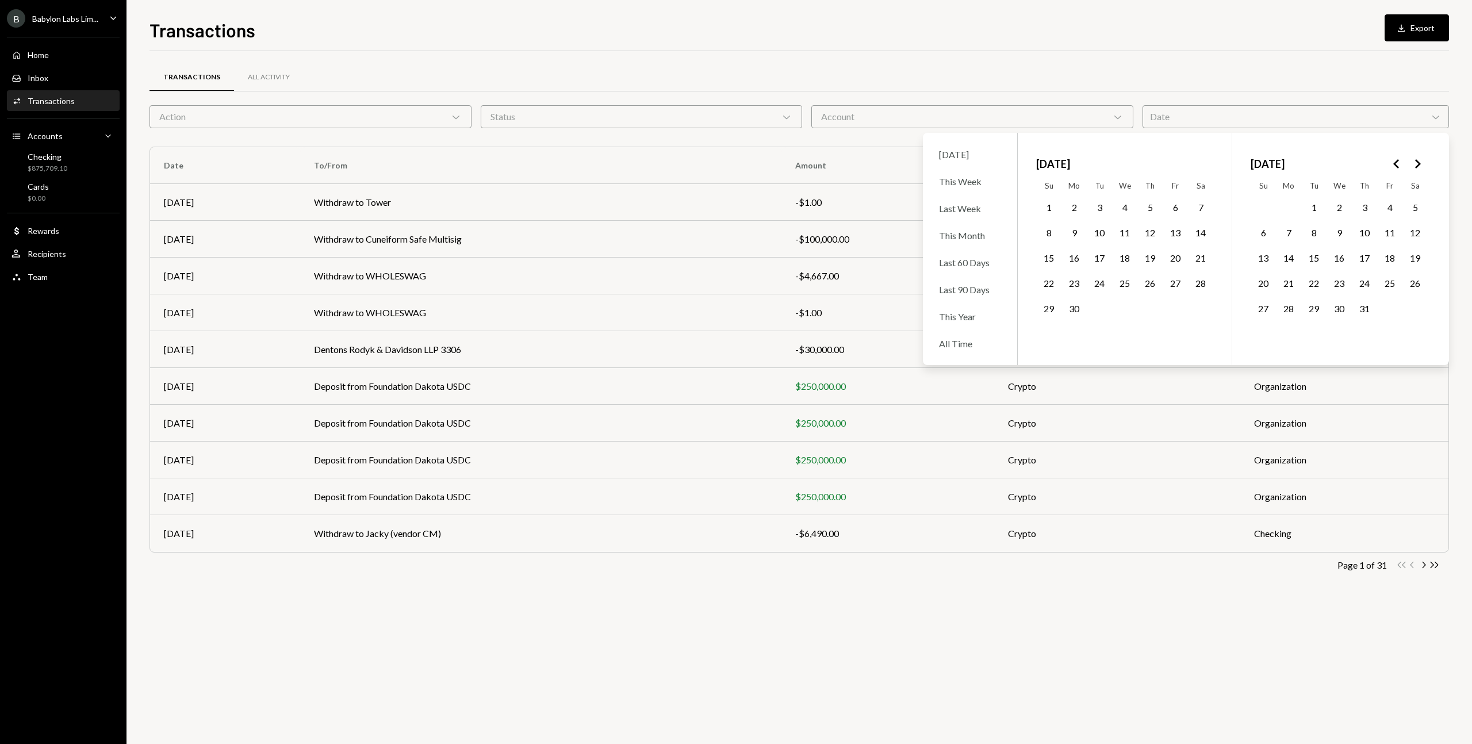
click at [982, 166] on icon "Go to the Next Month" at bounding box center [1417, 164] width 14 height 14
click at [982, 288] on button "23" at bounding box center [1339, 283] width 24 height 24
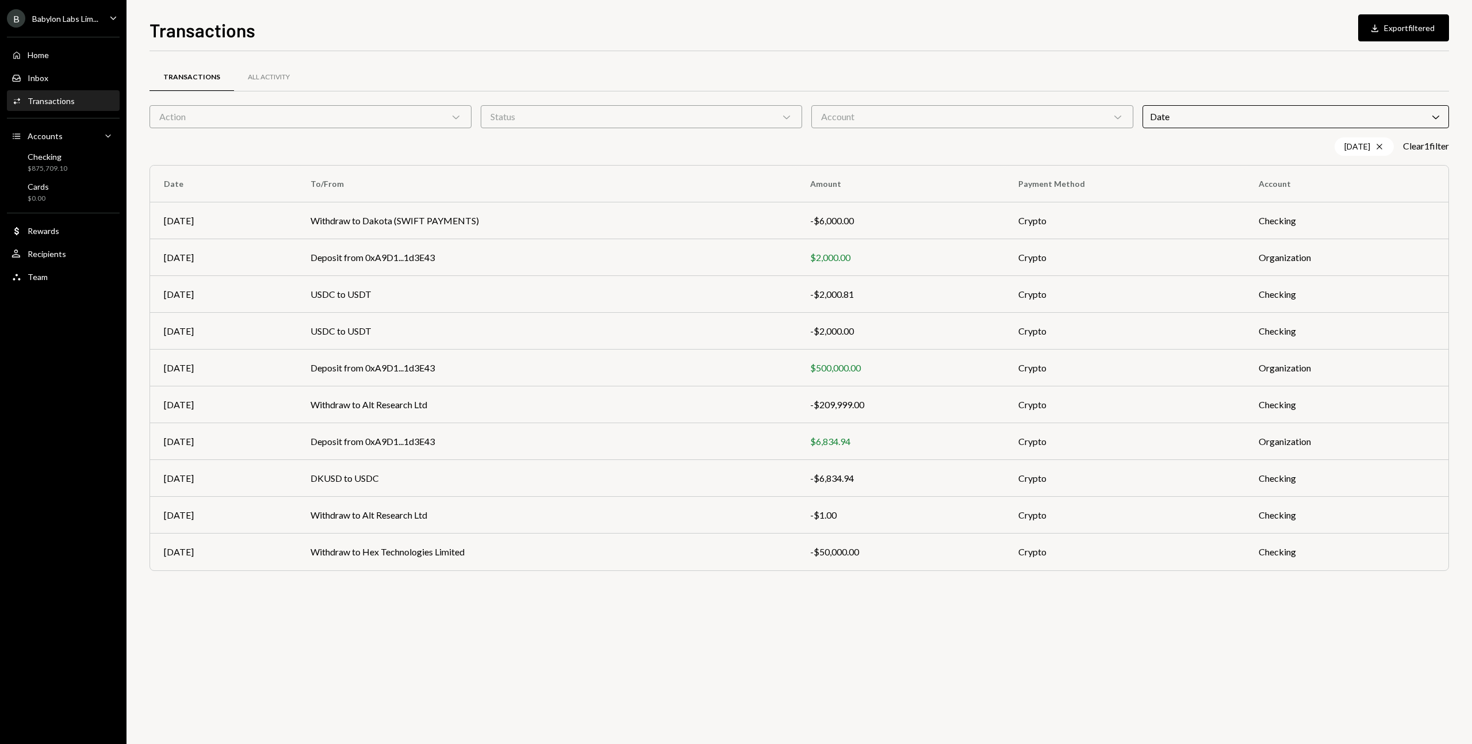
click at [693, 79] on div "Transactions All Activity" at bounding box center [798, 77] width 1299 height 29
click at [818, 441] on div "$6,834.94" at bounding box center [900, 442] width 181 height 14
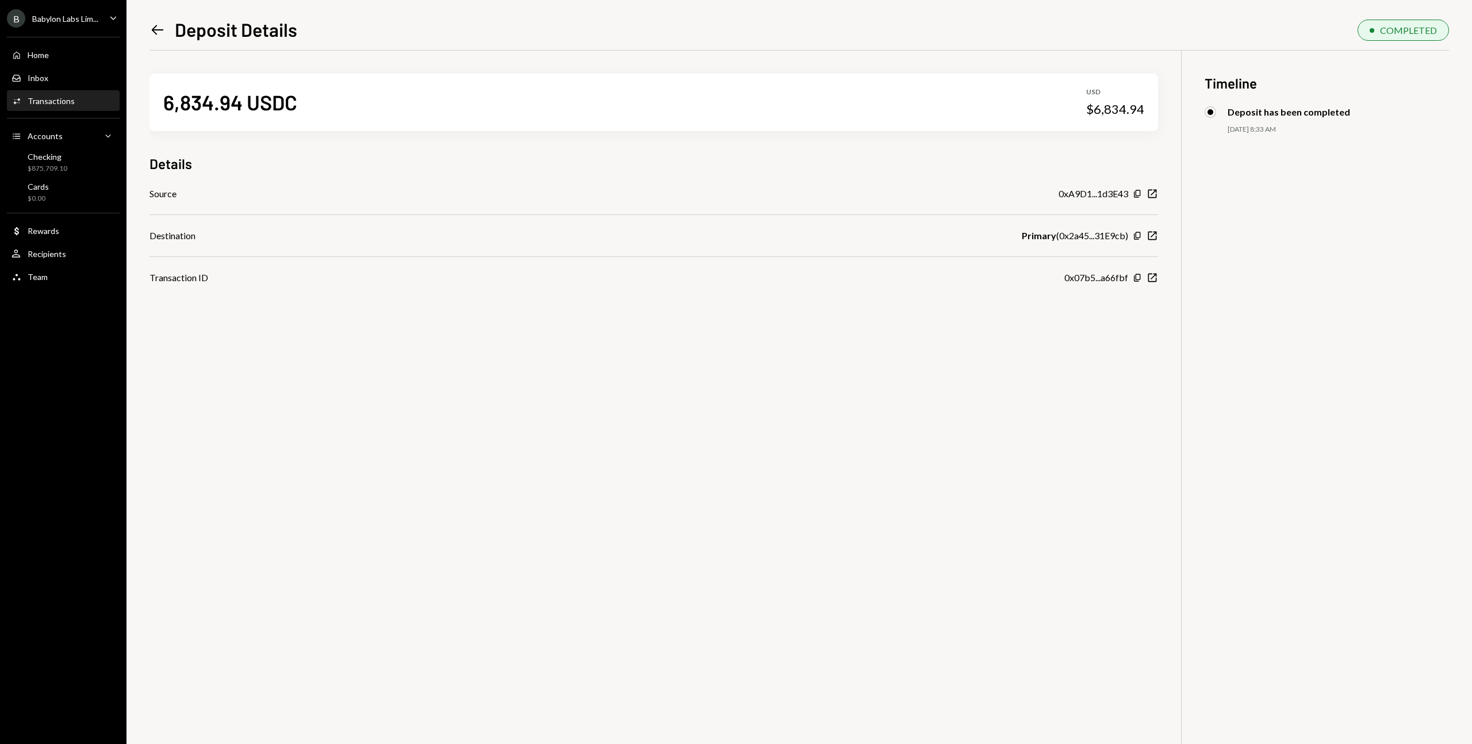
click at [158, 29] on icon at bounding box center [158, 30] width 12 height 10
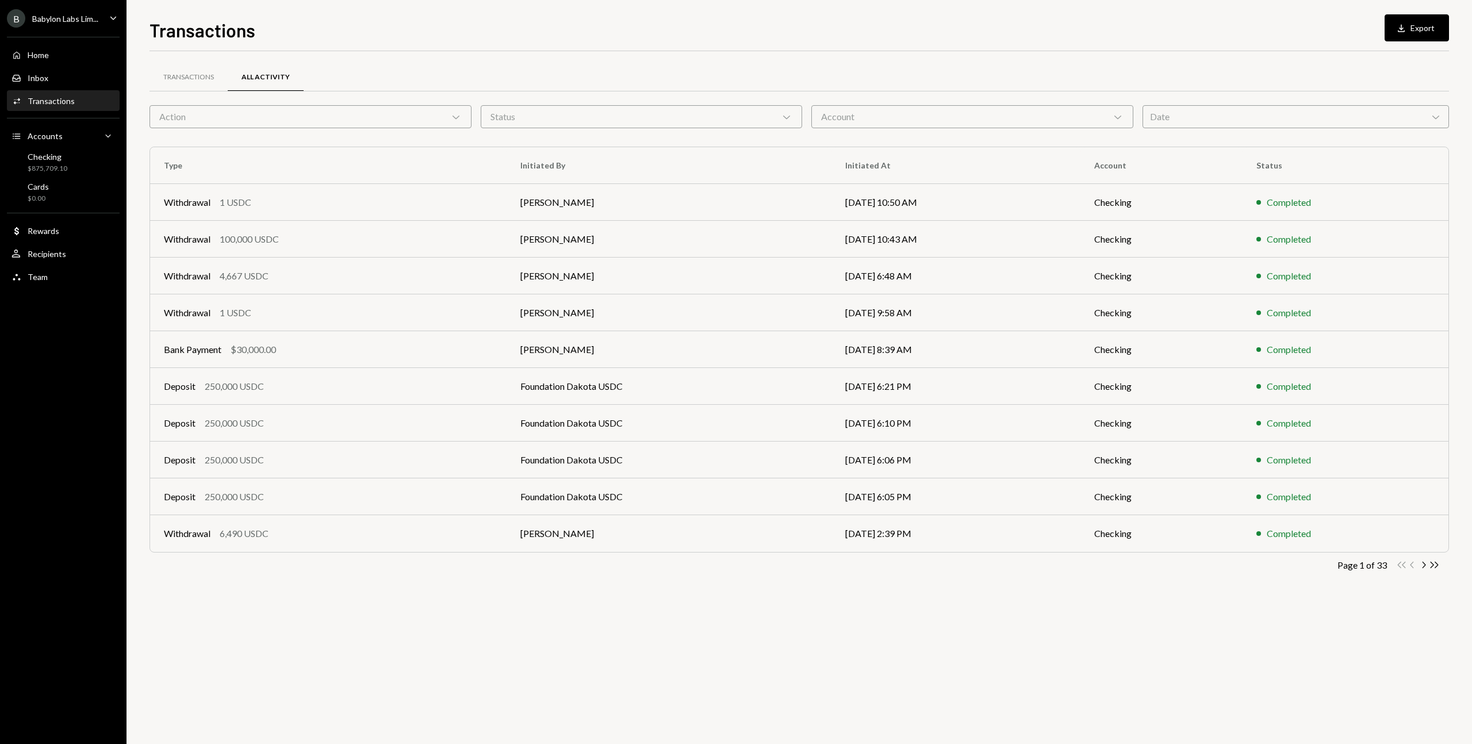
click at [982, 128] on div "Date Chevron Down" at bounding box center [1295, 116] width 307 height 23
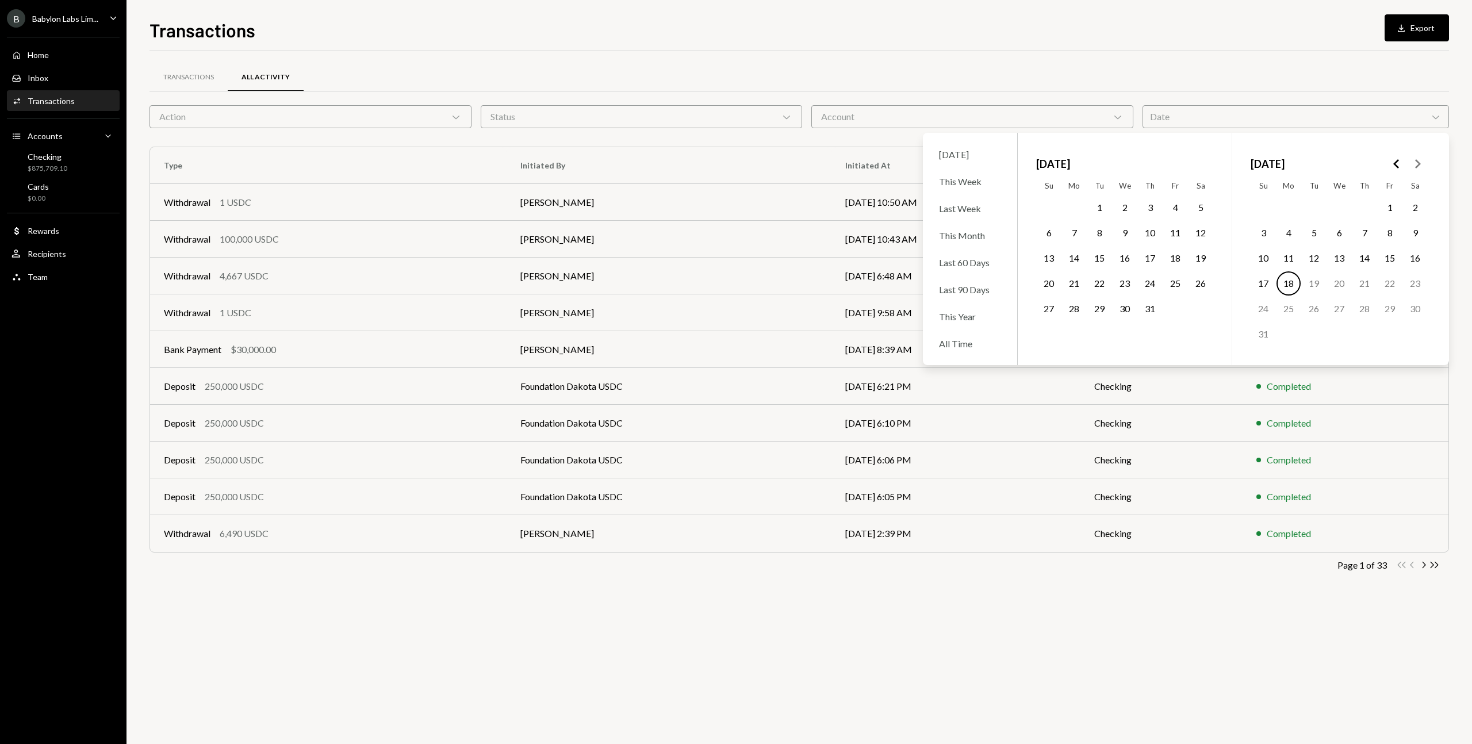
click at [982, 166] on icon "Go to the Previous Month" at bounding box center [1396, 164] width 14 height 14
click at [982, 282] on button "23" at bounding box center [1339, 283] width 24 height 24
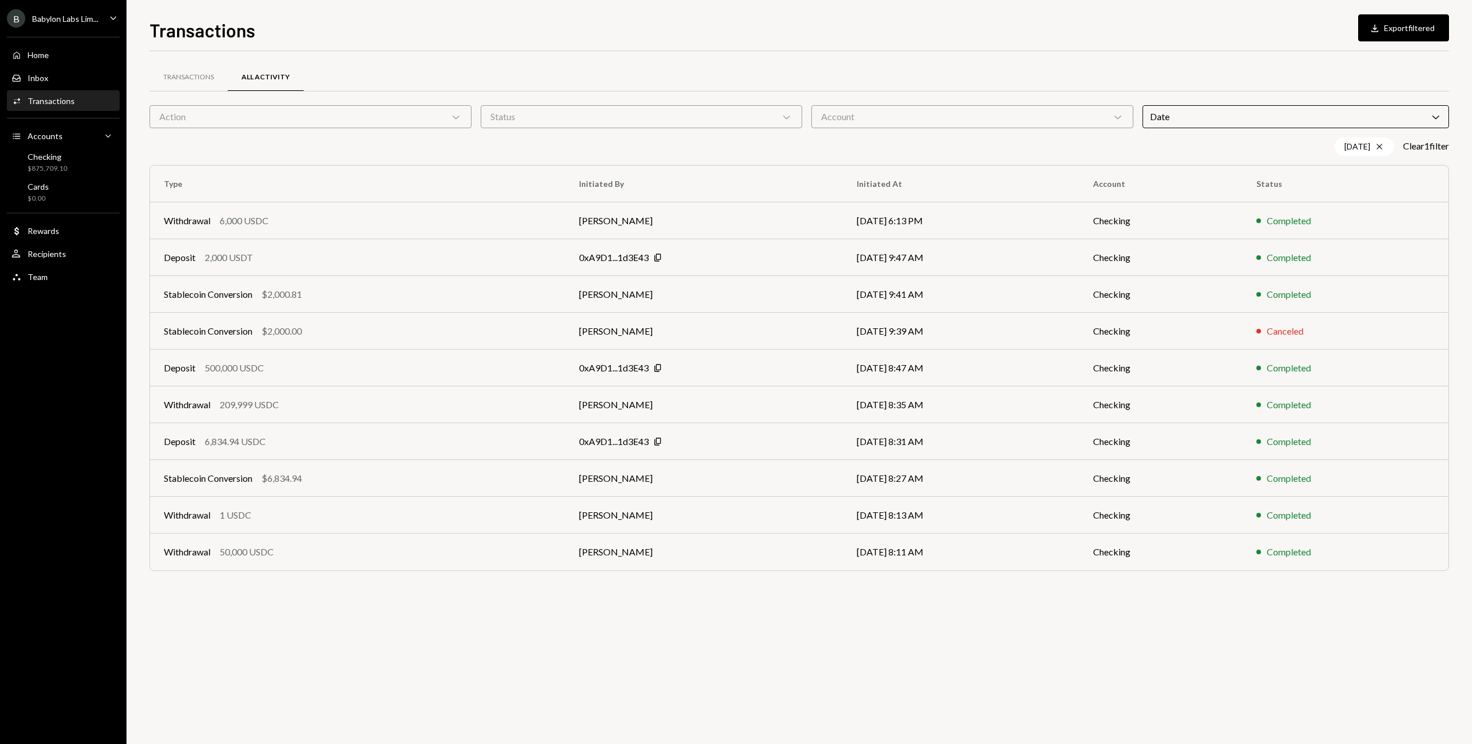
click at [531, 506] on div "Transactions All Activity Action Chevron Down Status Chevron Down Account Chevr…" at bounding box center [798, 397] width 1299 height 693
click at [982, 116] on div "Date Chevron Down" at bounding box center [1295, 116] width 307 height 23
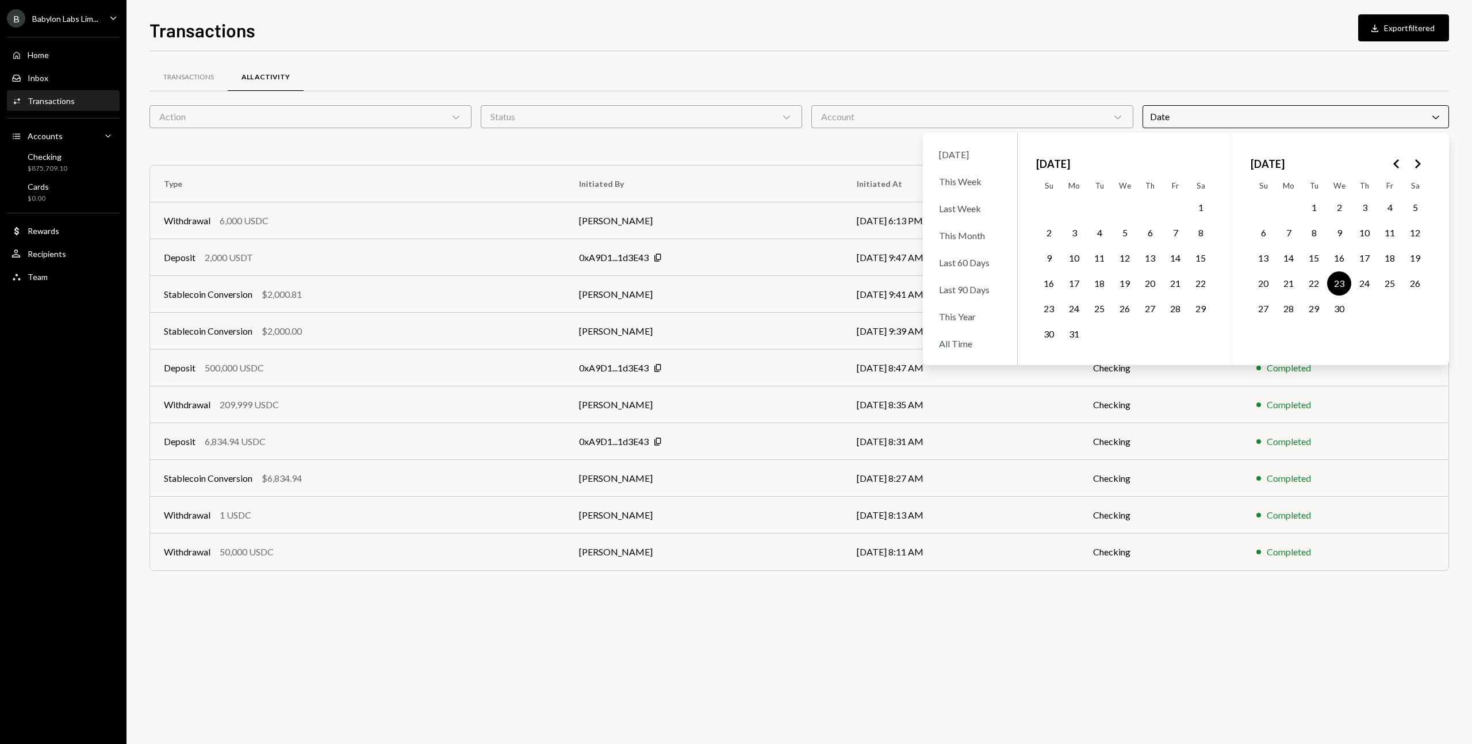
click at [982, 313] on button "25" at bounding box center [1099, 309] width 24 height 24
click at [982, 309] on button "25" at bounding box center [1099, 309] width 24 height 24
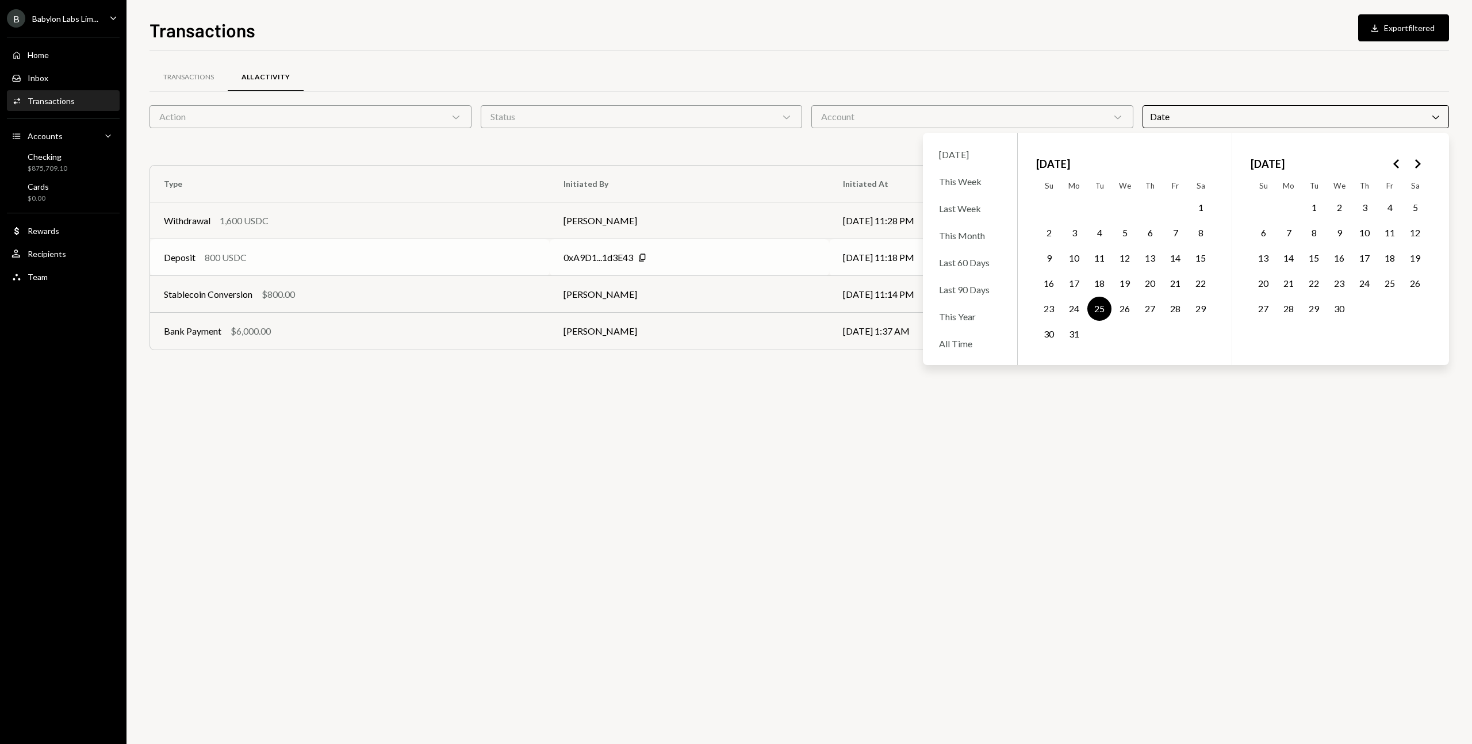
click at [232, 258] on div "800 USDC" at bounding box center [226, 258] width 42 height 14
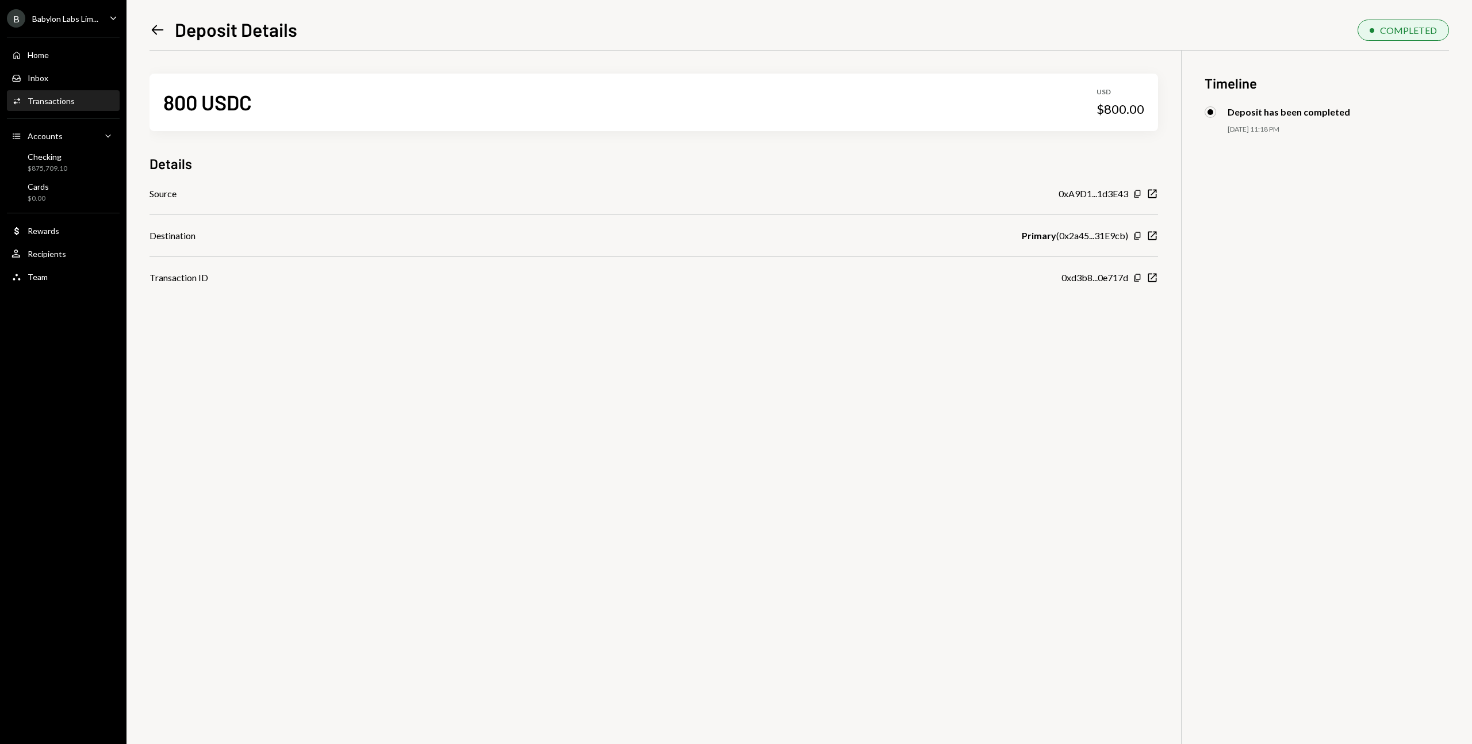
click at [152, 27] on icon "Left Arrow" at bounding box center [157, 30] width 16 height 16
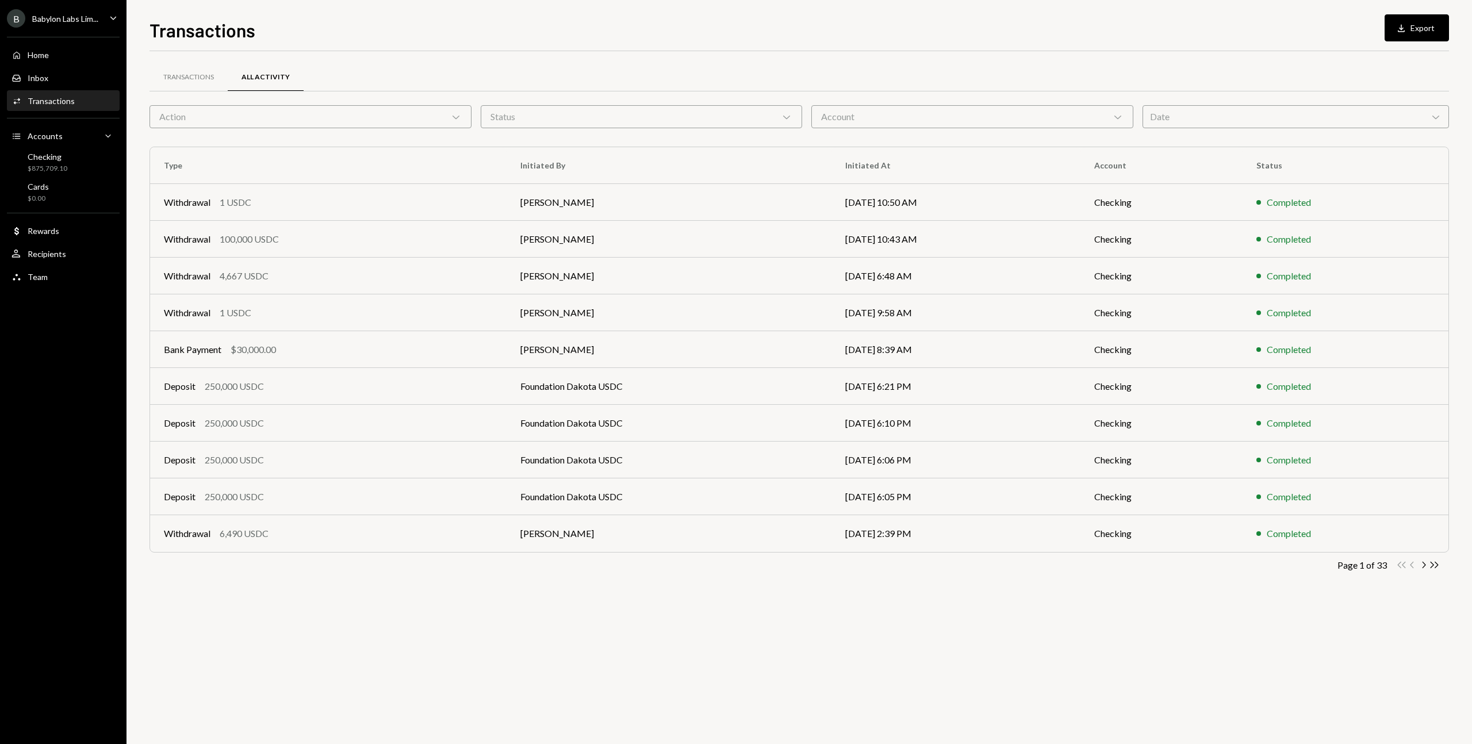
click at [982, 125] on div "Date Chevron Down" at bounding box center [1295, 116] width 307 height 23
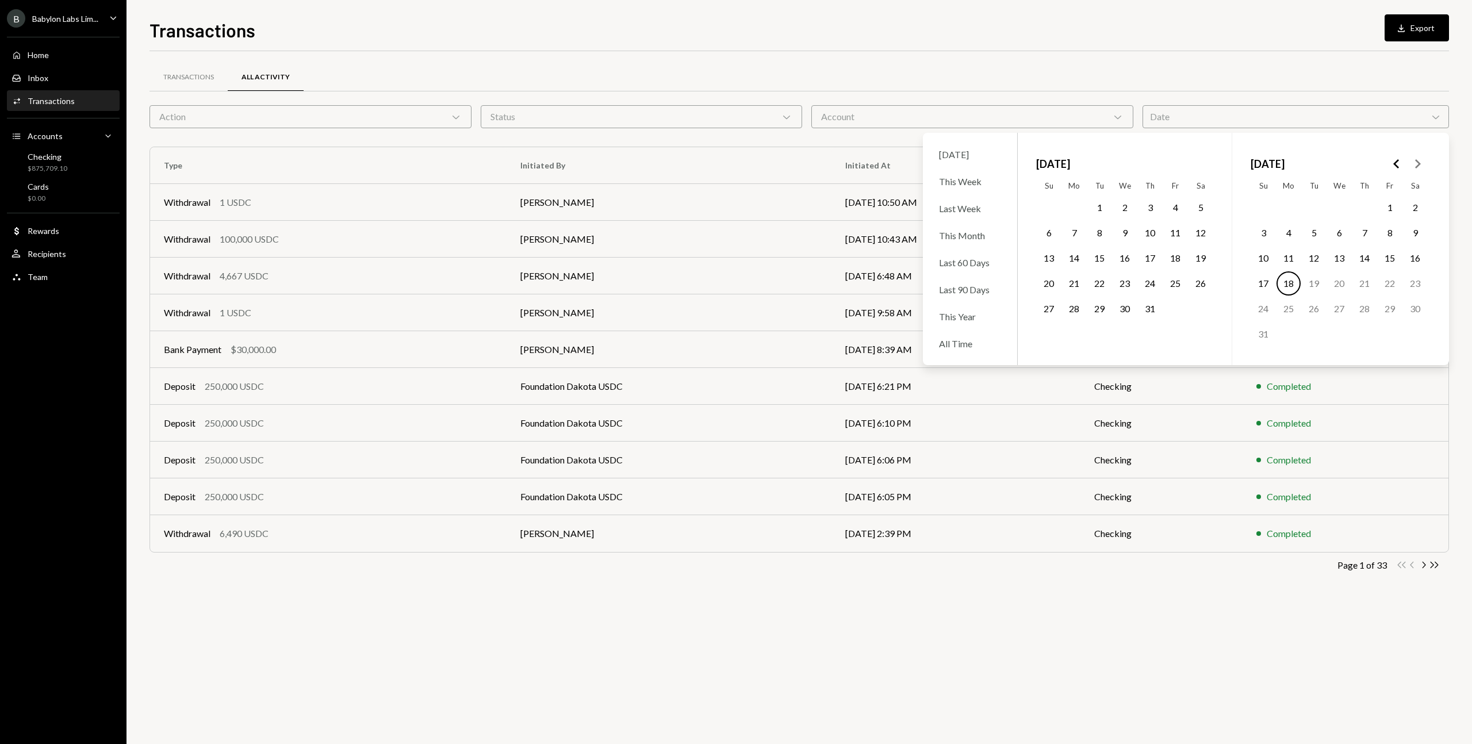
click at [982, 168] on icon "Go to the Previous Month" at bounding box center [1396, 164] width 14 height 14
click at [982, 275] on button "19" at bounding box center [1124, 283] width 24 height 24
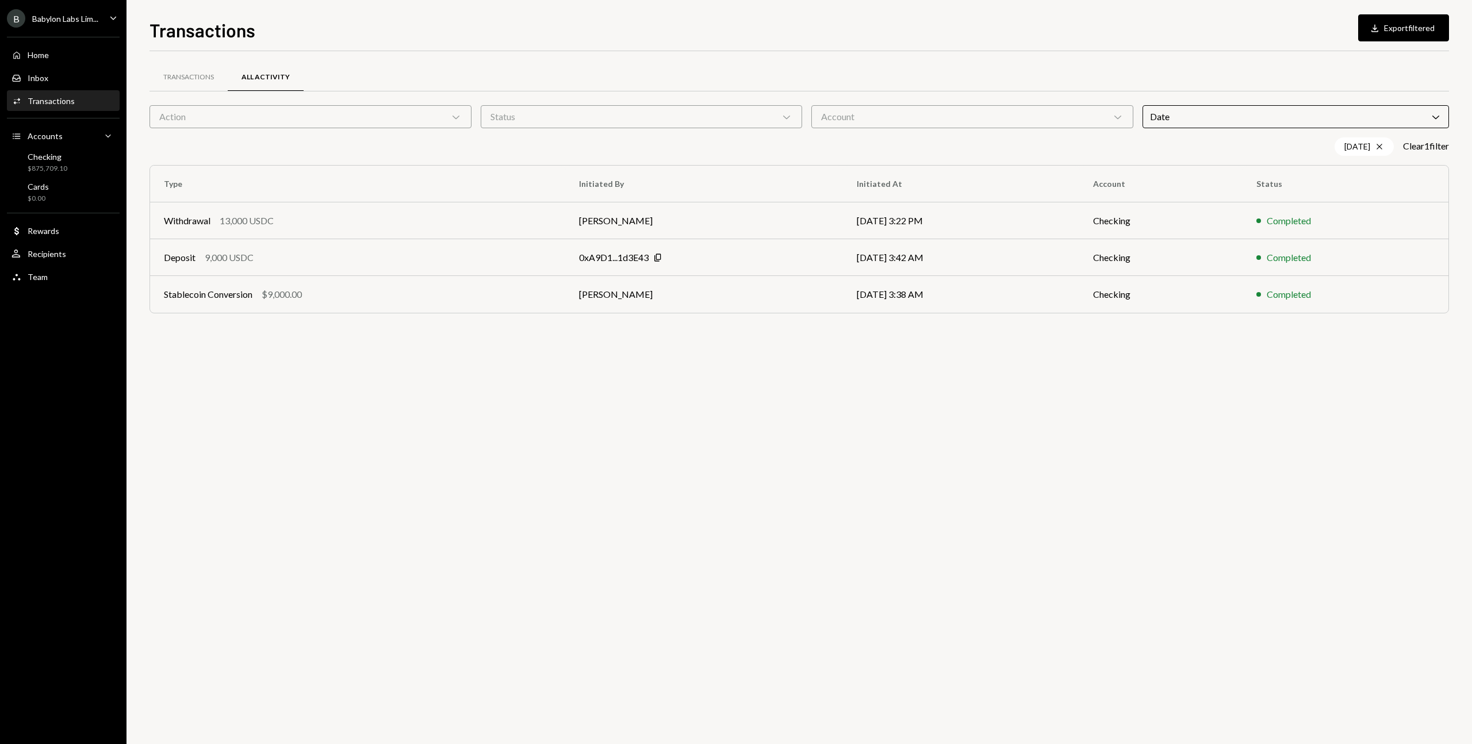
click at [980, 83] on div "Transactions All Activity" at bounding box center [798, 77] width 1299 height 29
click at [982, 121] on div "Date Chevron Down" at bounding box center [1295, 116] width 307 height 23
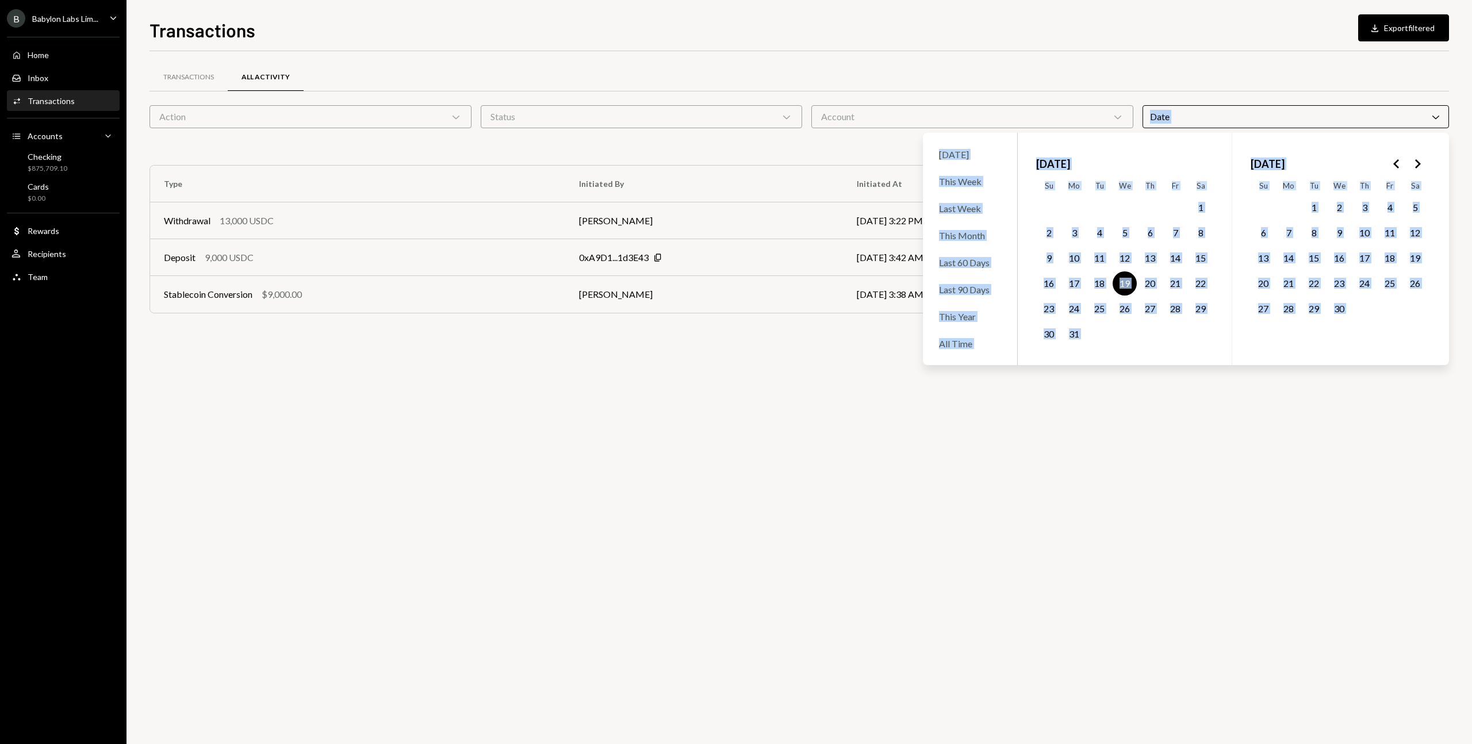
click at [982, 166] on div "[DATE]" at bounding box center [1124, 163] width 177 height 25
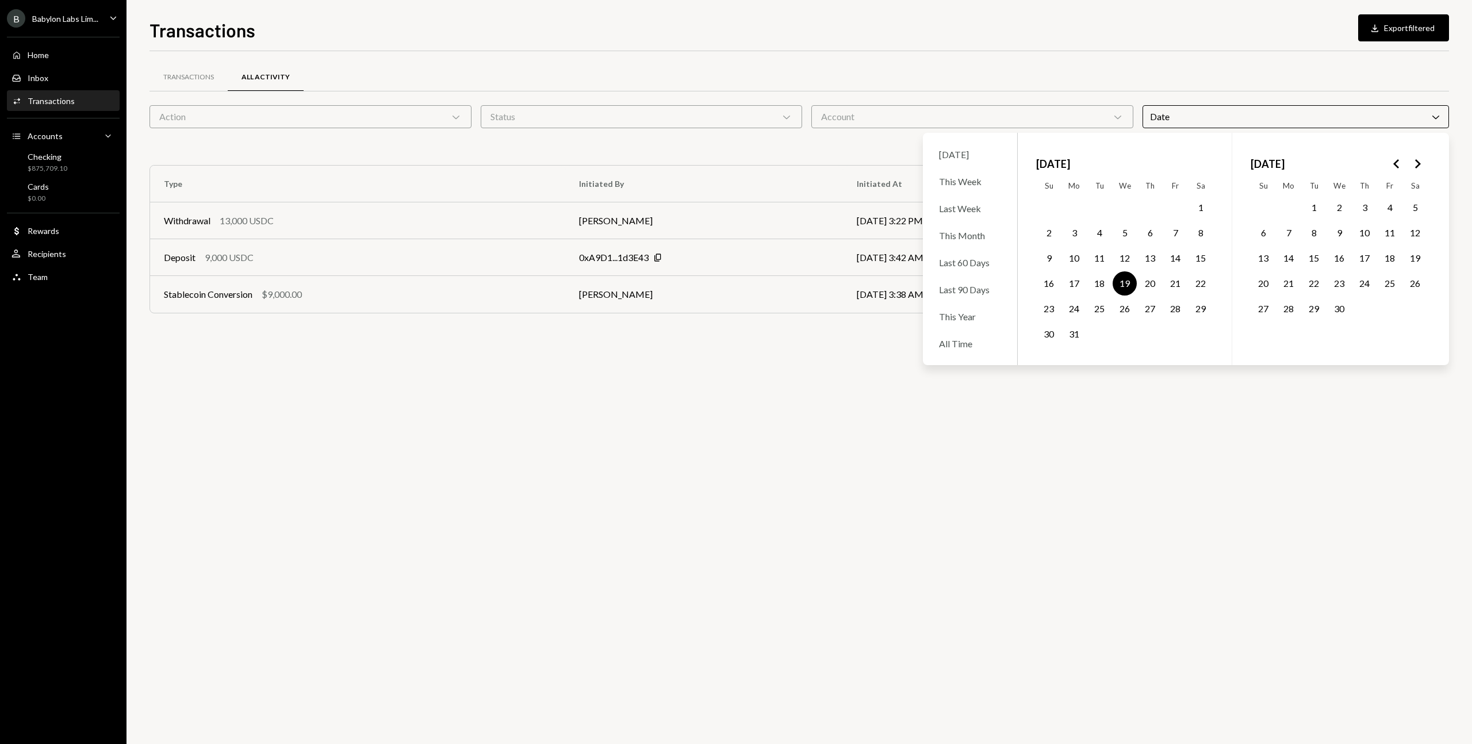
click at [982, 283] on button "17" at bounding box center [1074, 283] width 24 height 24
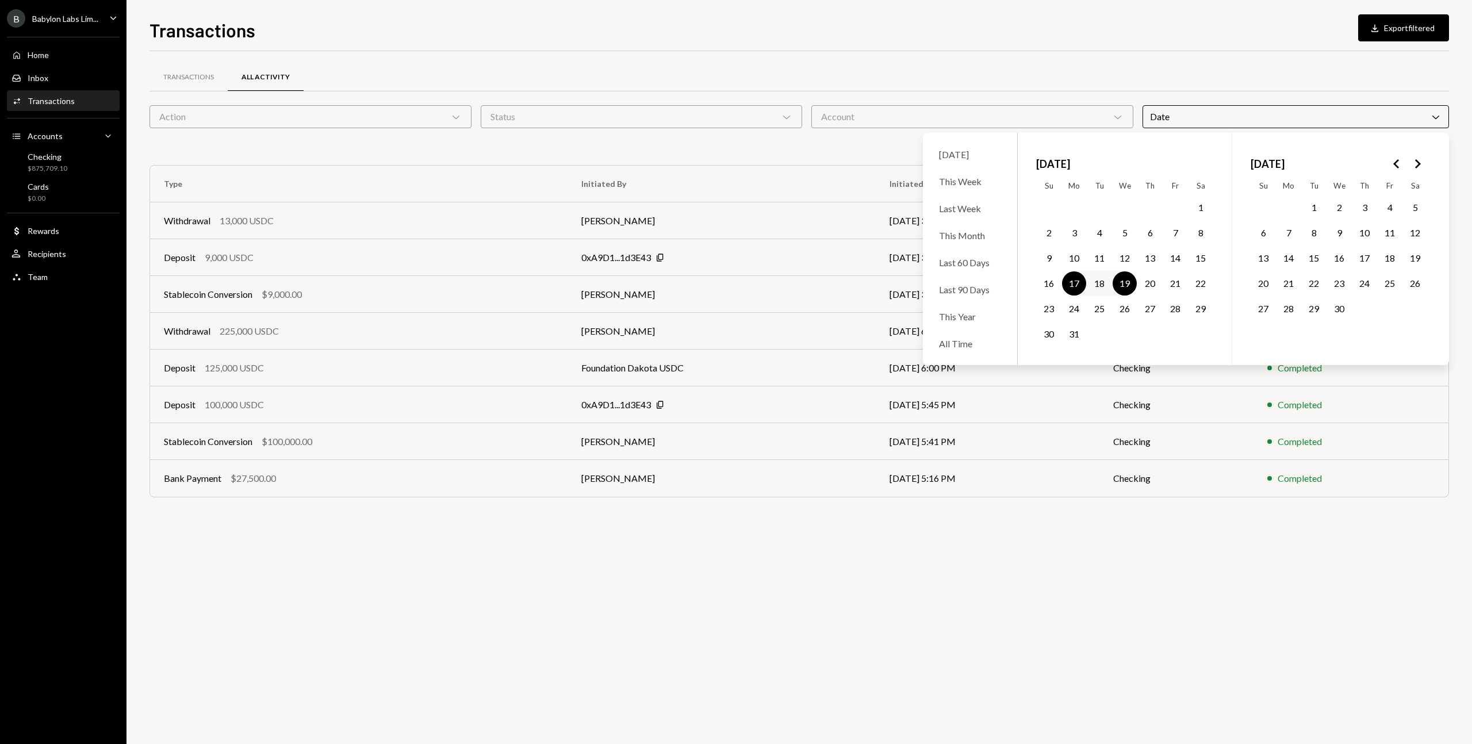
click at [982, 284] on button "17" at bounding box center [1074, 283] width 24 height 24
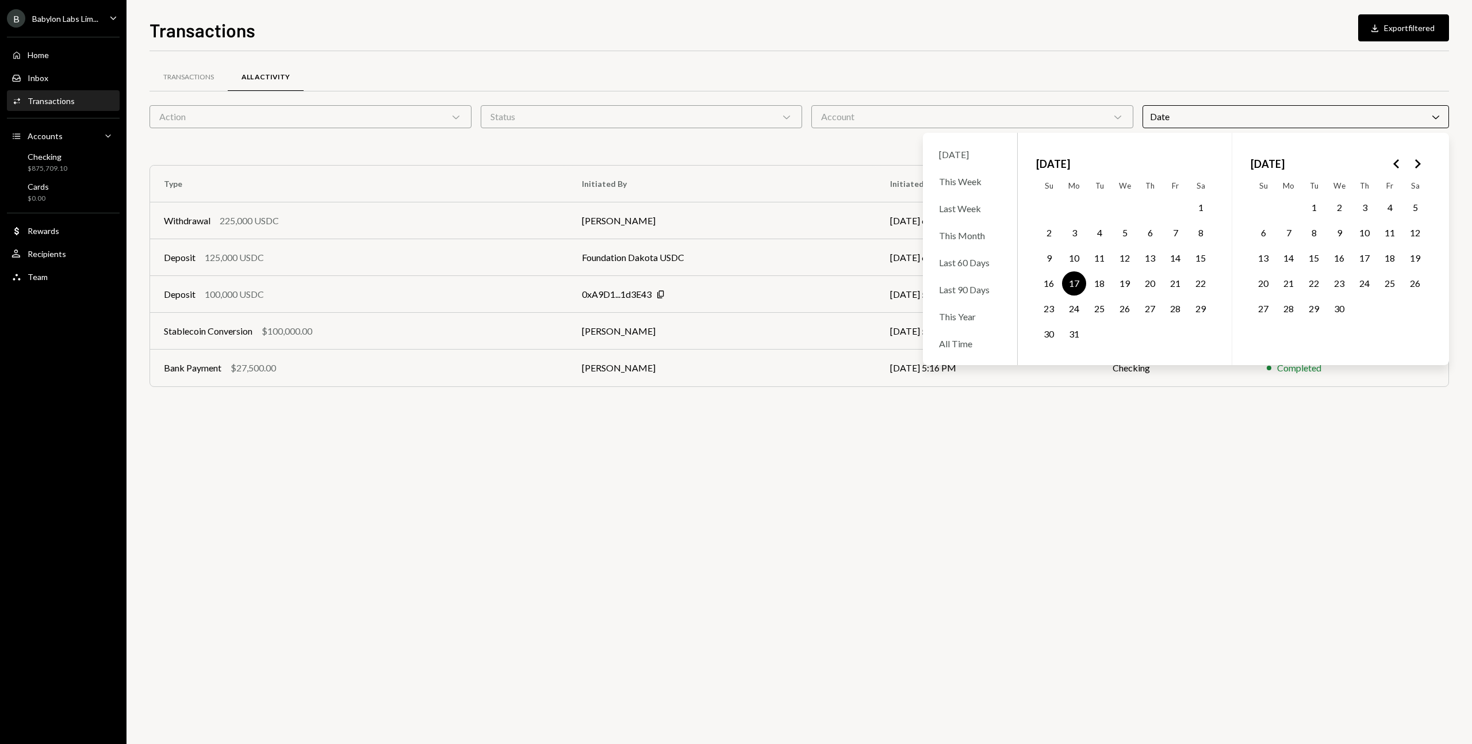
click at [982, 71] on div "Transactions All Activity" at bounding box center [798, 77] width 1299 height 29
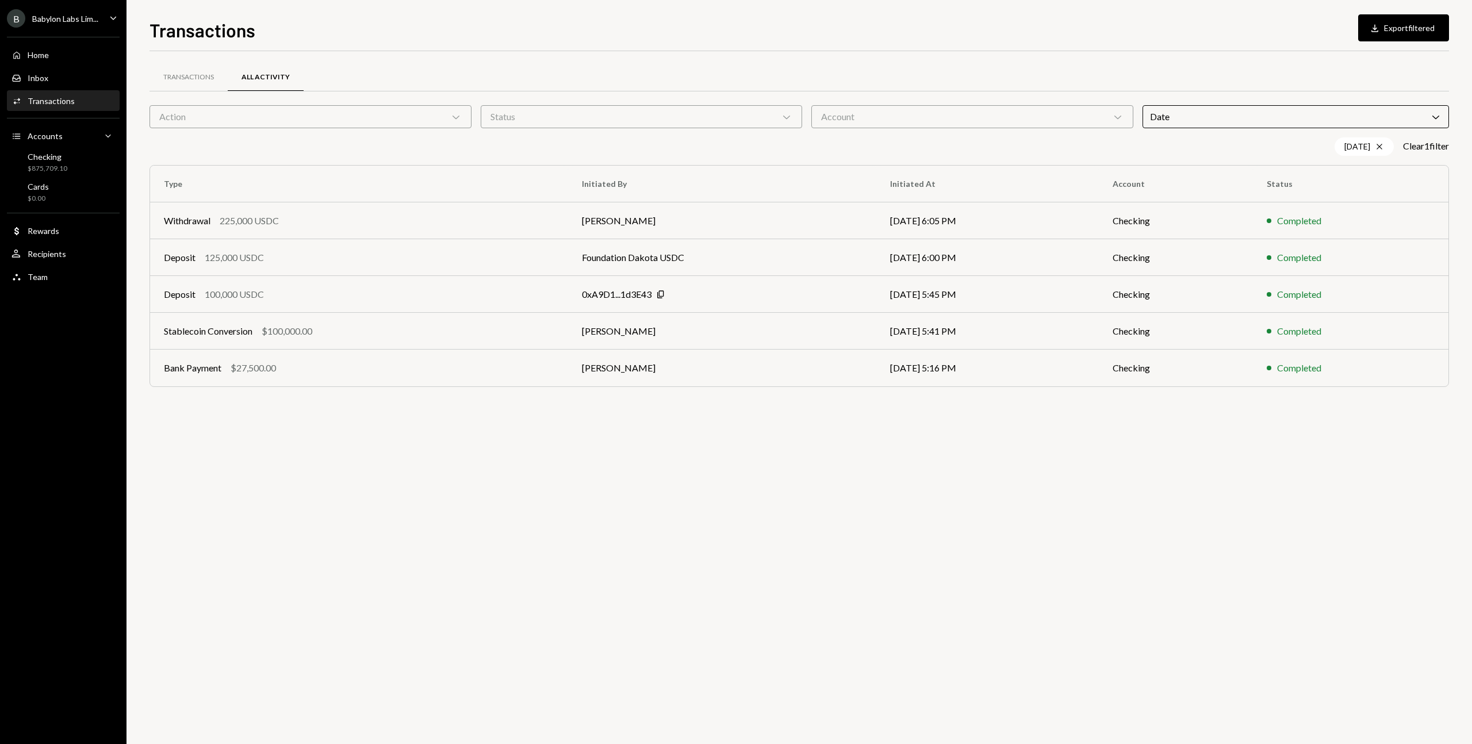
click at [982, 114] on div "Date Chevron Down" at bounding box center [1295, 116] width 307 height 23
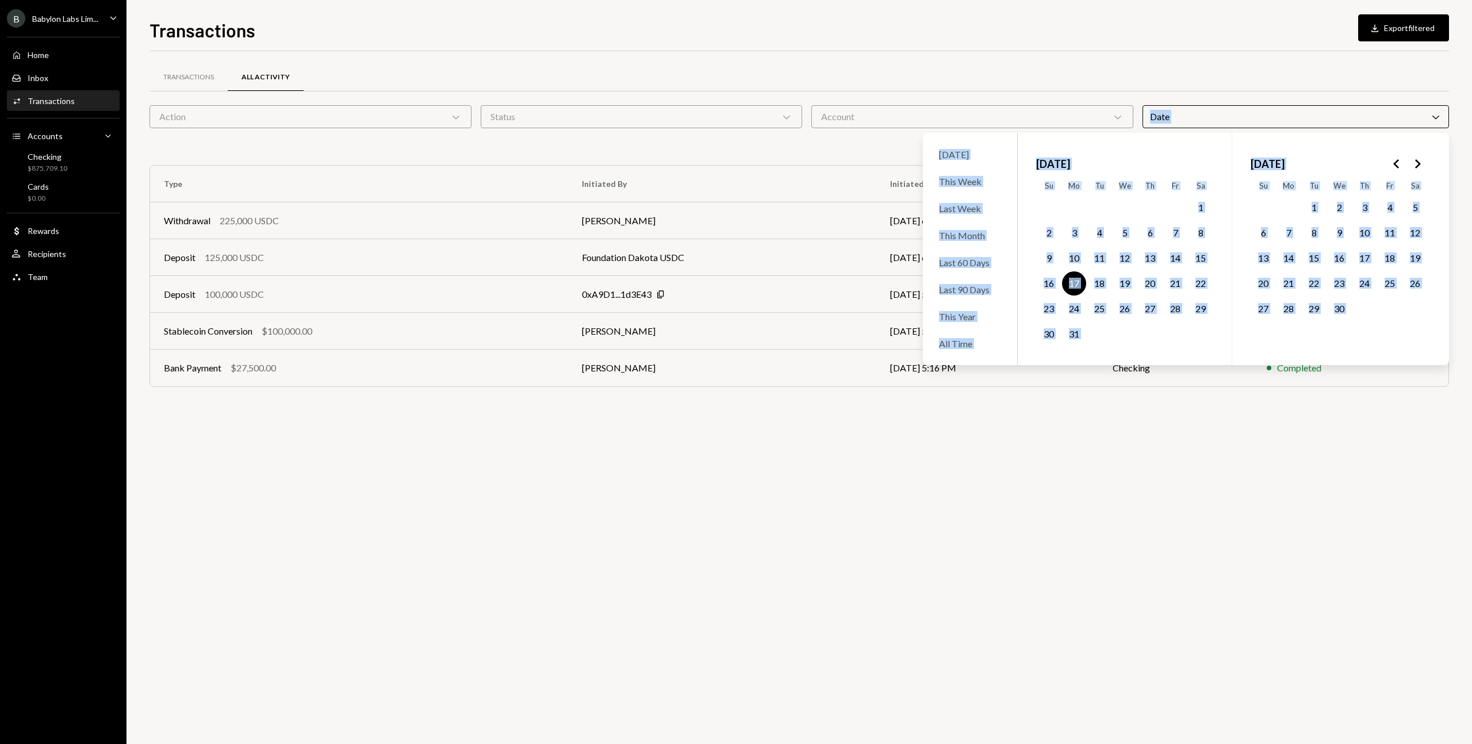
click at [982, 252] on button "12" at bounding box center [1124, 258] width 24 height 24
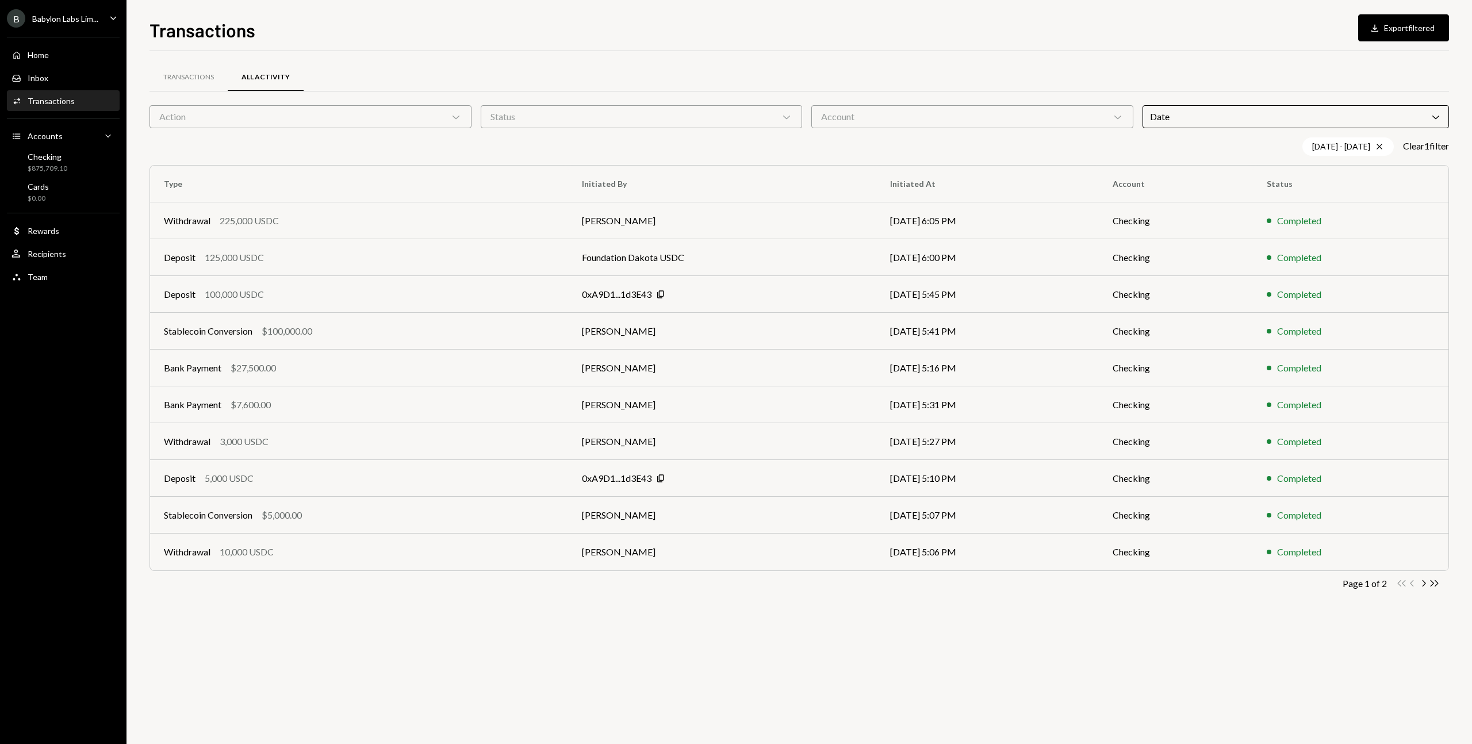
click at [982, 60] on div "Transactions All Activity Action Chevron Down Status Chevron Down Account Chevr…" at bounding box center [798, 334] width 1299 height 567
click at [982, 120] on div "Date Chevron Down" at bounding box center [1295, 116] width 307 height 23
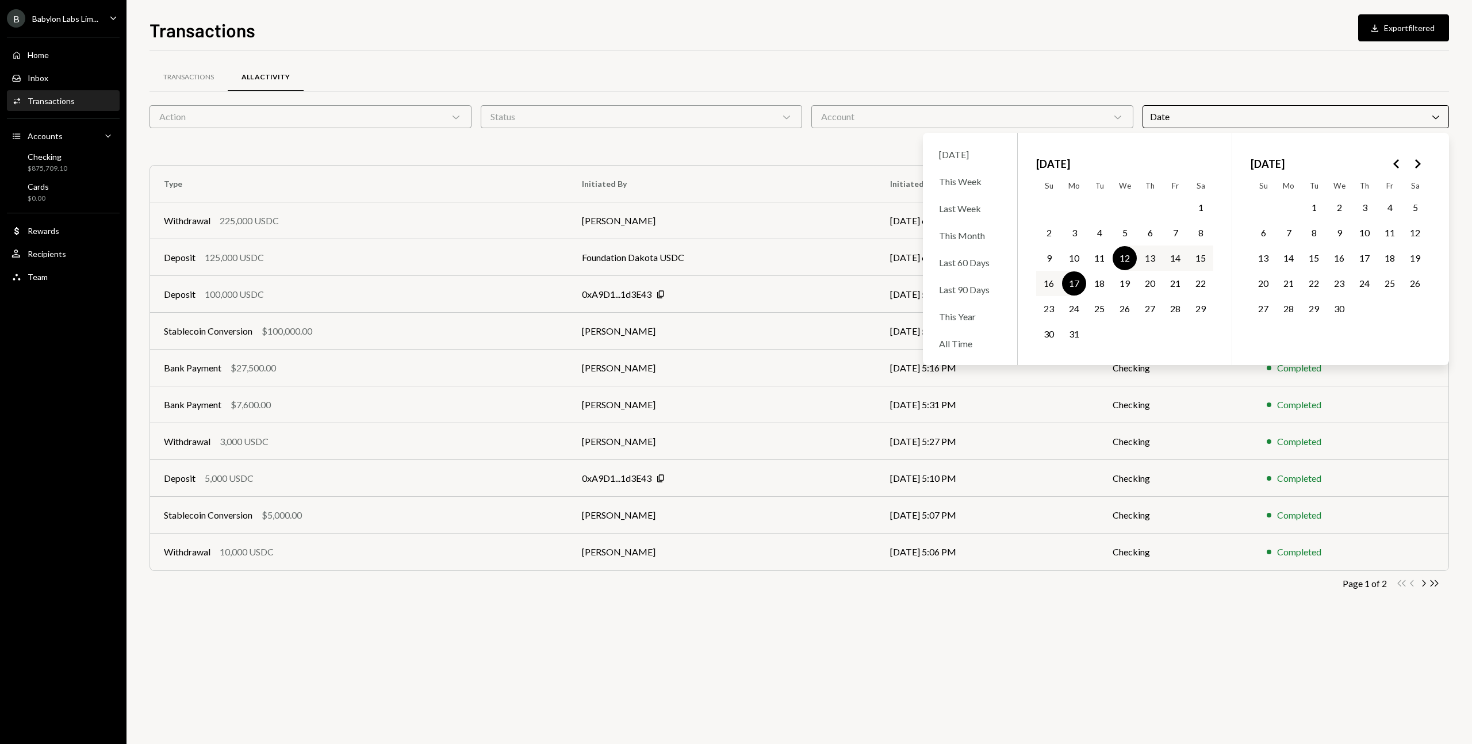
click at [982, 254] on button "12" at bounding box center [1124, 258] width 24 height 24
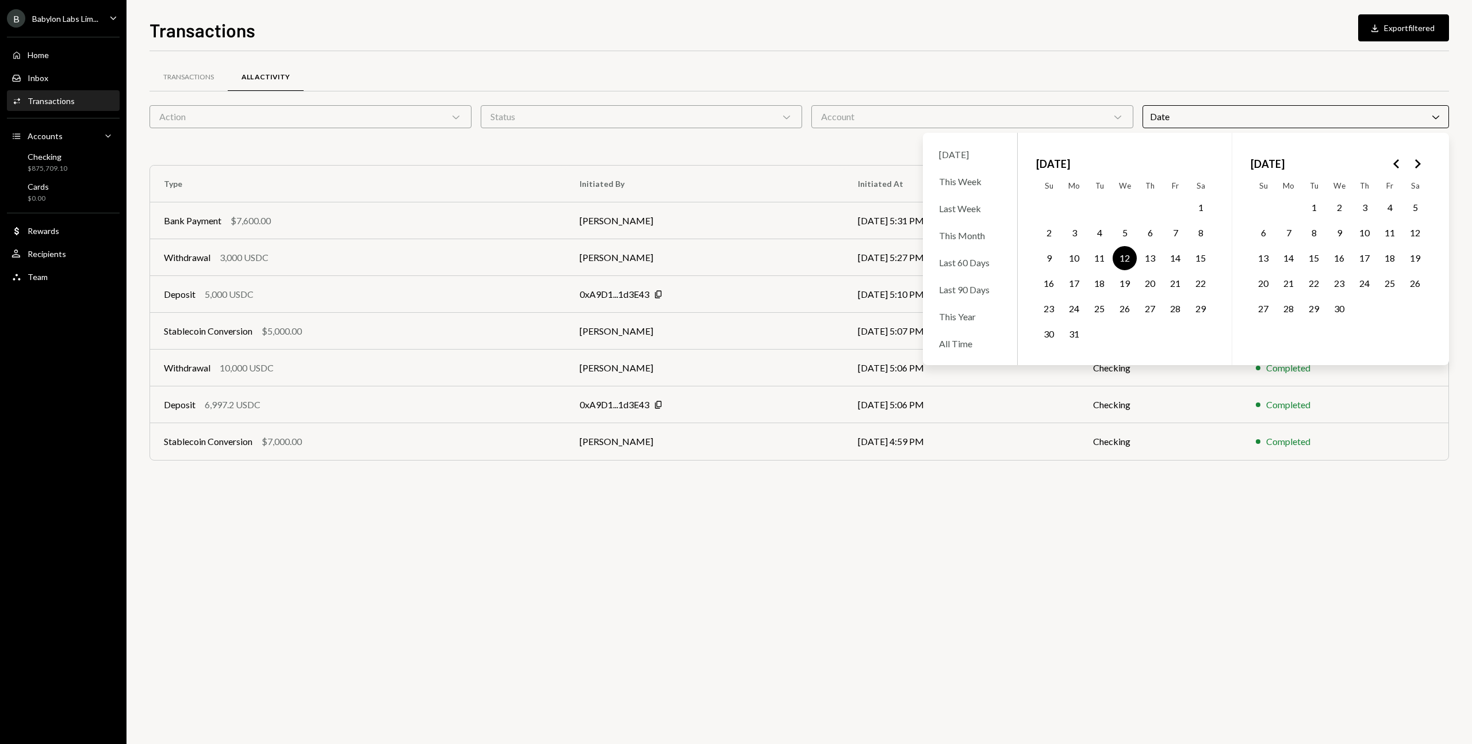
click at [497, 481] on div "Transactions All Activity Action Chevron Down Status Chevron Down Account Chevr…" at bounding box center [798, 277] width 1299 height 414
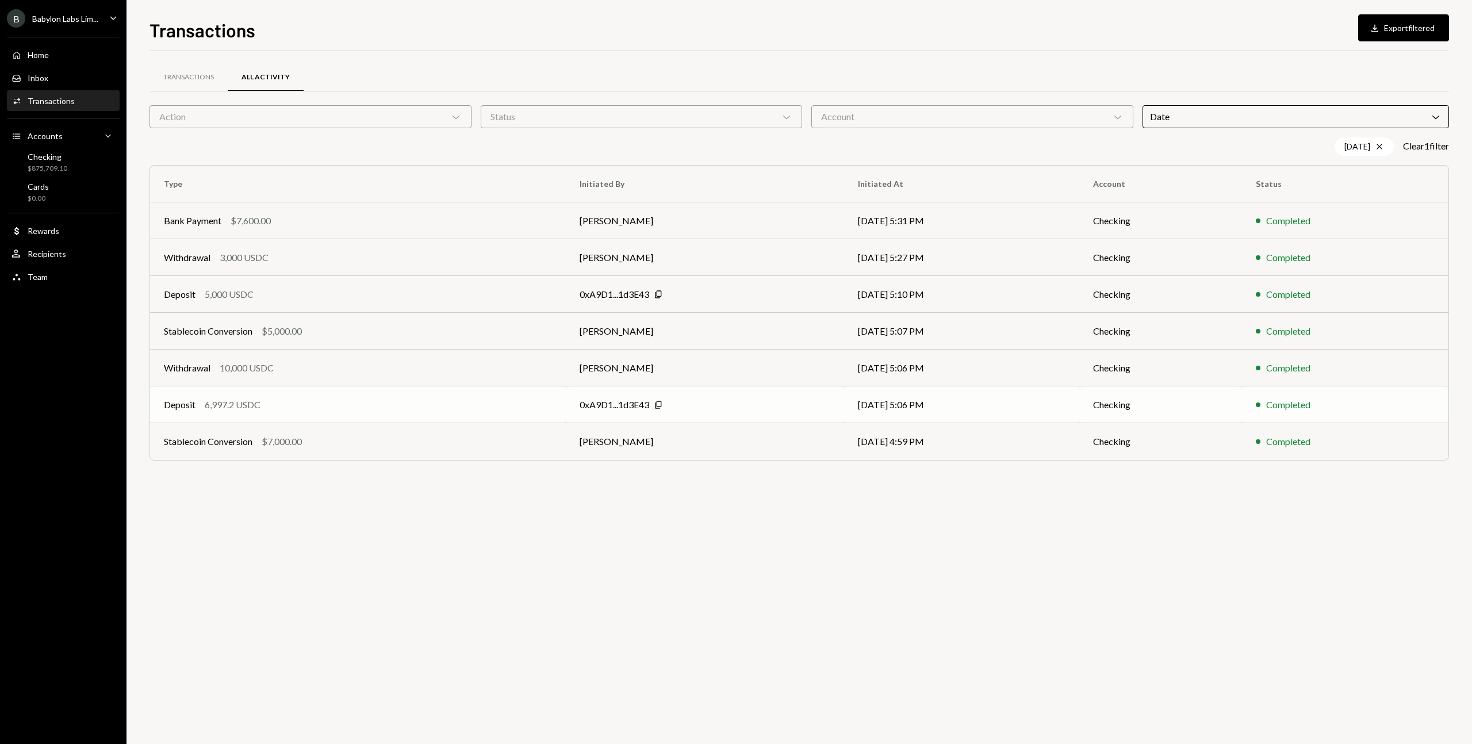
click at [247, 402] on div "6,997.2 USDC" at bounding box center [233, 405] width 56 height 14
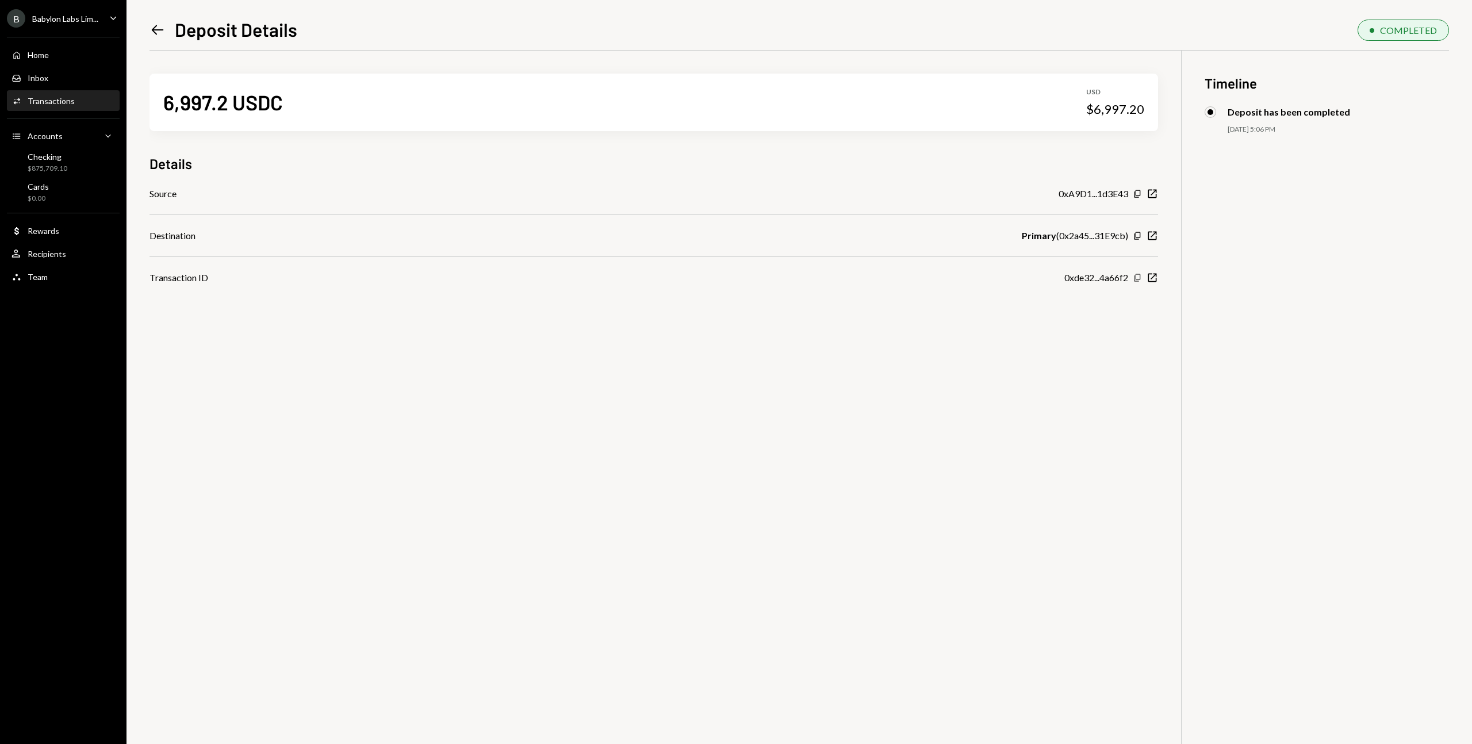
click at [982, 275] on icon "Copy" at bounding box center [1136, 277] width 9 height 9
click at [982, 275] on div "0xde32...4a66f2" at bounding box center [1096, 278] width 64 height 14
click at [982, 282] on icon "New Window" at bounding box center [1151, 277] width 11 height 11
click at [159, 30] on icon at bounding box center [158, 30] width 12 height 10
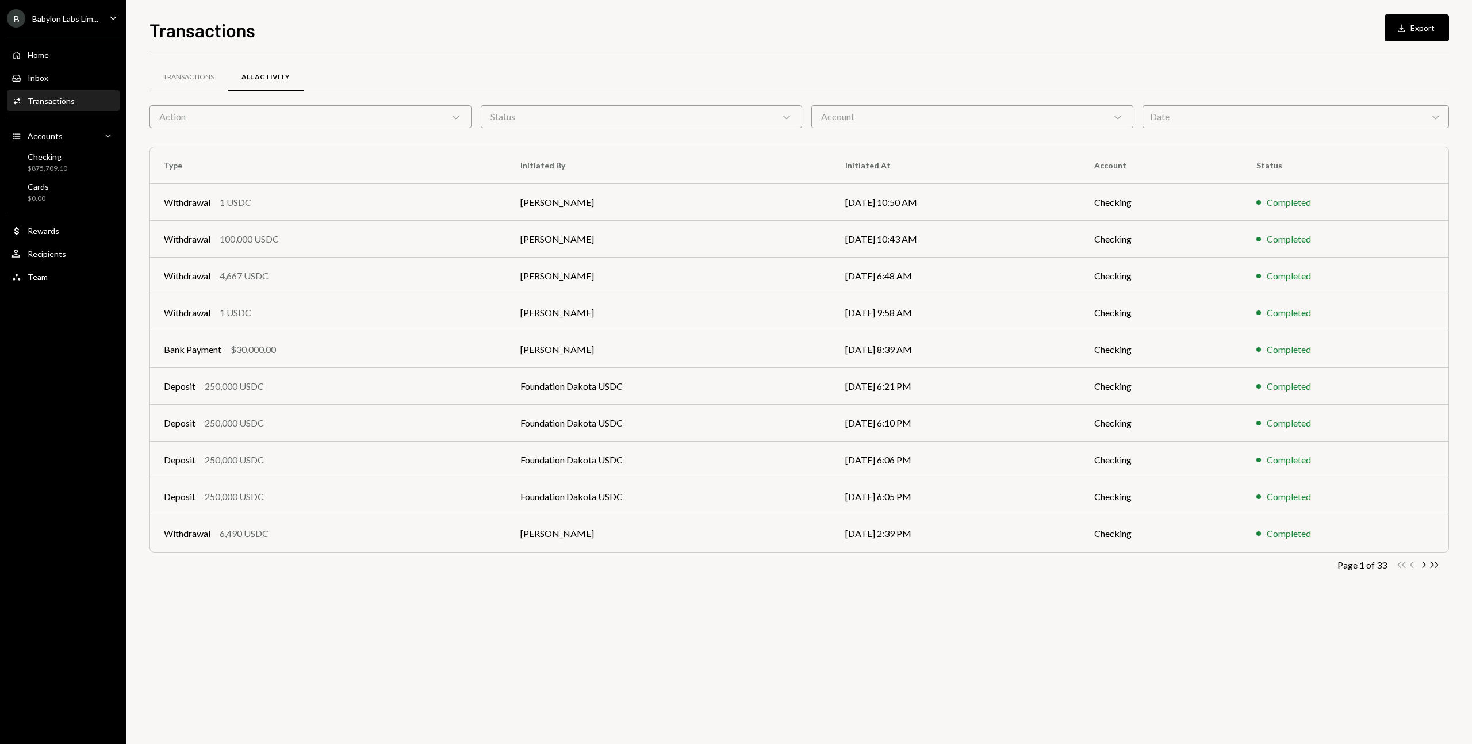
click at [1166, 116] on div "Date Chevron Down" at bounding box center [1295, 116] width 307 height 23
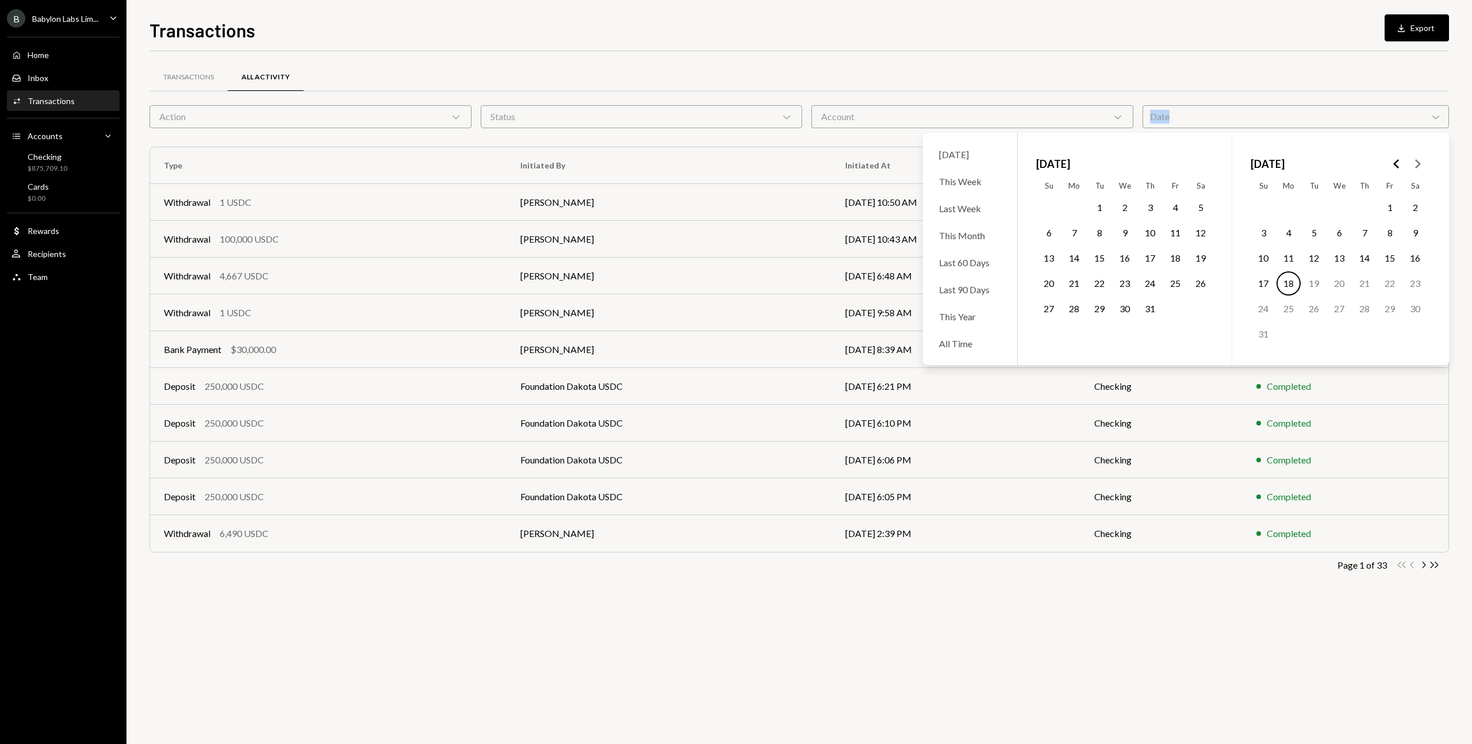
click at [1166, 116] on div "Date Chevron Down" at bounding box center [1295, 116] width 307 height 23
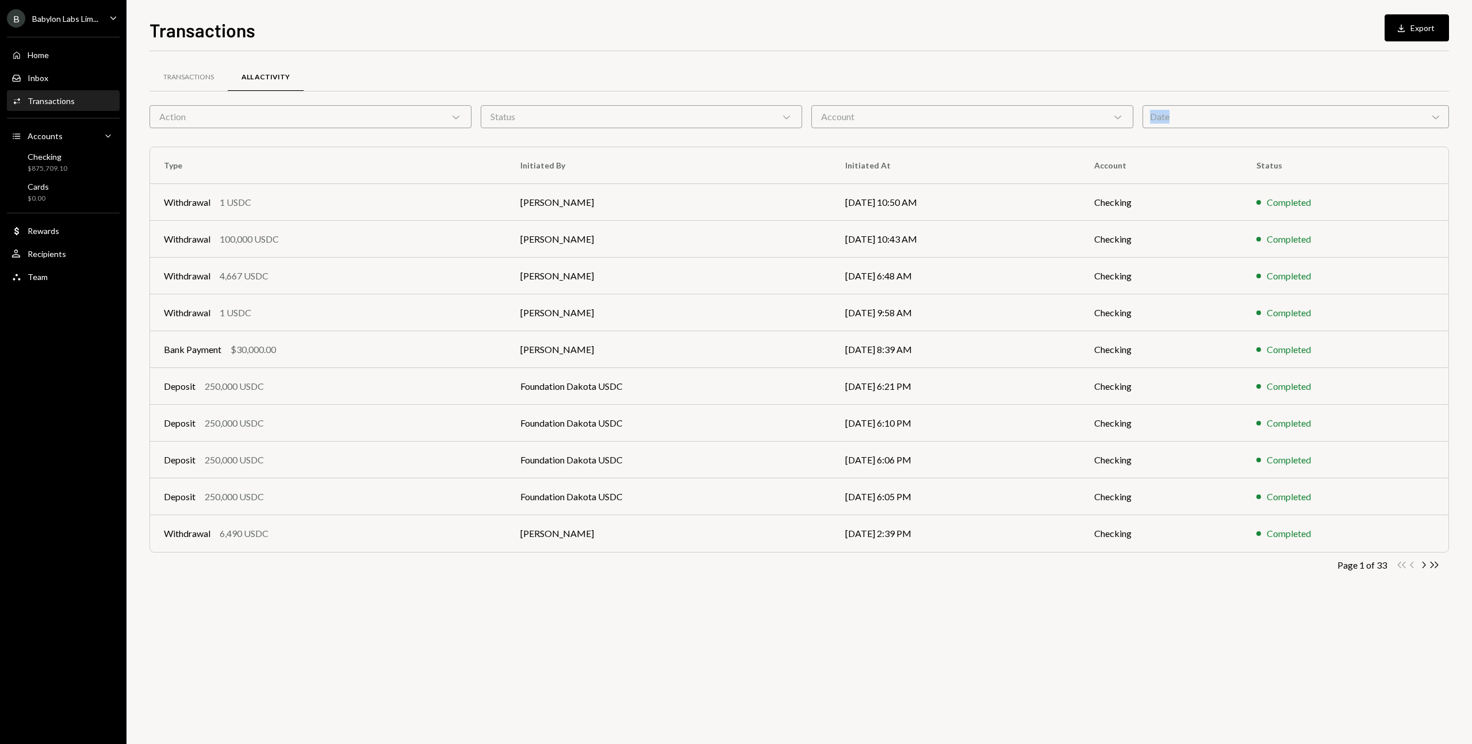
click at [1166, 116] on div "Date Chevron Down" at bounding box center [1295, 116] width 307 height 23
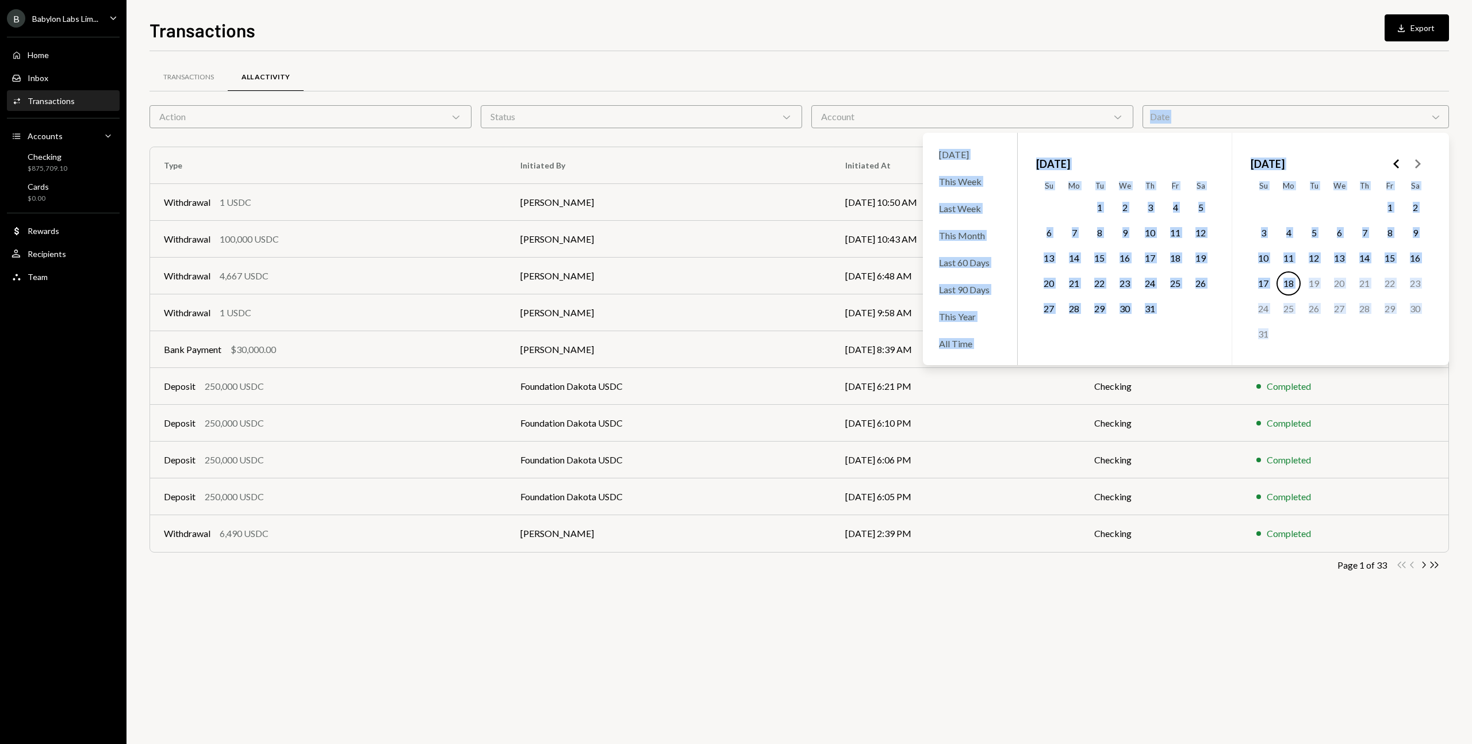
click at [1394, 168] on icon "Go to the Previous Month" at bounding box center [1396, 164] width 14 height 14
click at [1297, 258] on button "14" at bounding box center [1288, 258] width 24 height 24
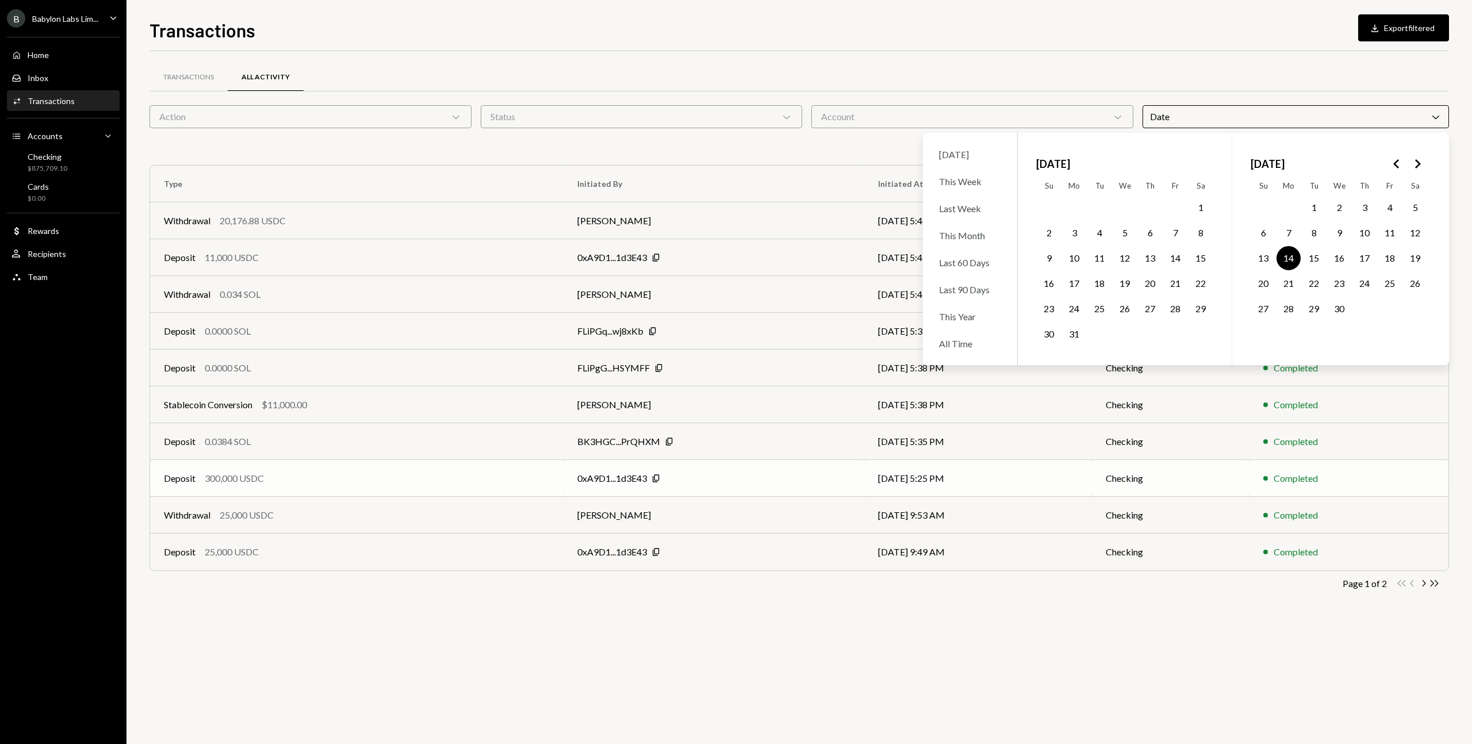
click at [252, 482] on div "300,000 USDC" at bounding box center [234, 478] width 59 height 14
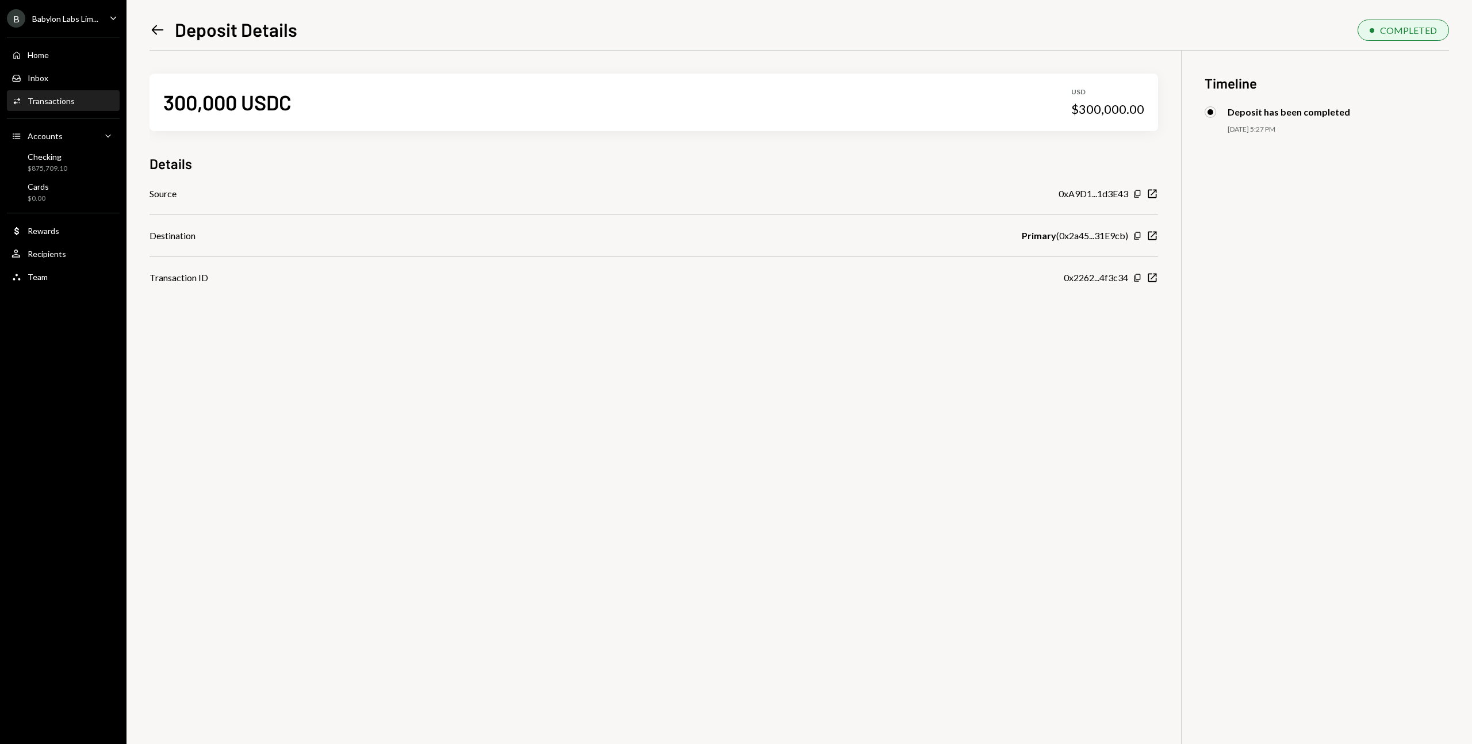
click at [91, 23] on div "Babylon Labs Lim..." at bounding box center [65, 19] width 66 height 10
click at [1154, 273] on icon "New Window" at bounding box center [1151, 277] width 11 height 11
click at [79, 21] on div "Babylon Labs Lim..." at bounding box center [65, 19] width 66 height 10
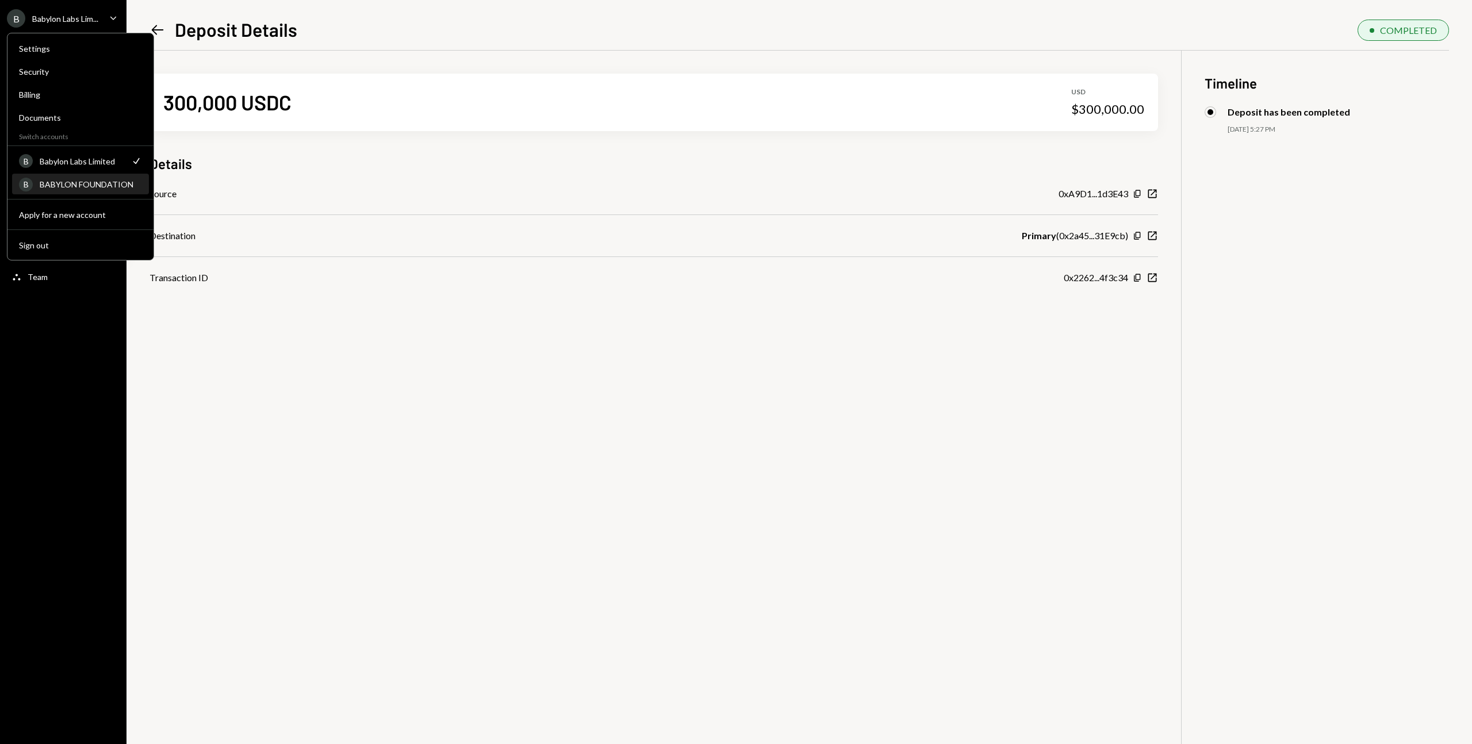
click at [73, 183] on div "BABYLON FOUNDATION" at bounding box center [91, 184] width 102 height 10
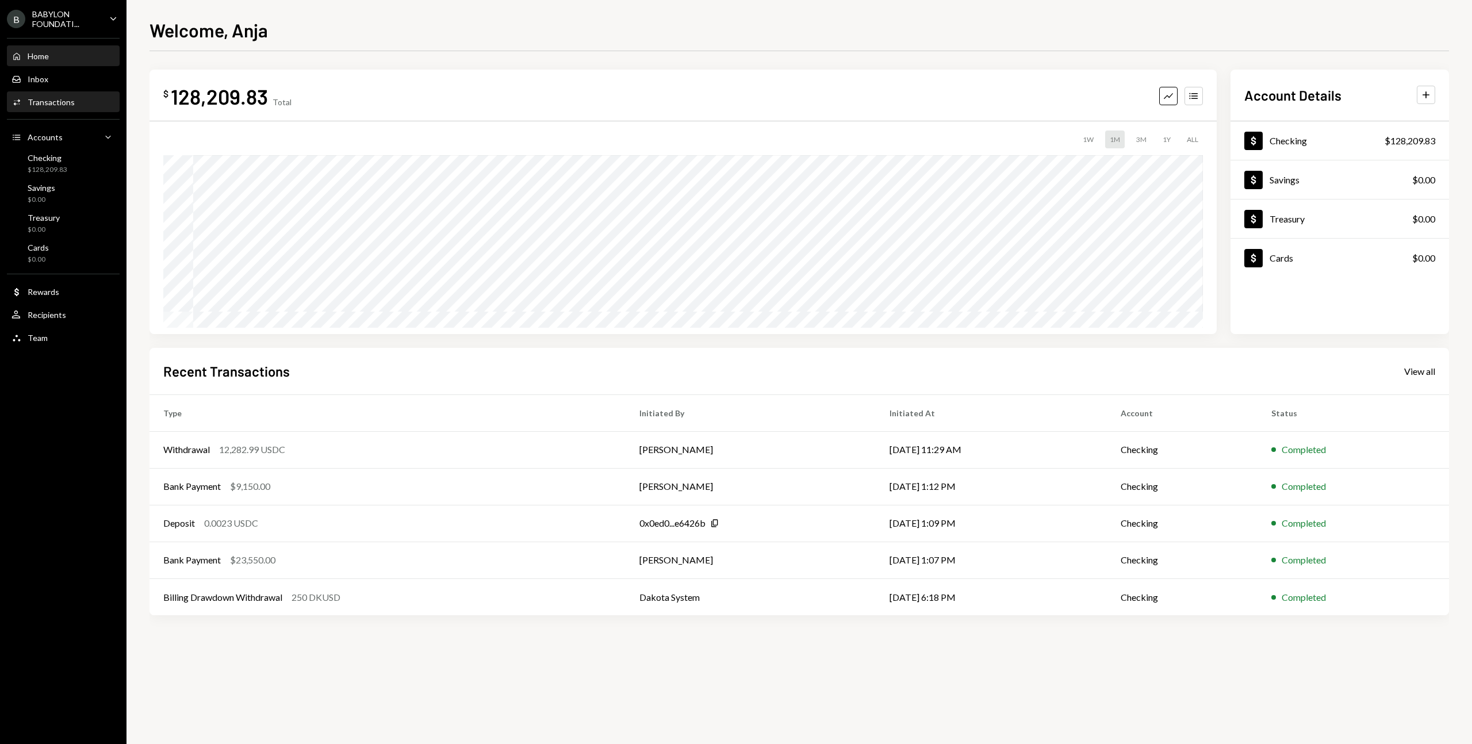
click at [75, 106] on div "Activities Transactions" at bounding box center [62, 102] width 103 height 10
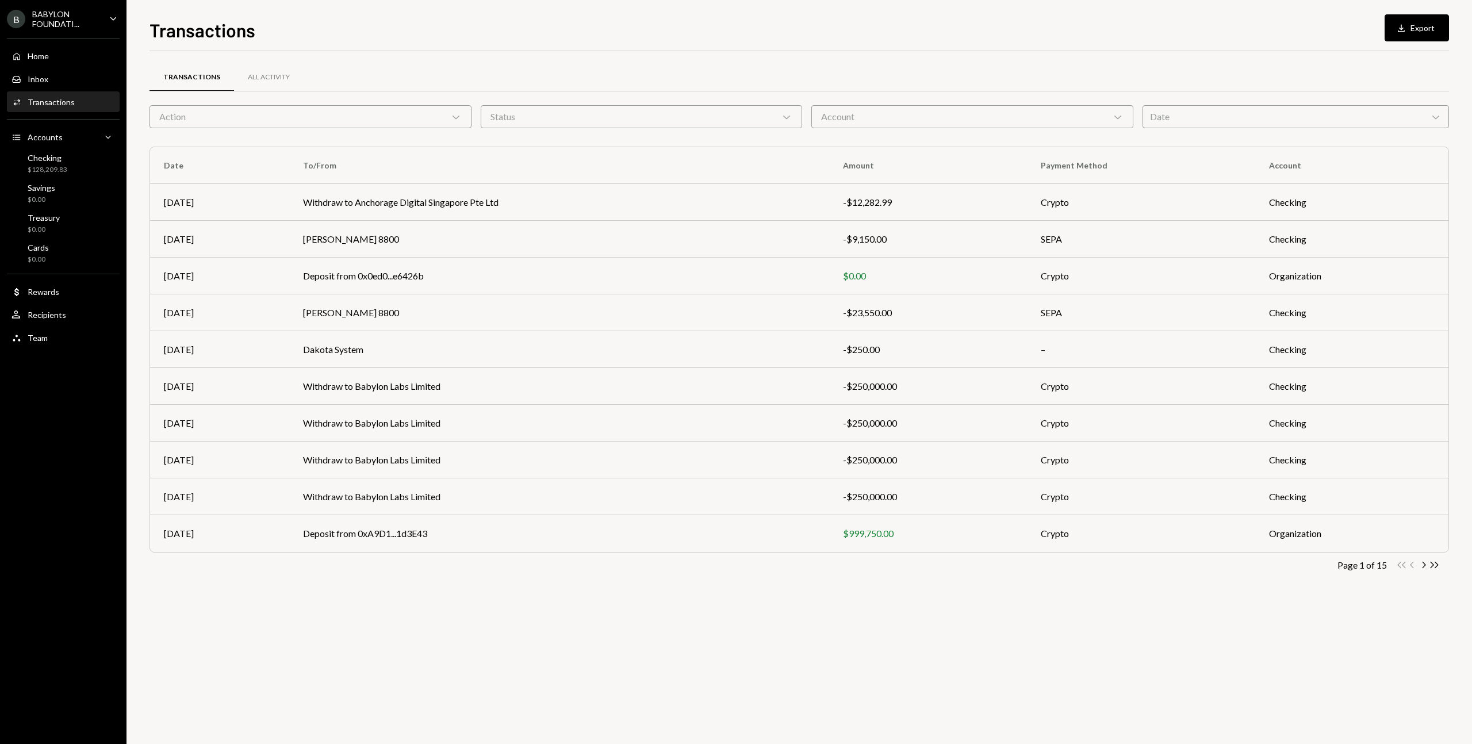
click at [1327, 123] on div "Date Chevron Down" at bounding box center [1295, 116] width 307 height 23
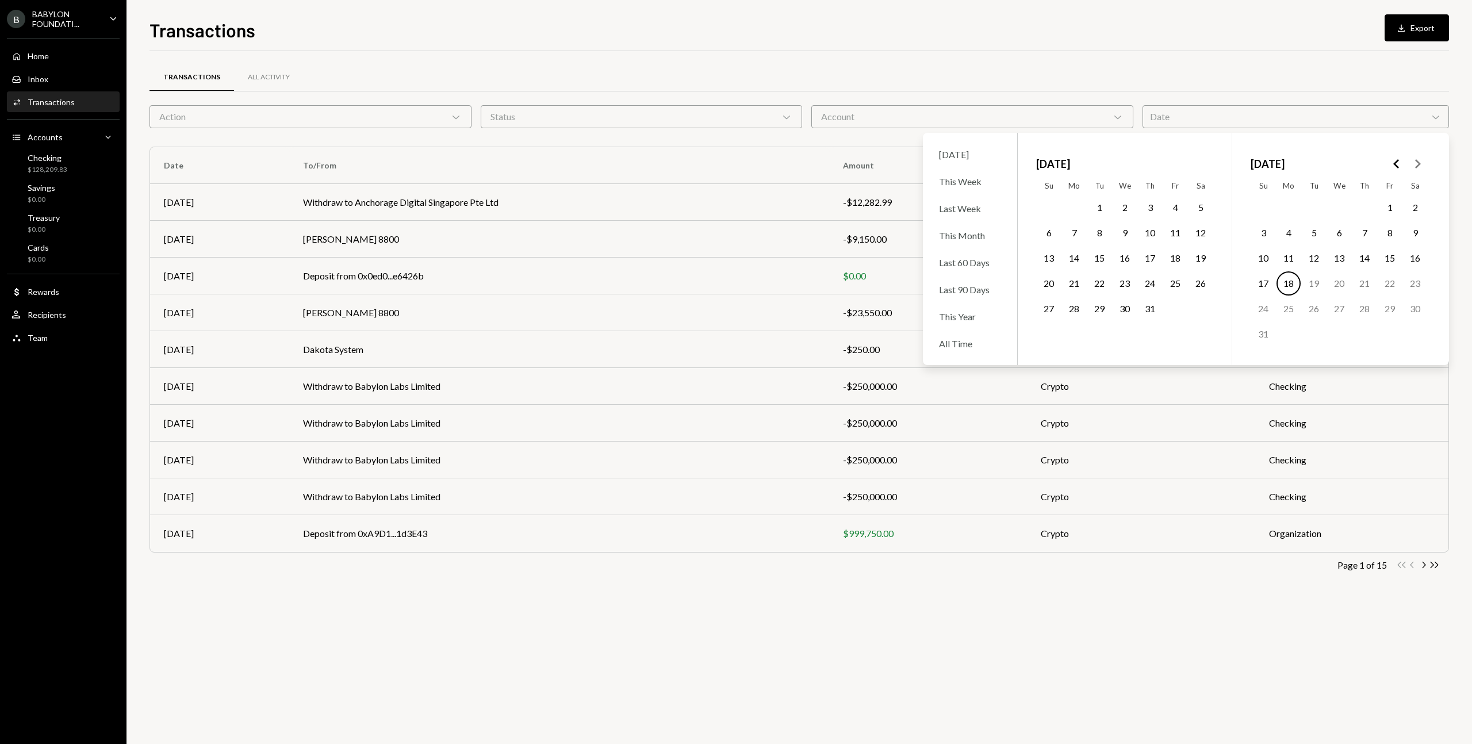
click at [1396, 162] on polygon "Go to the Previous Month" at bounding box center [1396, 163] width 6 height 9
click at [1289, 254] on button "14" at bounding box center [1288, 258] width 24 height 24
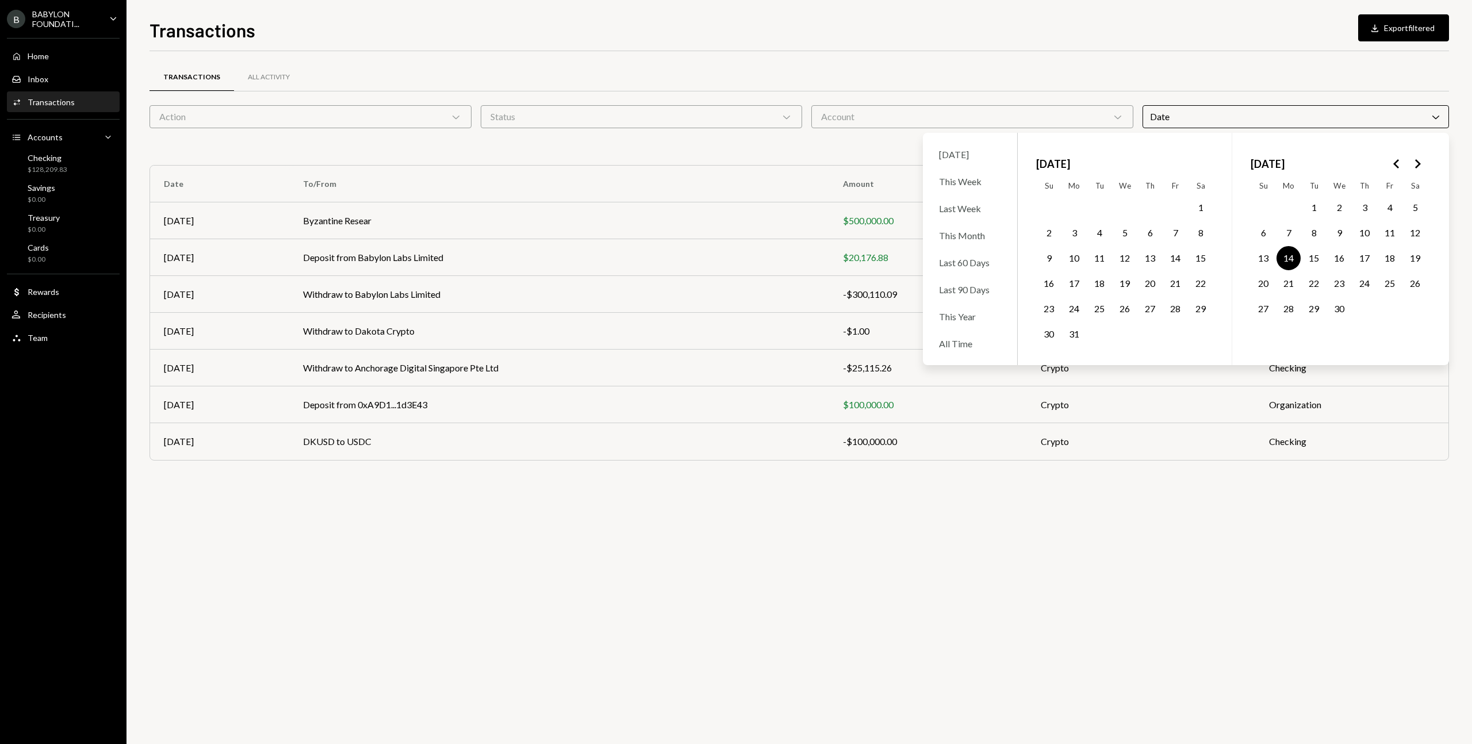
click at [984, 59] on div "Transactions All Activity Action Chevron Down Status Chevron Down Account Chevr…" at bounding box center [798, 267] width 1299 height 432
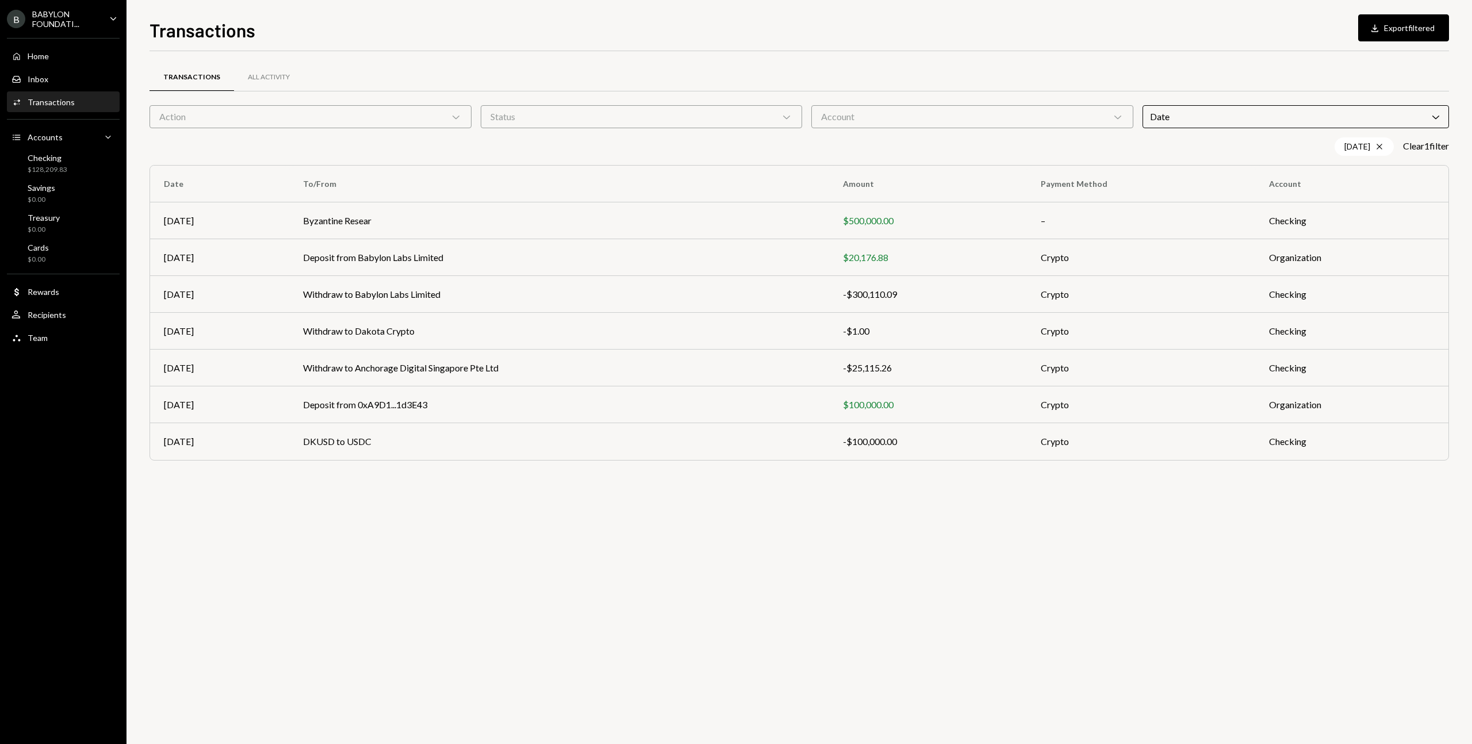
click at [1193, 118] on div "Date Chevron Down" at bounding box center [1295, 116] width 307 height 23
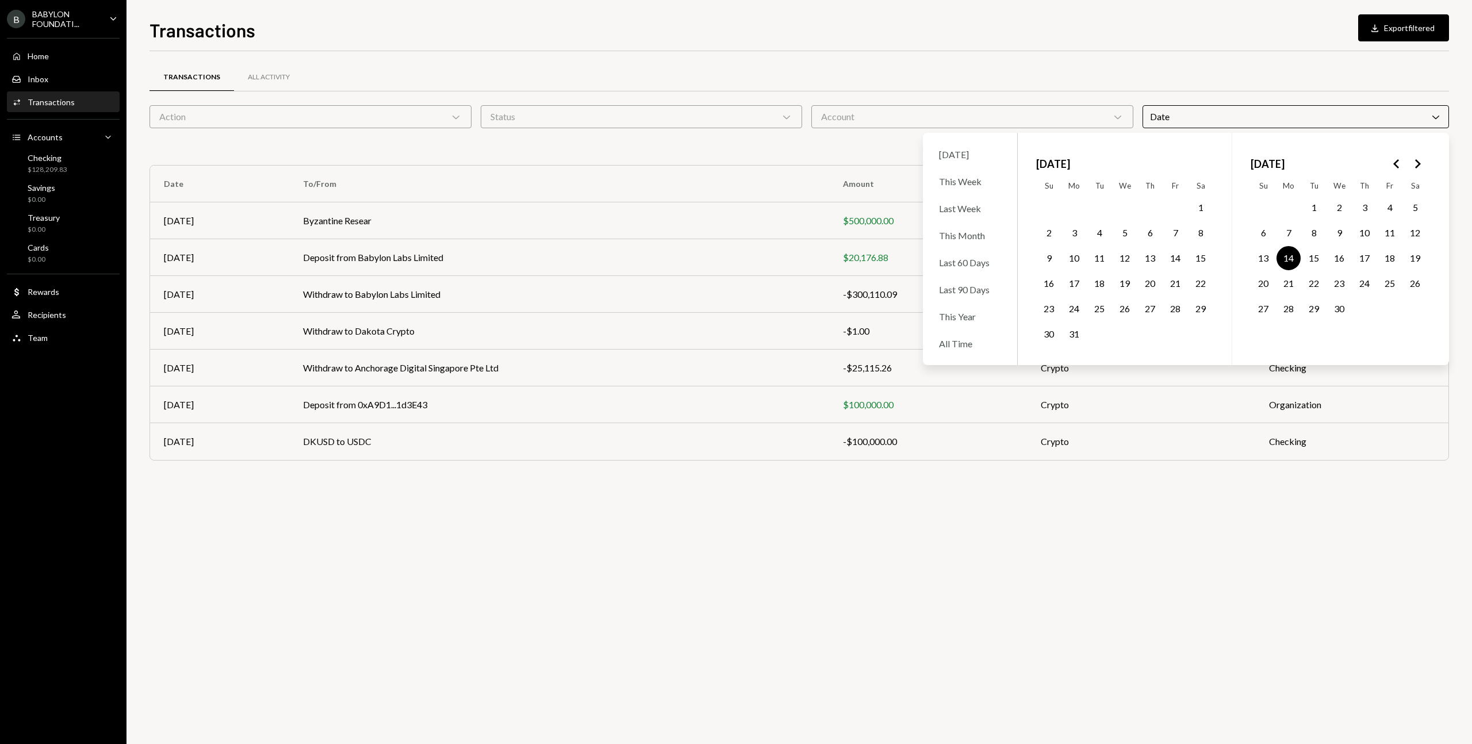
drag, startPoint x: 1334, startPoint y: 234, endPoint x: 1325, endPoint y: 234, distance: 9.2
click at [1326, 234] on td "9" at bounding box center [1338, 232] width 25 height 25
click at [1325, 234] on button "8" at bounding box center [1314, 233] width 24 height 24
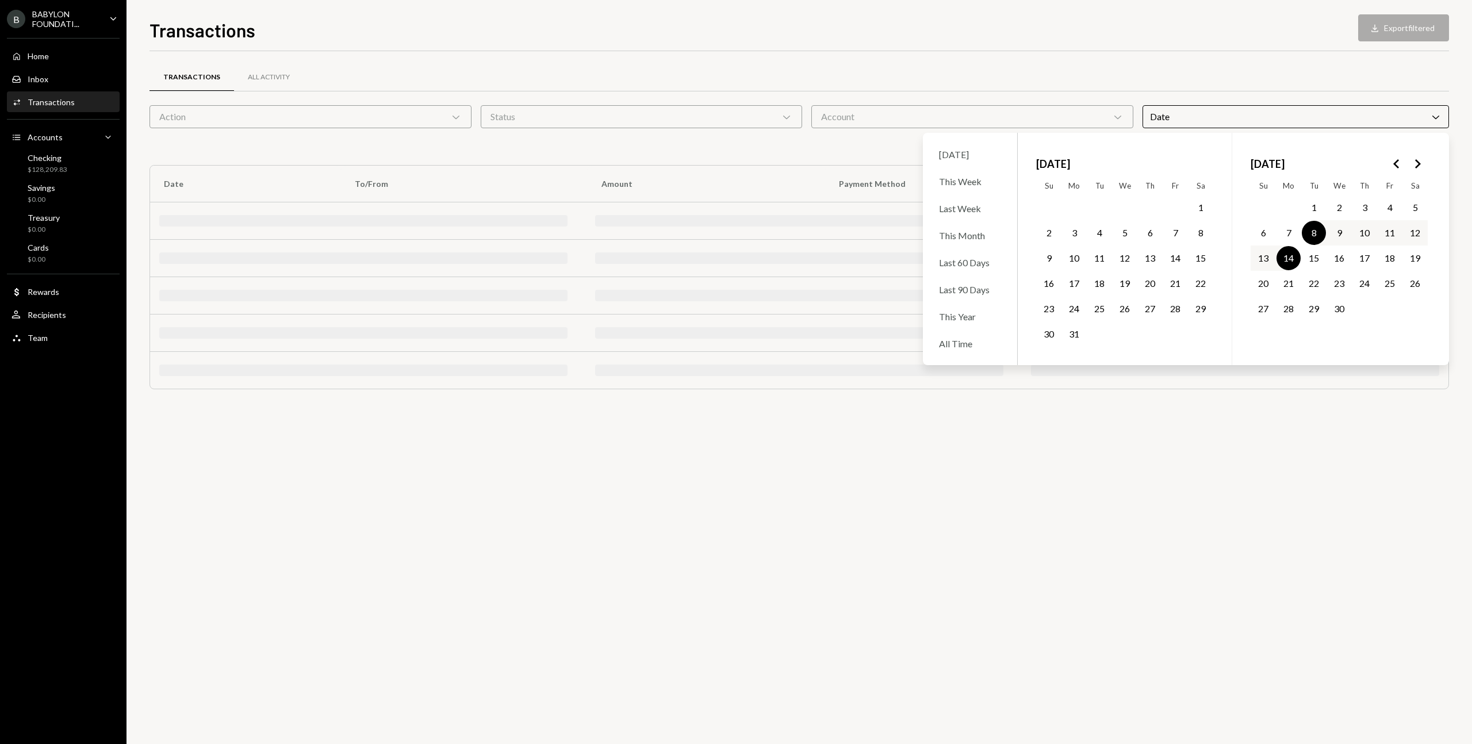
click at [1316, 234] on button "8" at bounding box center [1314, 233] width 24 height 24
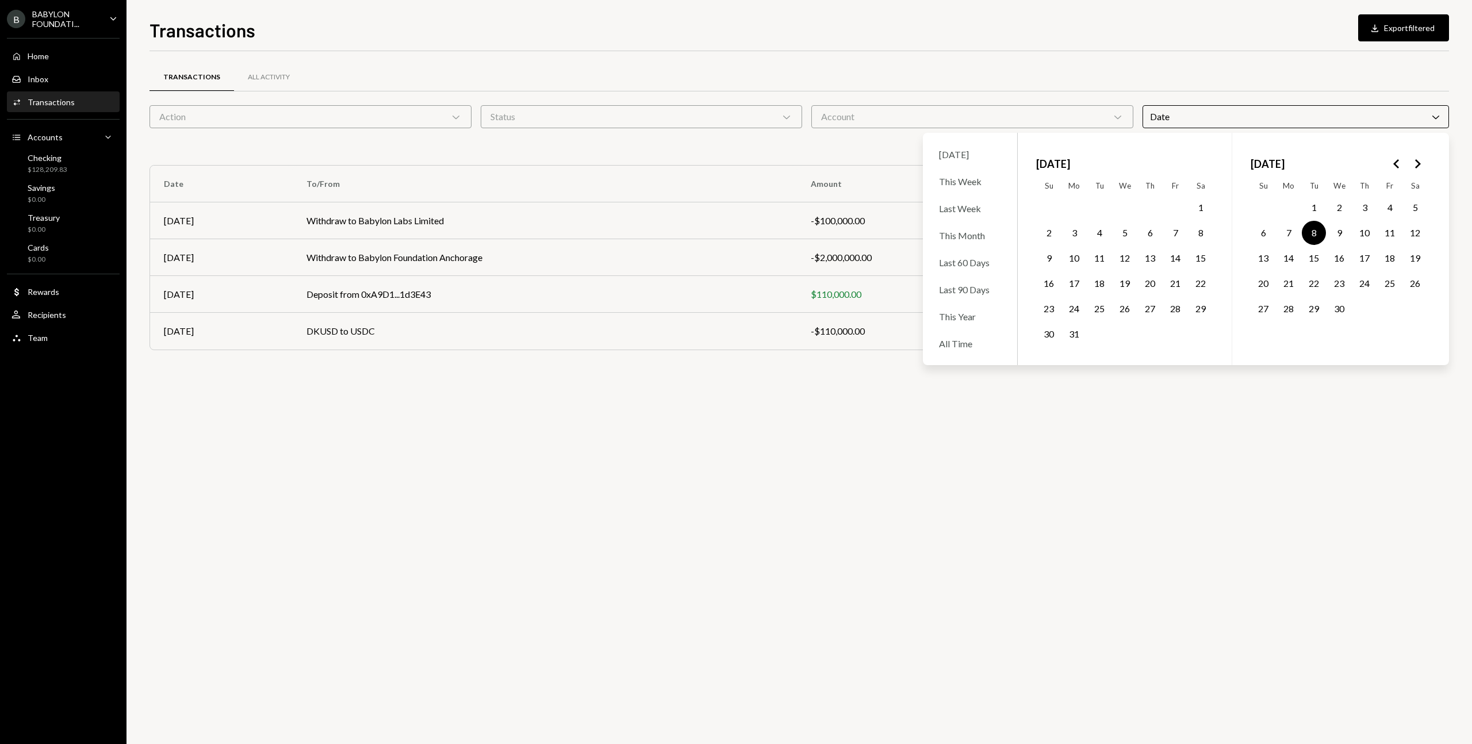
click at [761, 355] on div "Transactions All Activity Action Chevron Down Status Chevron Down Account Chevr…" at bounding box center [798, 222] width 1299 height 304
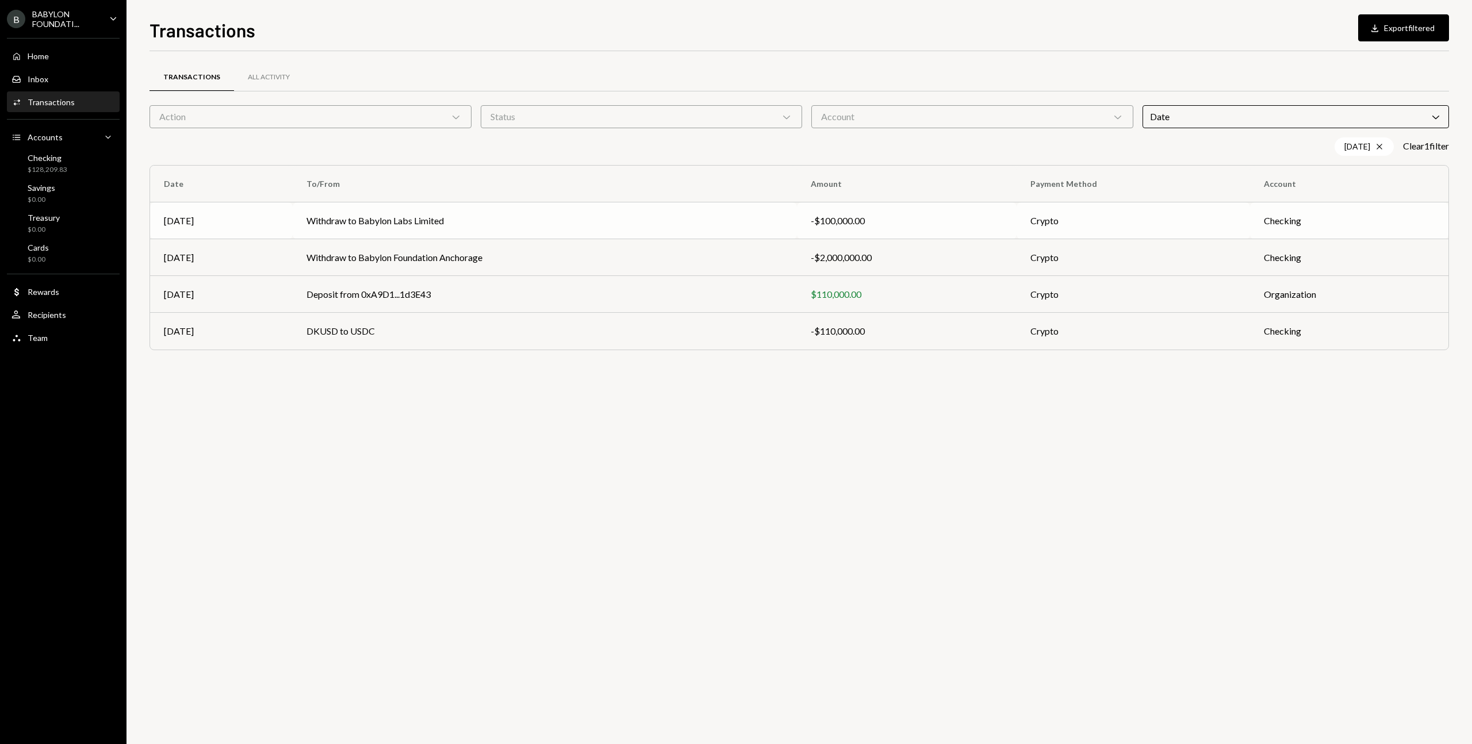
click at [529, 222] on td "Withdraw to Babylon Labs Limited" at bounding box center [545, 220] width 504 height 37
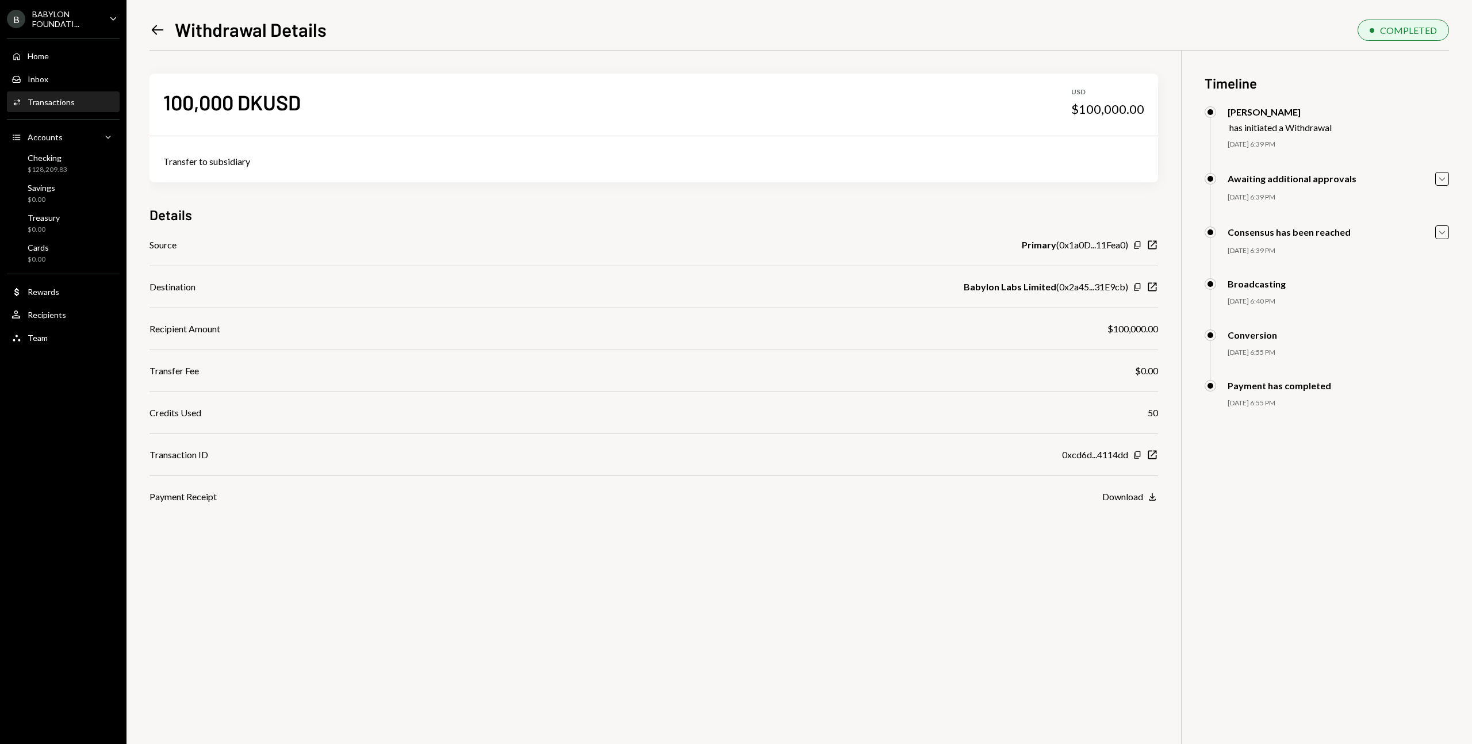
click at [82, 24] on div "BABYLON FOUNDATI..." at bounding box center [66, 19] width 68 height 20
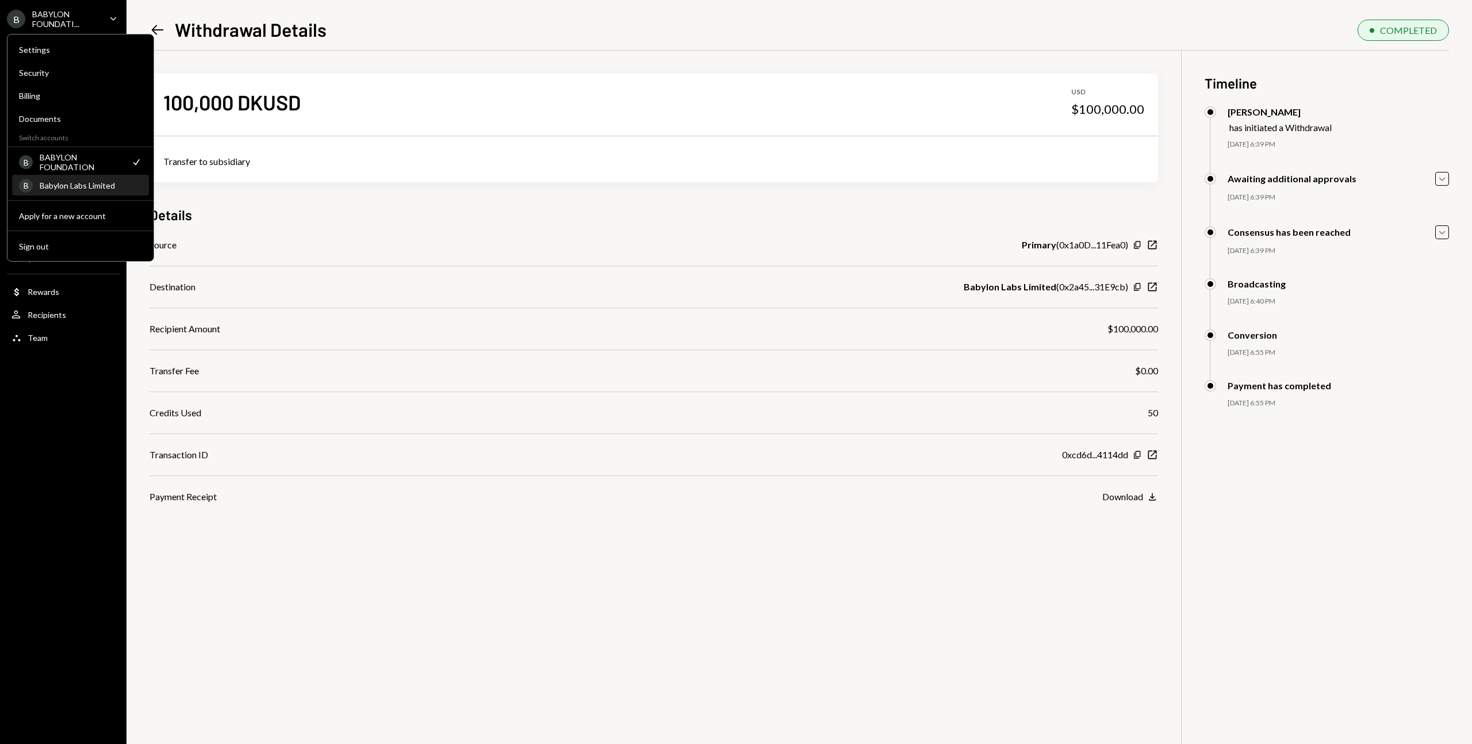
click at [75, 187] on div "Babylon Labs Limited" at bounding box center [91, 186] width 102 height 10
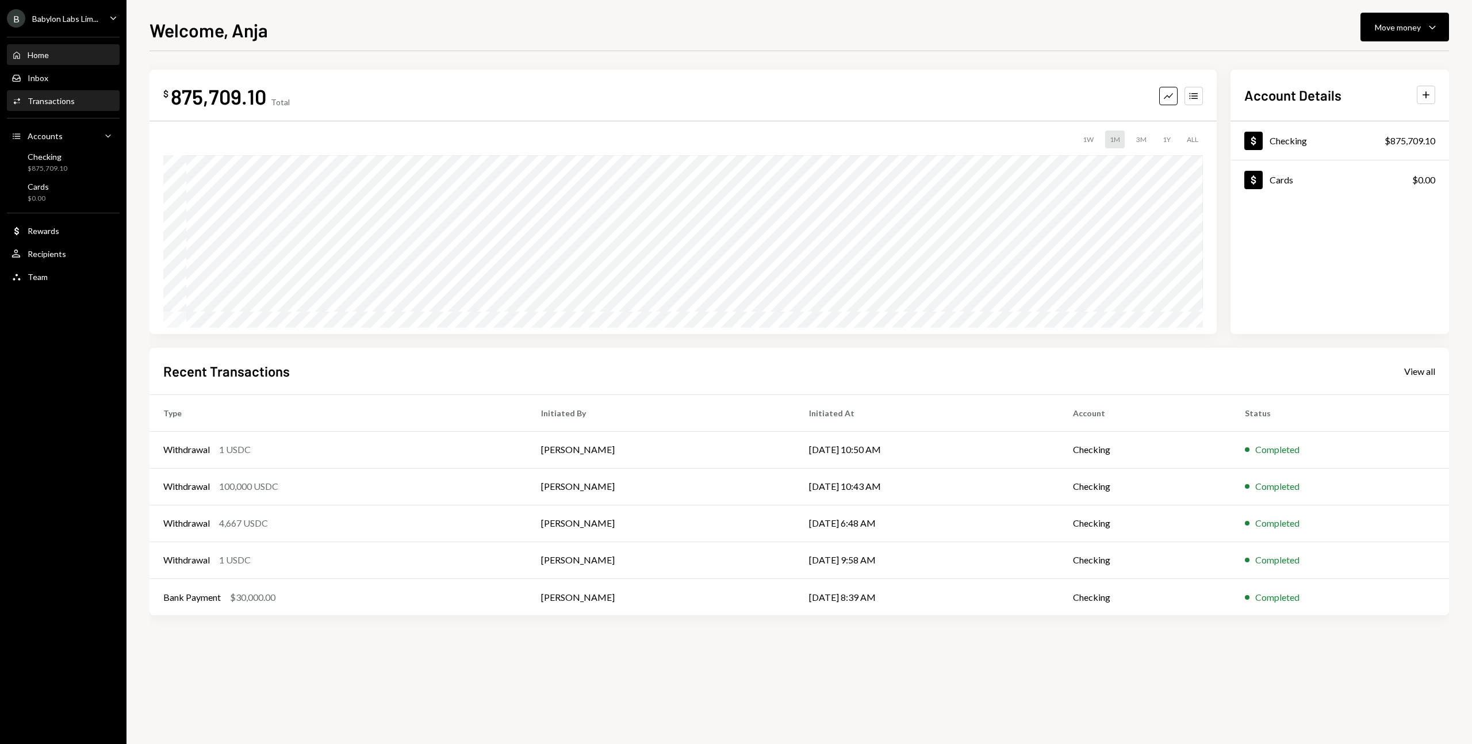
click at [95, 104] on div "Activities Transactions" at bounding box center [62, 101] width 103 height 10
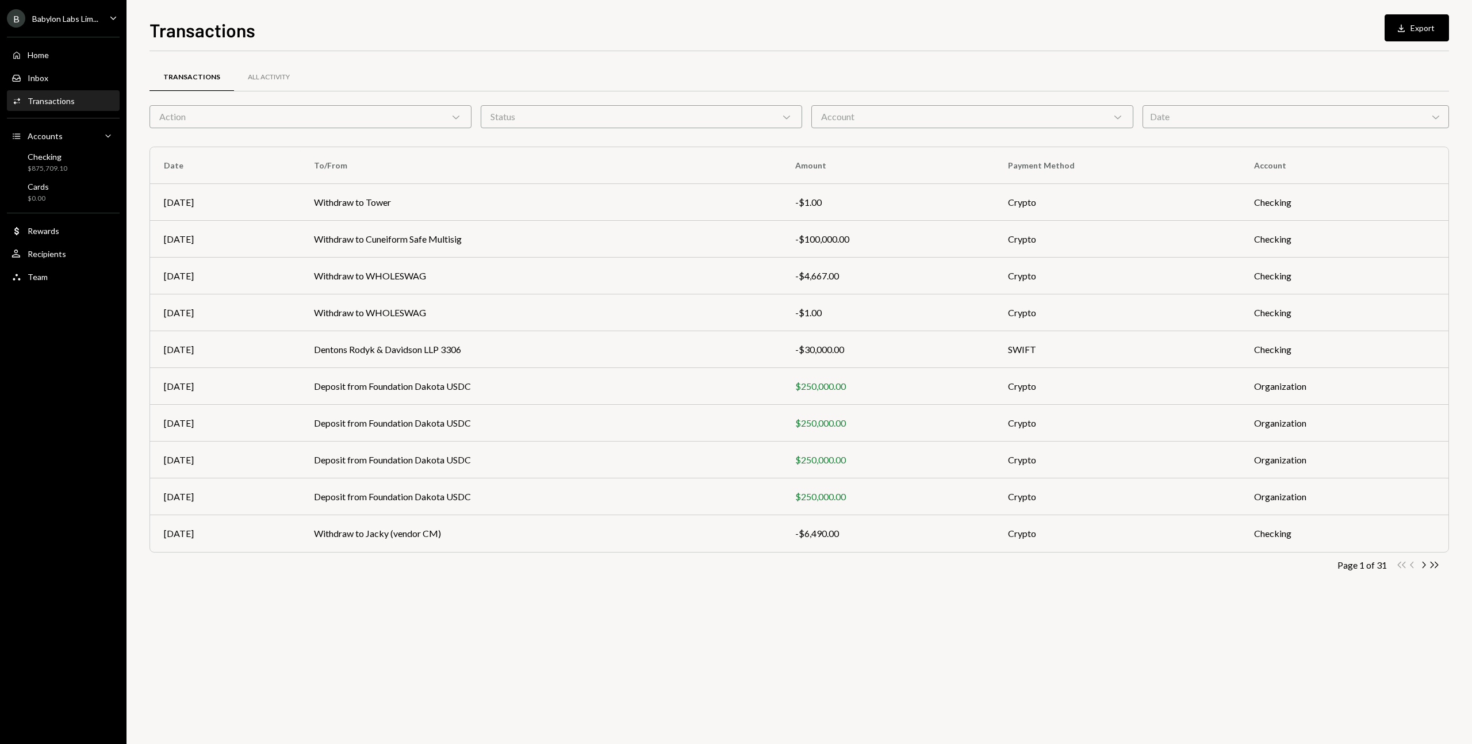
click at [1239, 122] on div "Date Chevron Down" at bounding box center [1295, 116] width 307 height 23
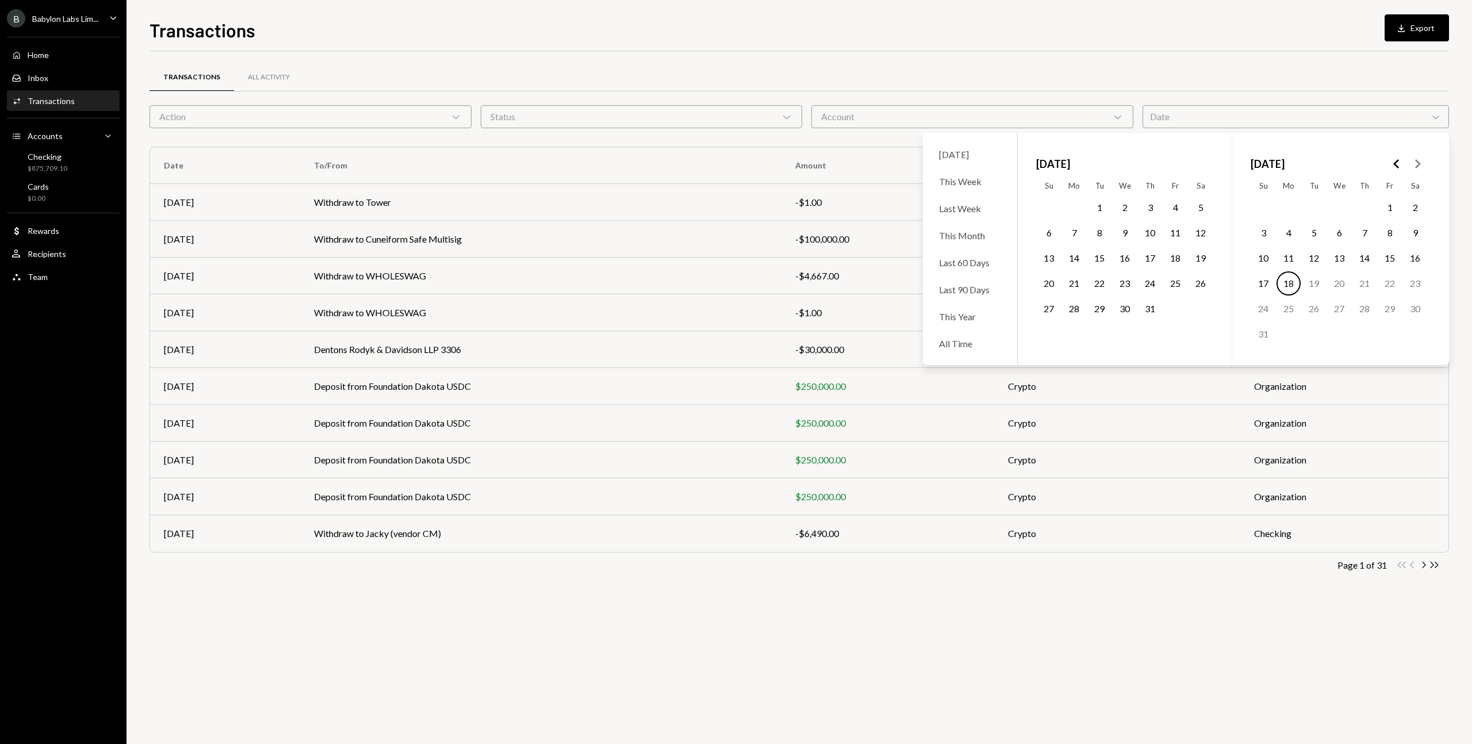
click at [1400, 164] on icon "Go to the Previous Month" at bounding box center [1396, 164] width 14 height 14
click at [1321, 233] on button "8" at bounding box center [1314, 233] width 24 height 24
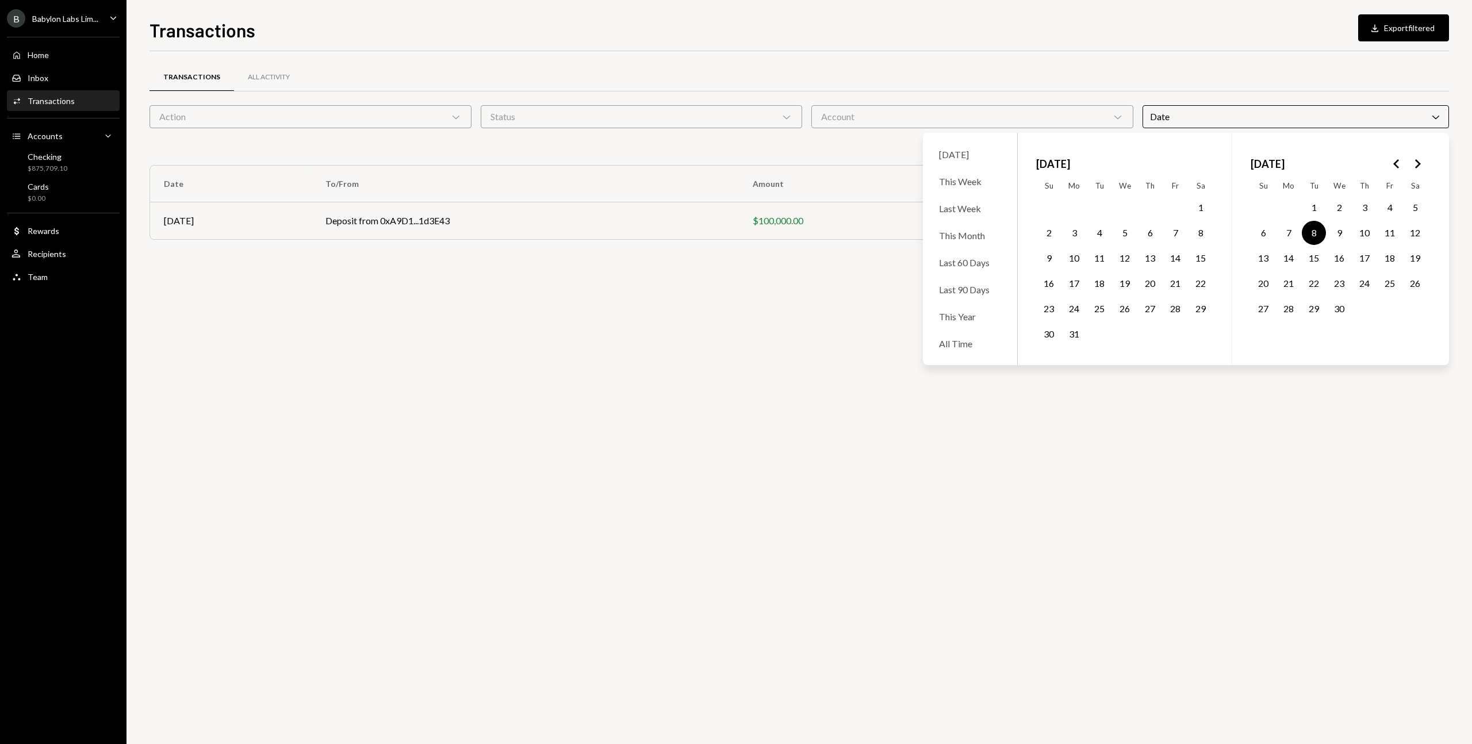
click at [1122, 74] on div "Transactions All Activity" at bounding box center [798, 77] width 1299 height 29
